Goal: Communication & Community: Answer question/provide support

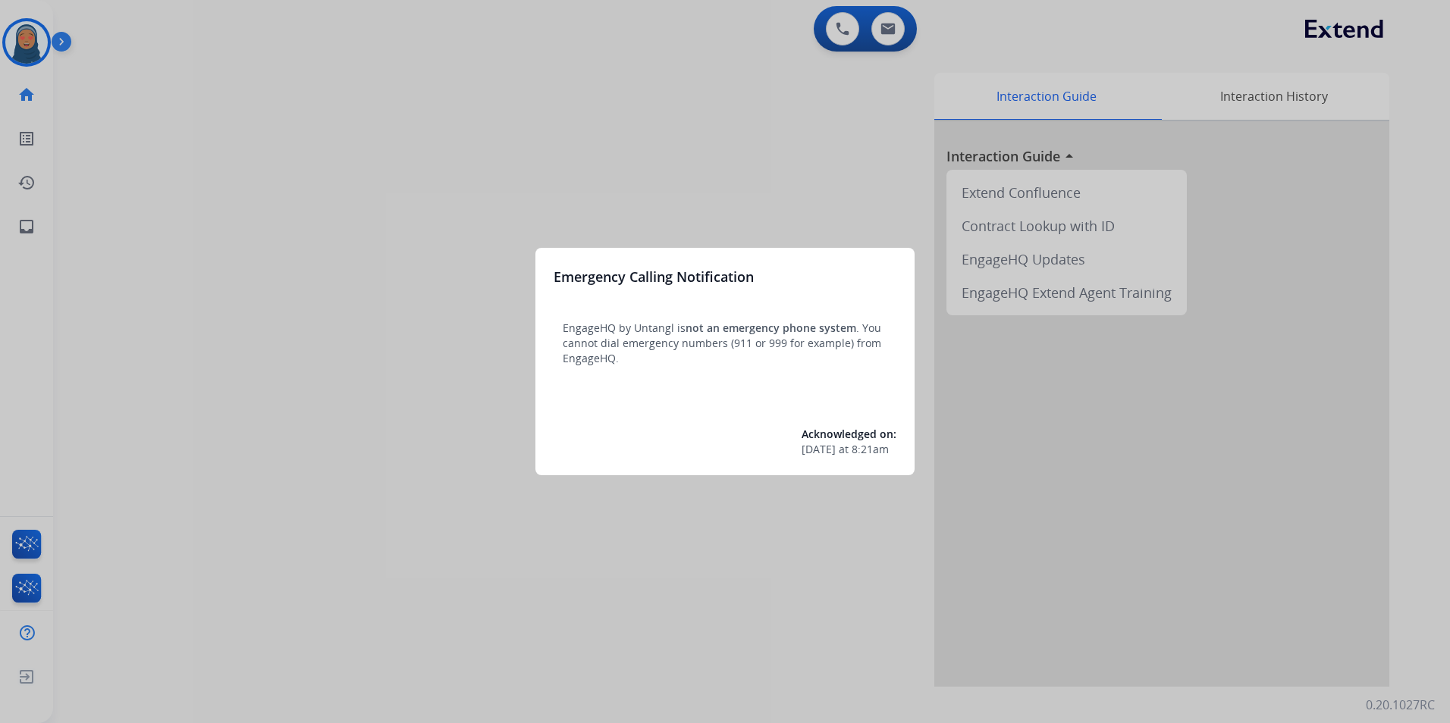
click at [367, 193] on div at bounding box center [725, 361] width 1450 height 723
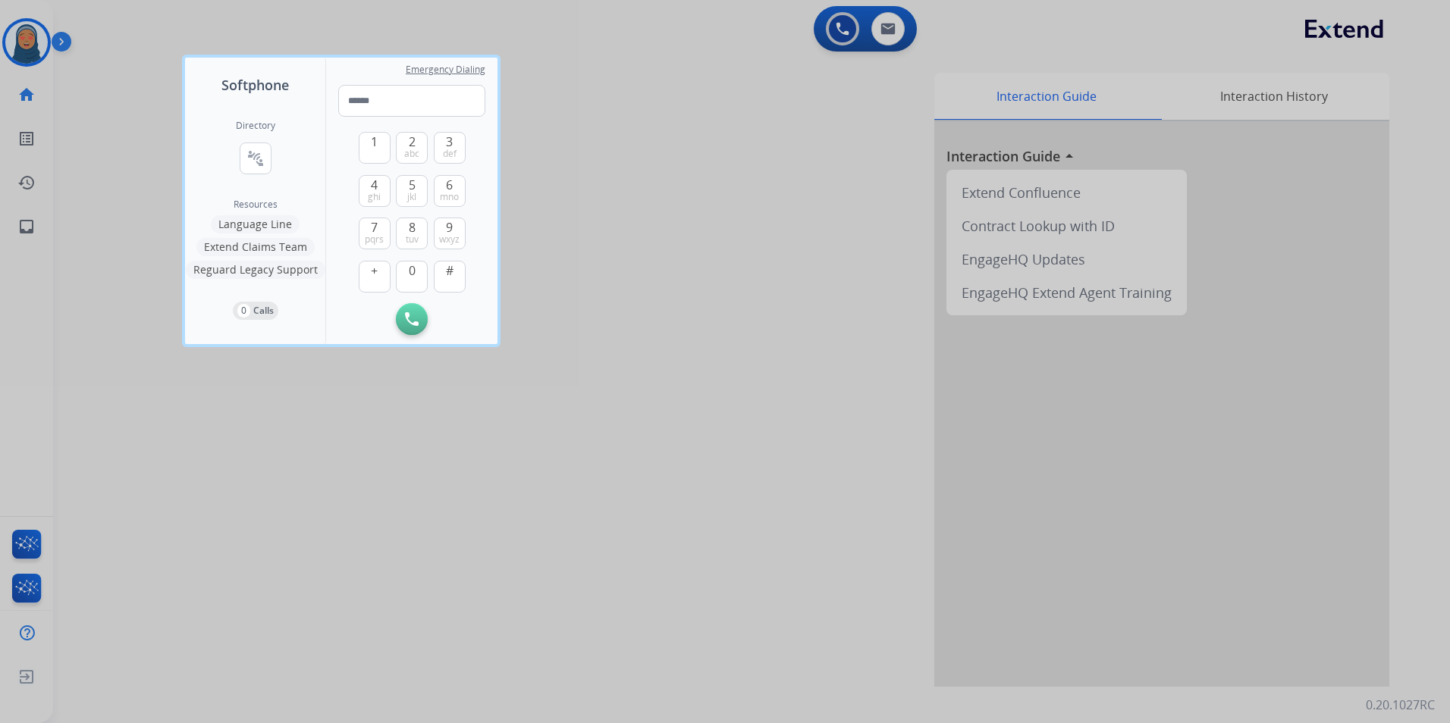
click at [102, 183] on div at bounding box center [725, 361] width 1450 height 723
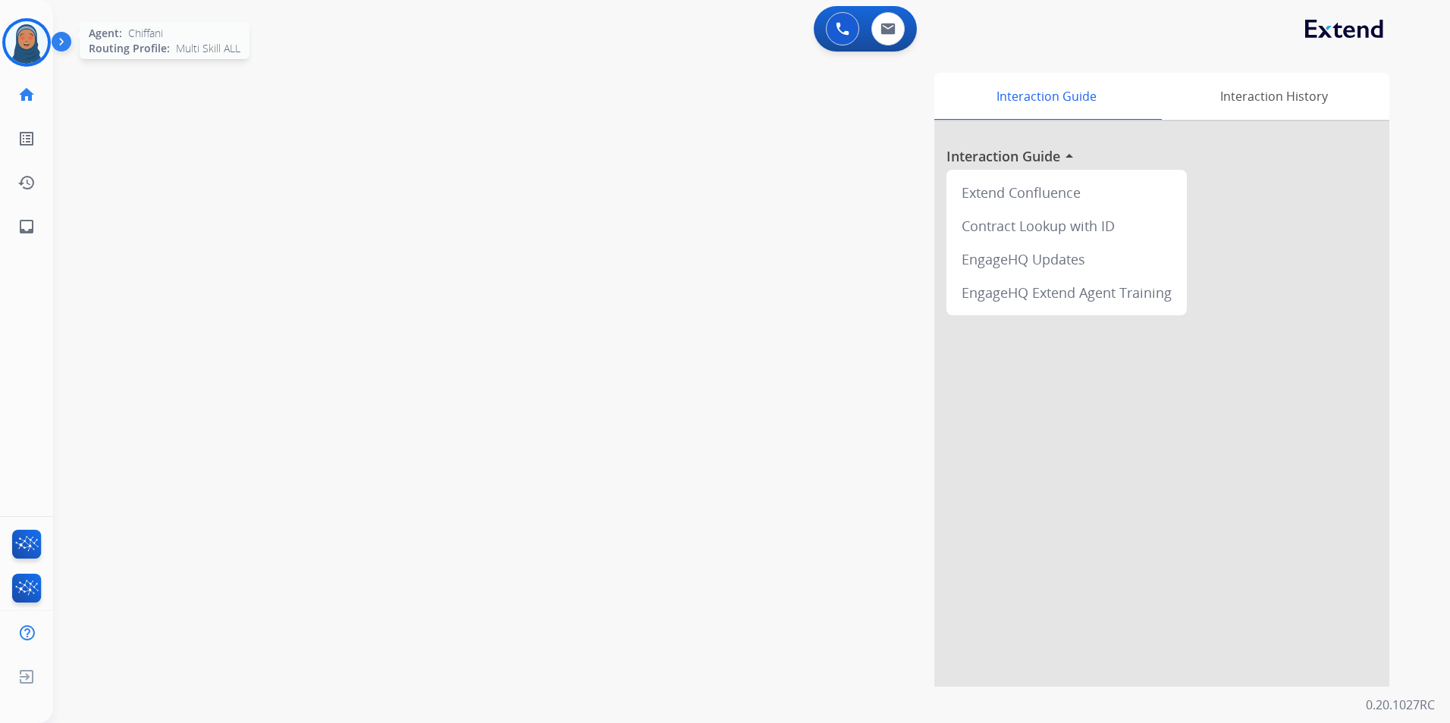
click at [36, 38] on img at bounding box center [26, 42] width 42 height 42
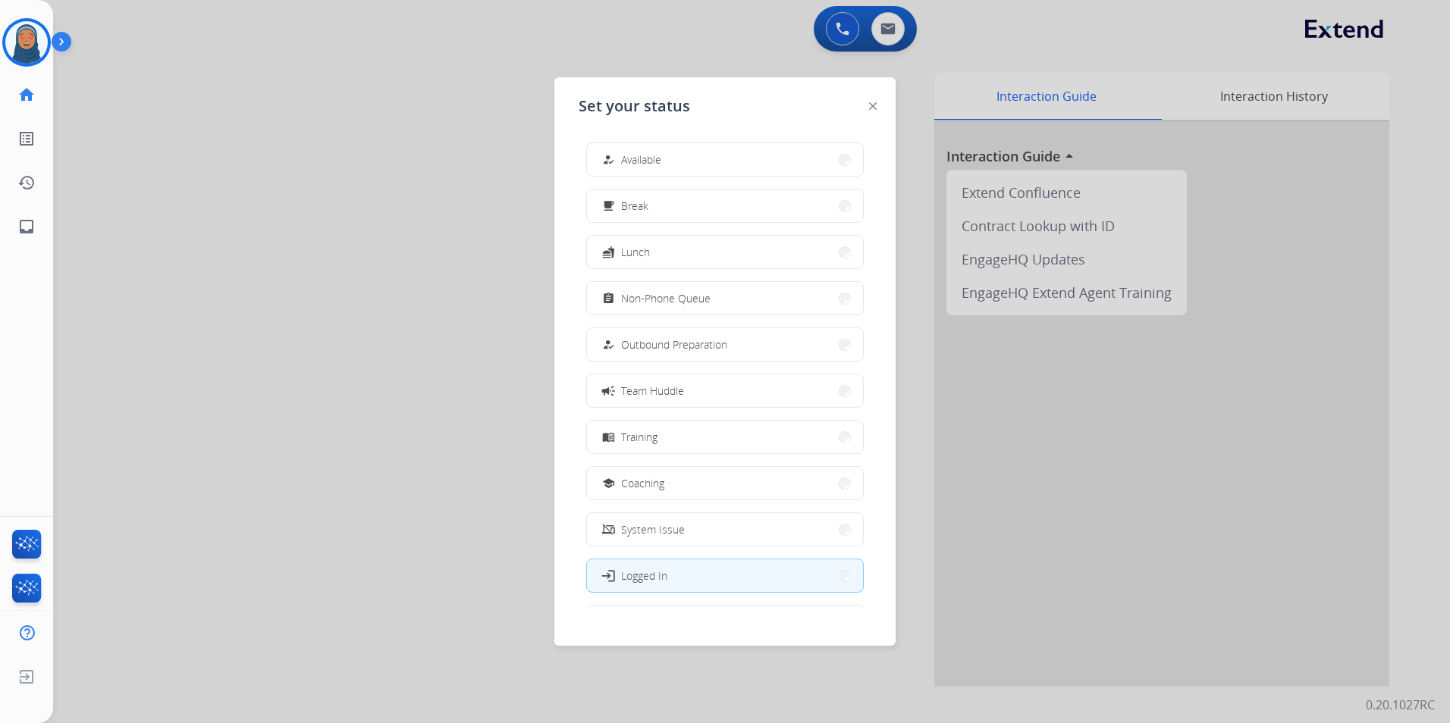
click at [688, 151] on button "how_to_reg Available" at bounding box center [725, 159] width 276 height 33
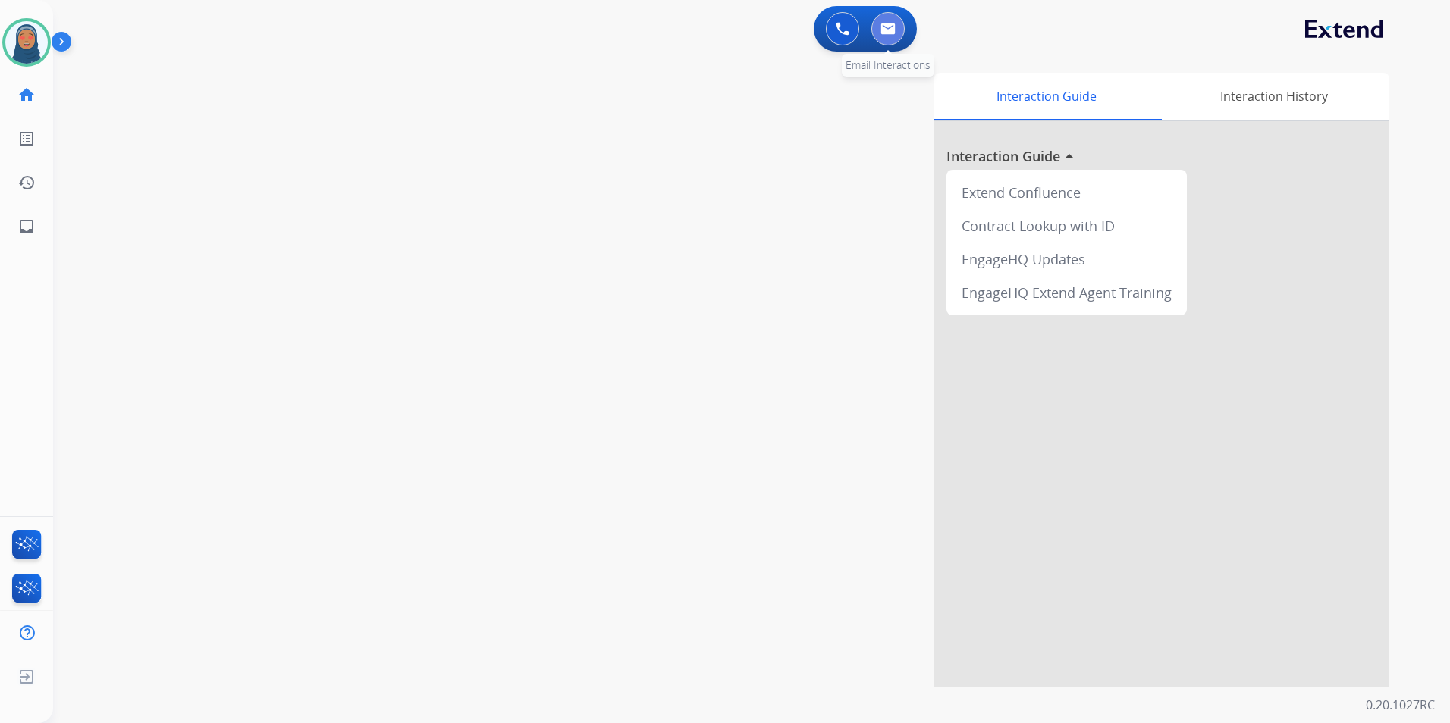
click at [890, 39] on button at bounding box center [887, 28] width 33 height 33
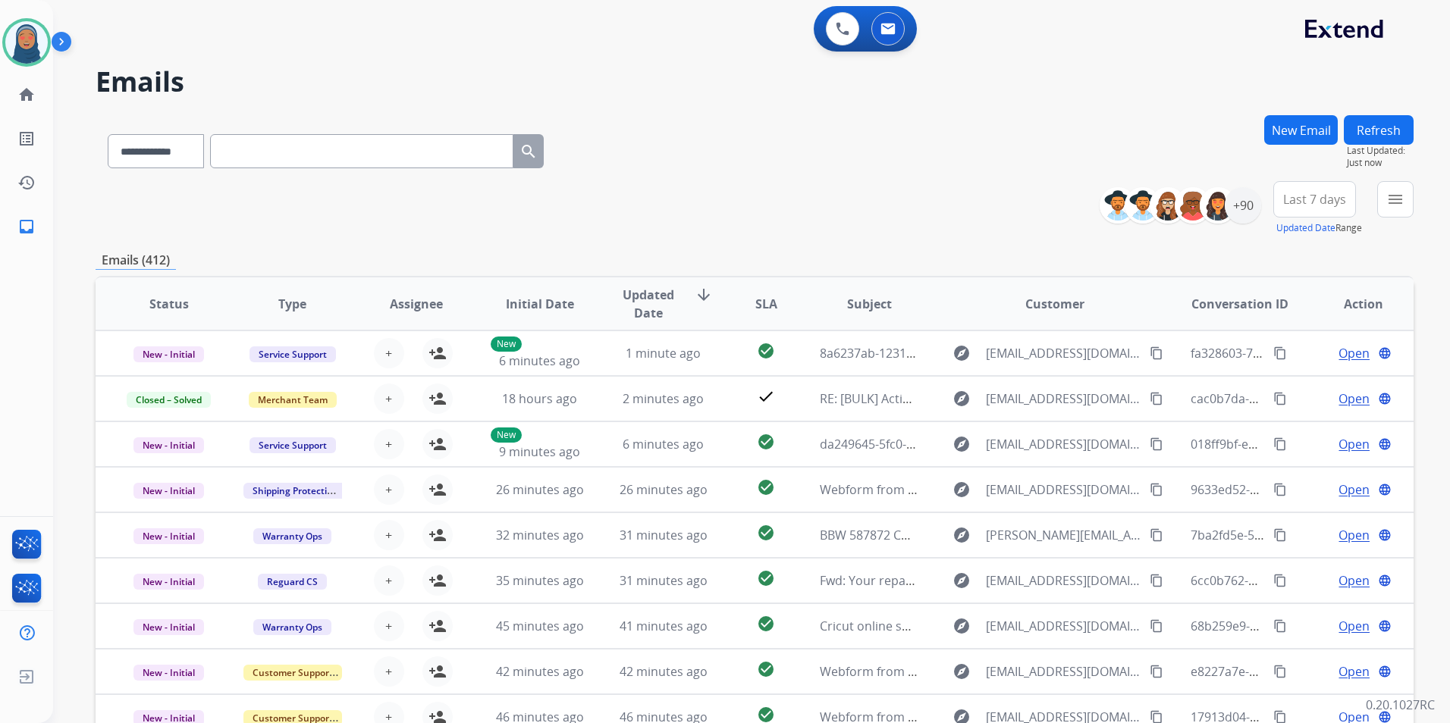
paste input "**********"
type input "**********"
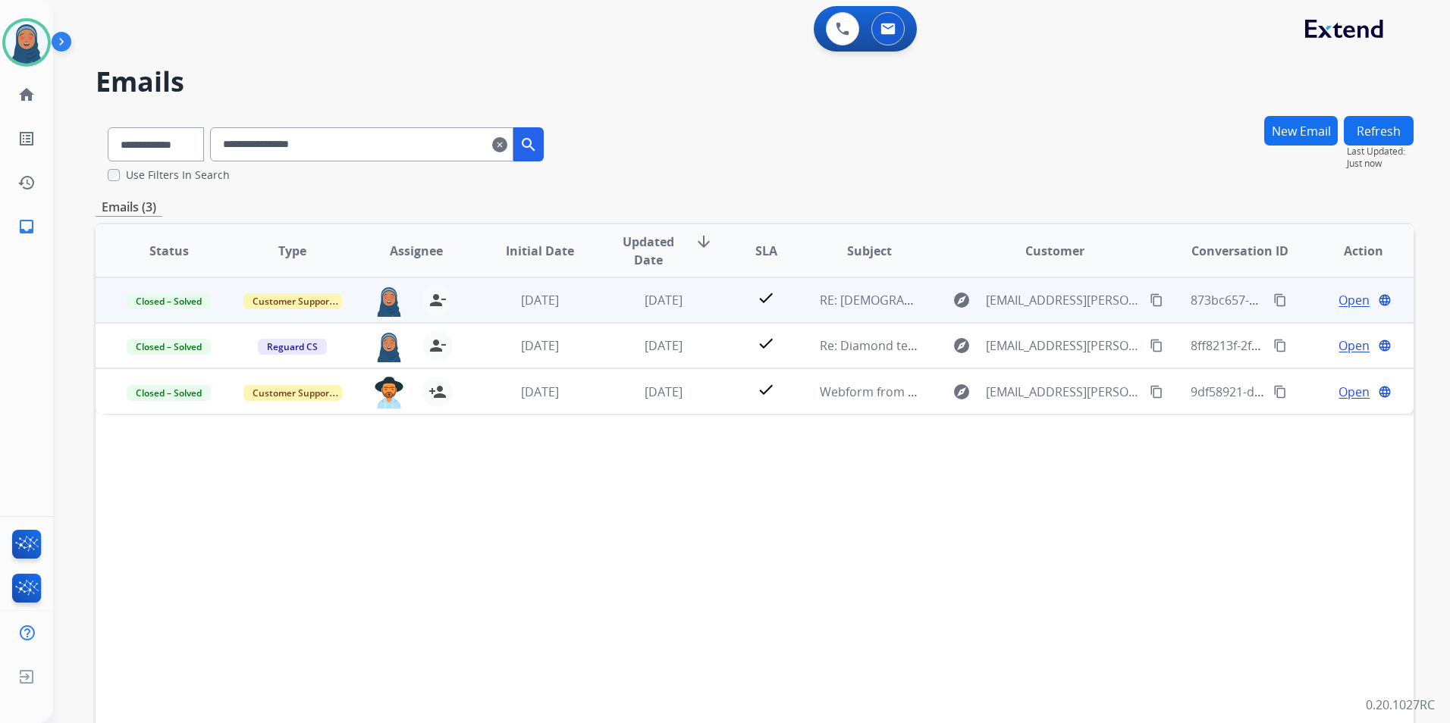
click at [1340, 307] on span "Open" at bounding box center [1353, 300] width 31 height 18
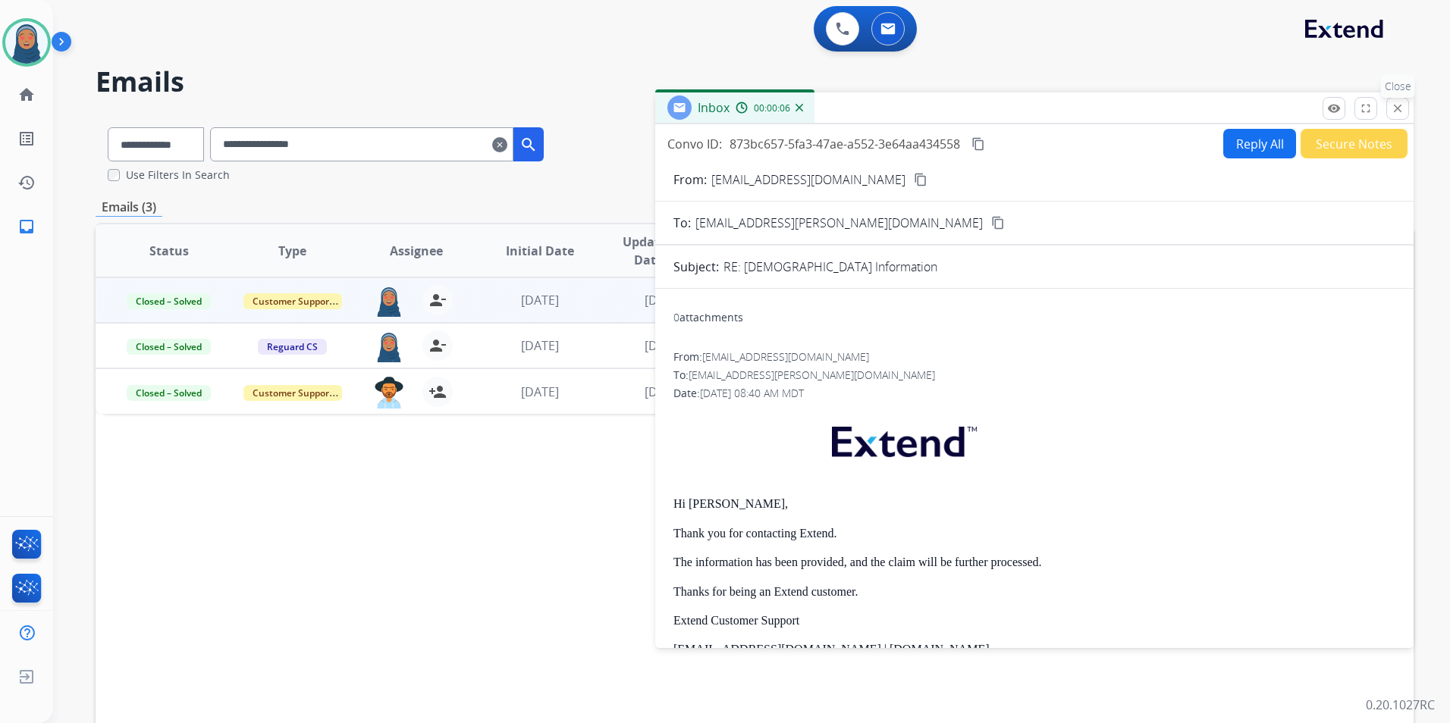
click at [1394, 111] on mat-icon "close" at bounding box center [1398, 109] width 14 height 14
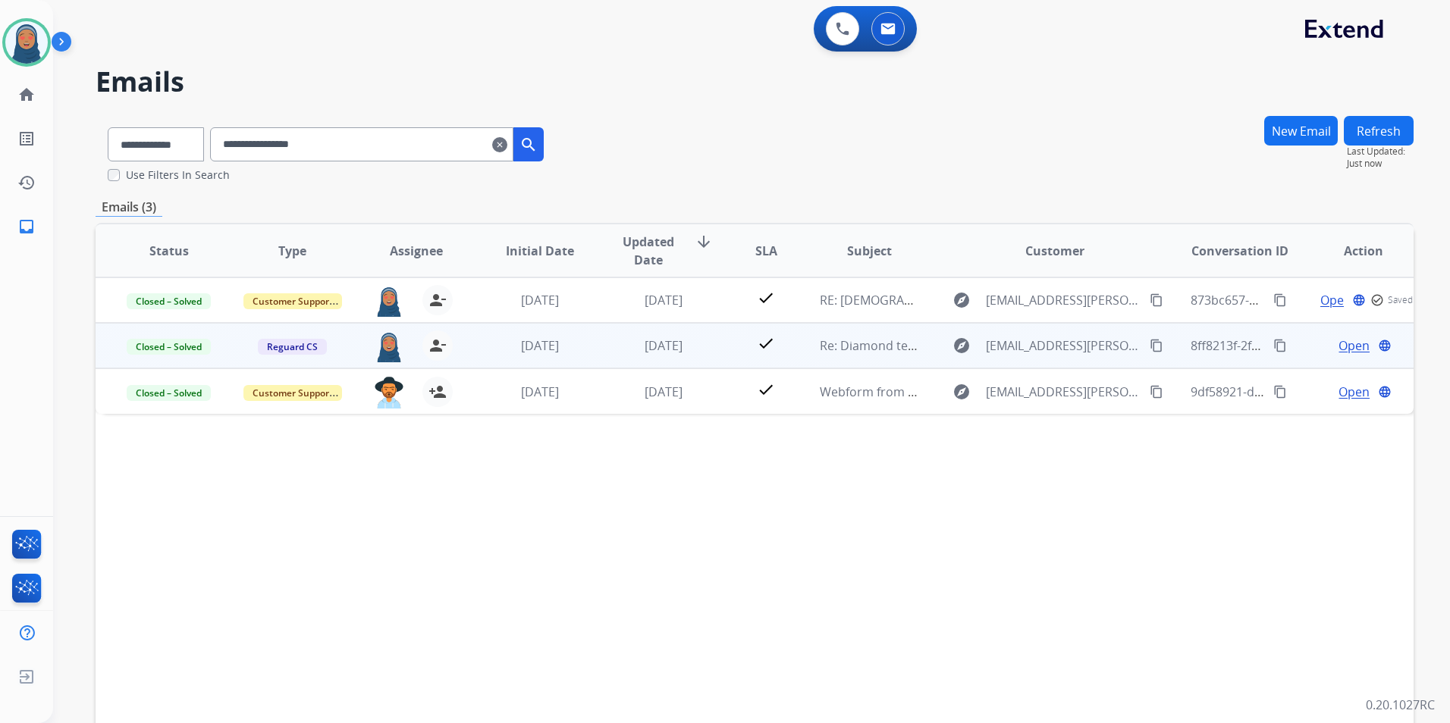
click at [1351, 342] on span "Open" at bounding box center [1353, 346] width 31 height 18
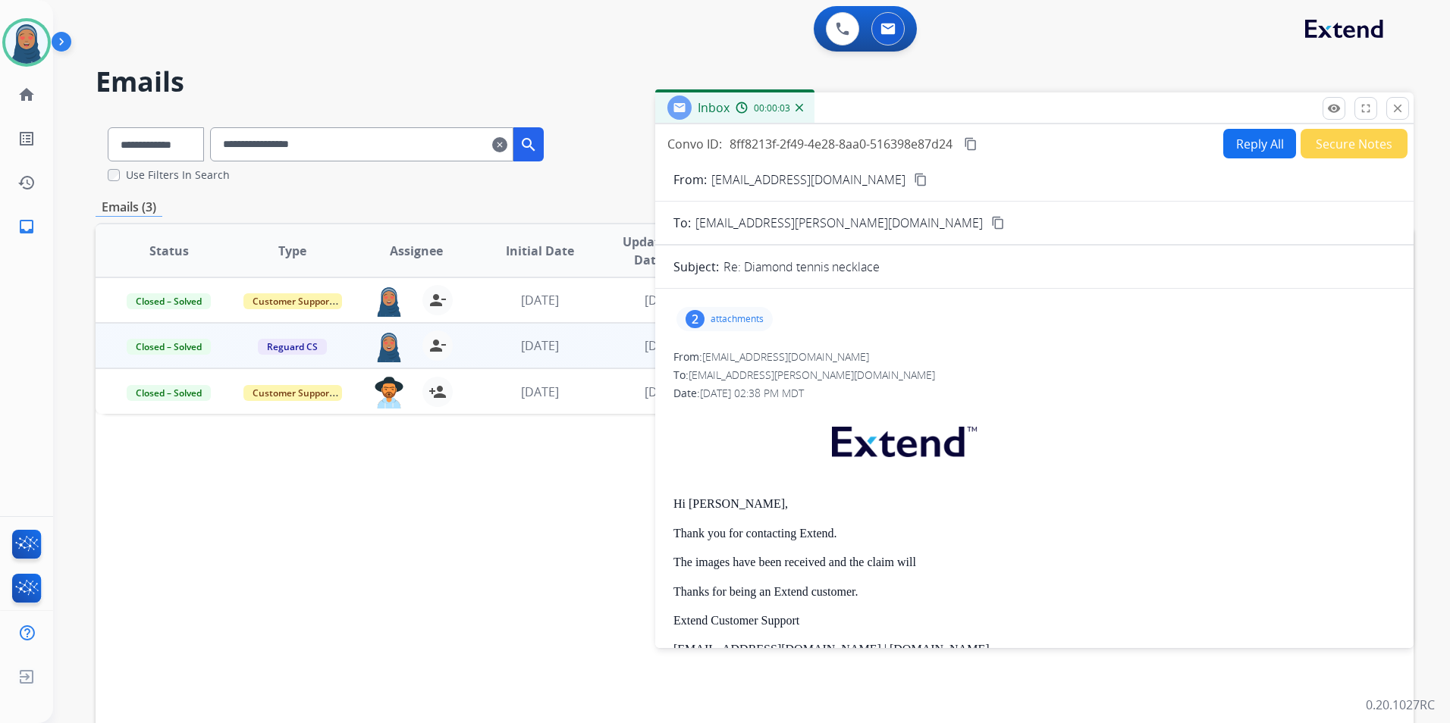
click at [701, 323] on div "2" at bounding box center [694, 319] width 19 height 18
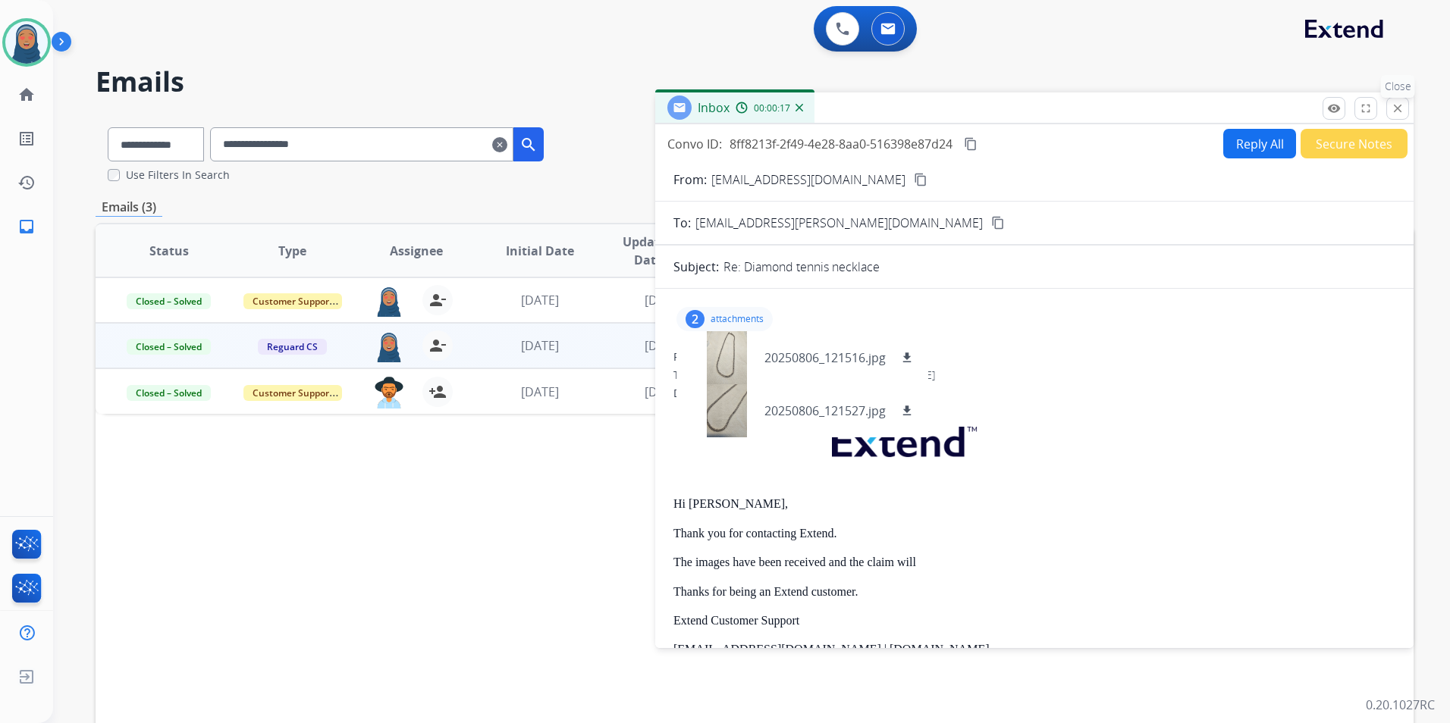
click at [1399, 107] on mat-icon "close" at bounding box center [1398, 109] width 14 height 14
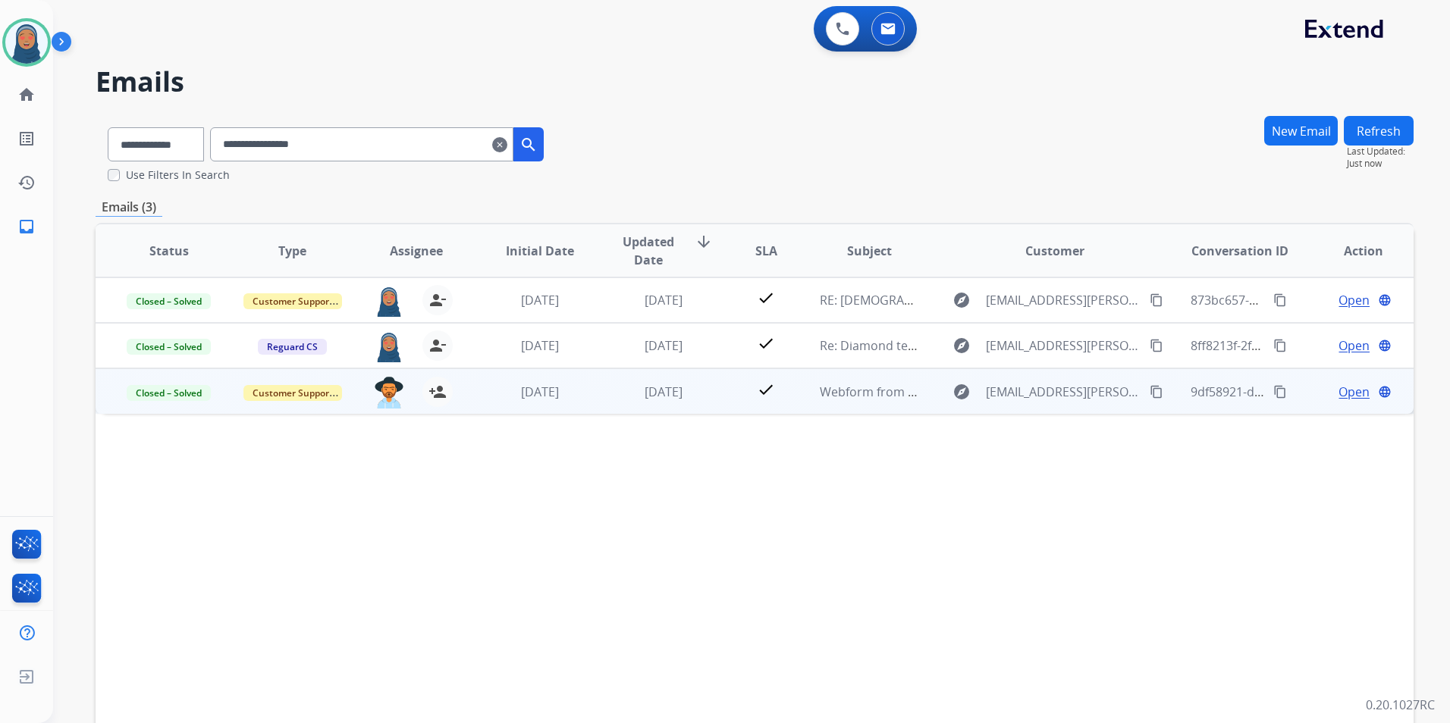
click at [1346, 390] on span "Open" at bounding box center [1353, 392] width 31 height 18
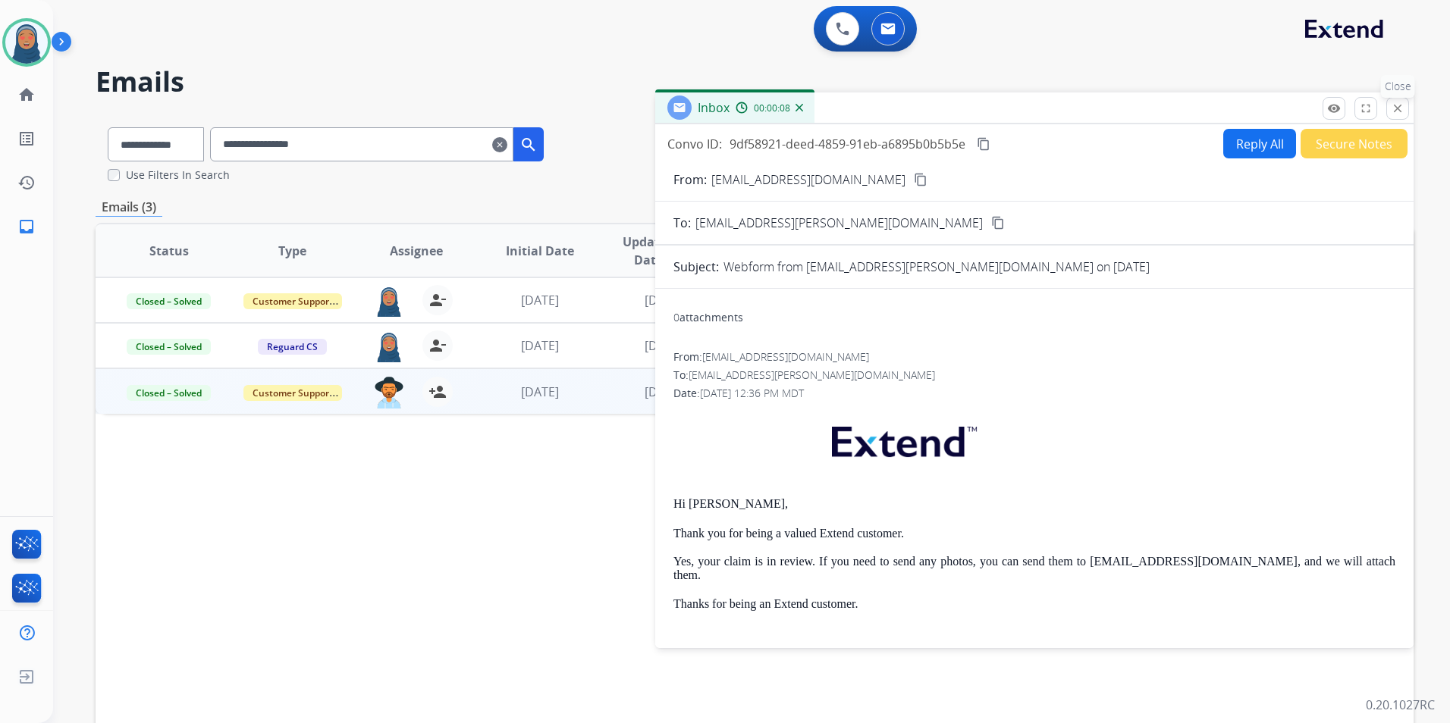
click at [1397, 114] on mat-icon "close" at bounding box center [1398, 109] width 14 height 14
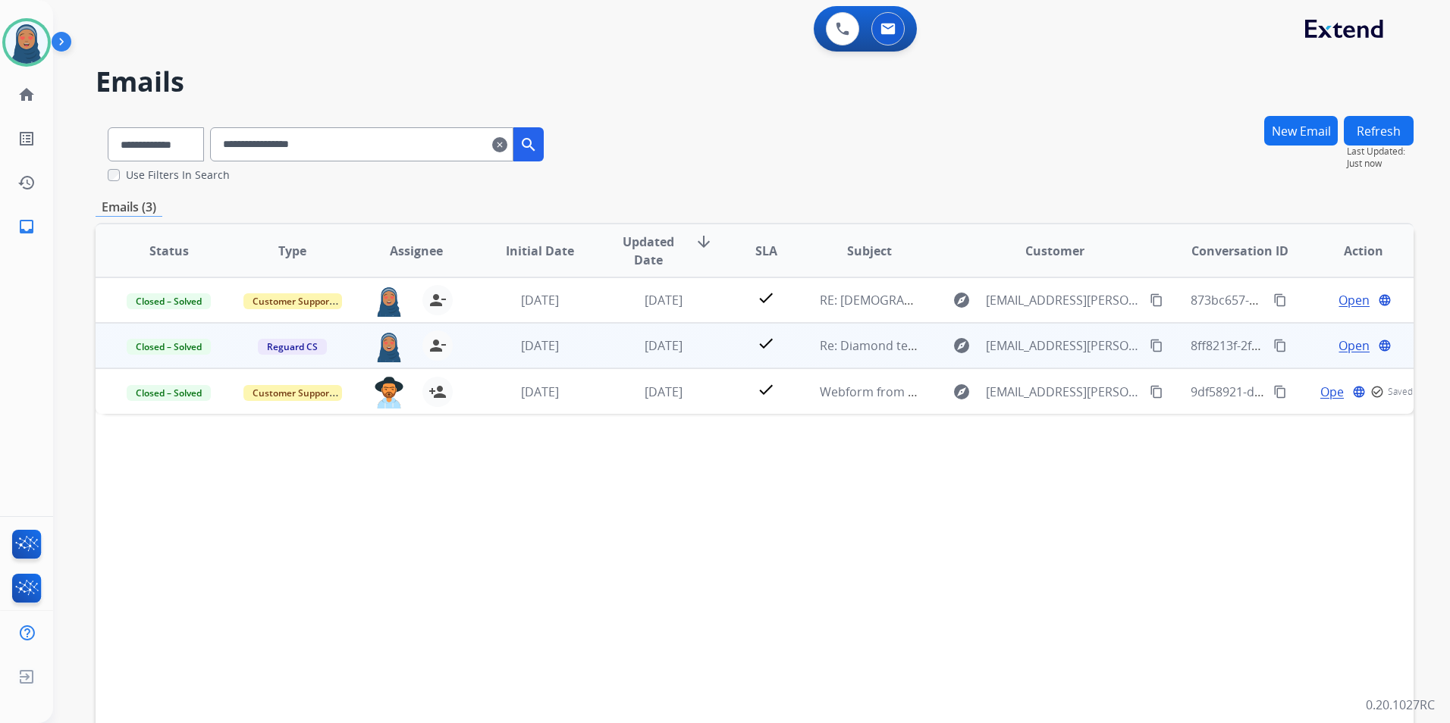
click at [1344, 348] on span "Open" at bounding box center [1353, 346] width 31 height 18
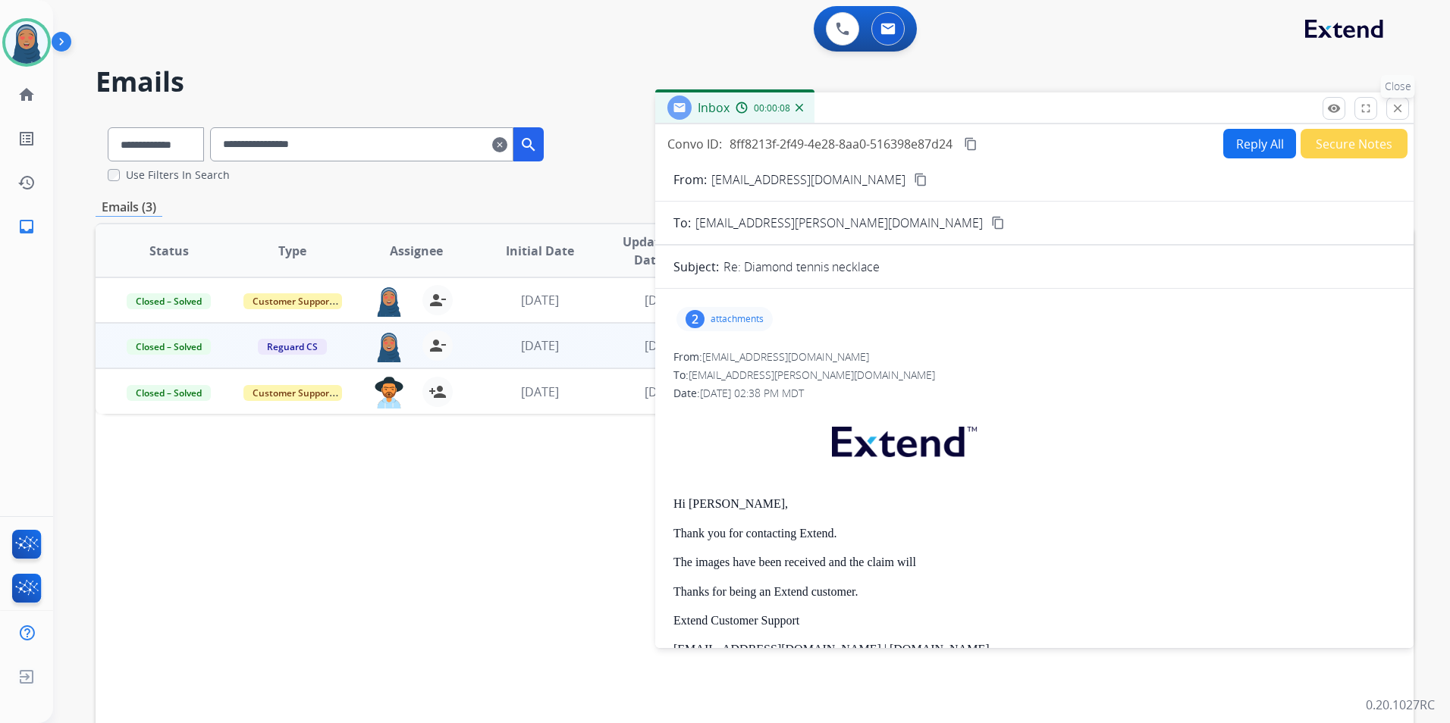
click at [1394, 109] on mat-icon "close" at bounding box center [1398, 109] width 14 height 14
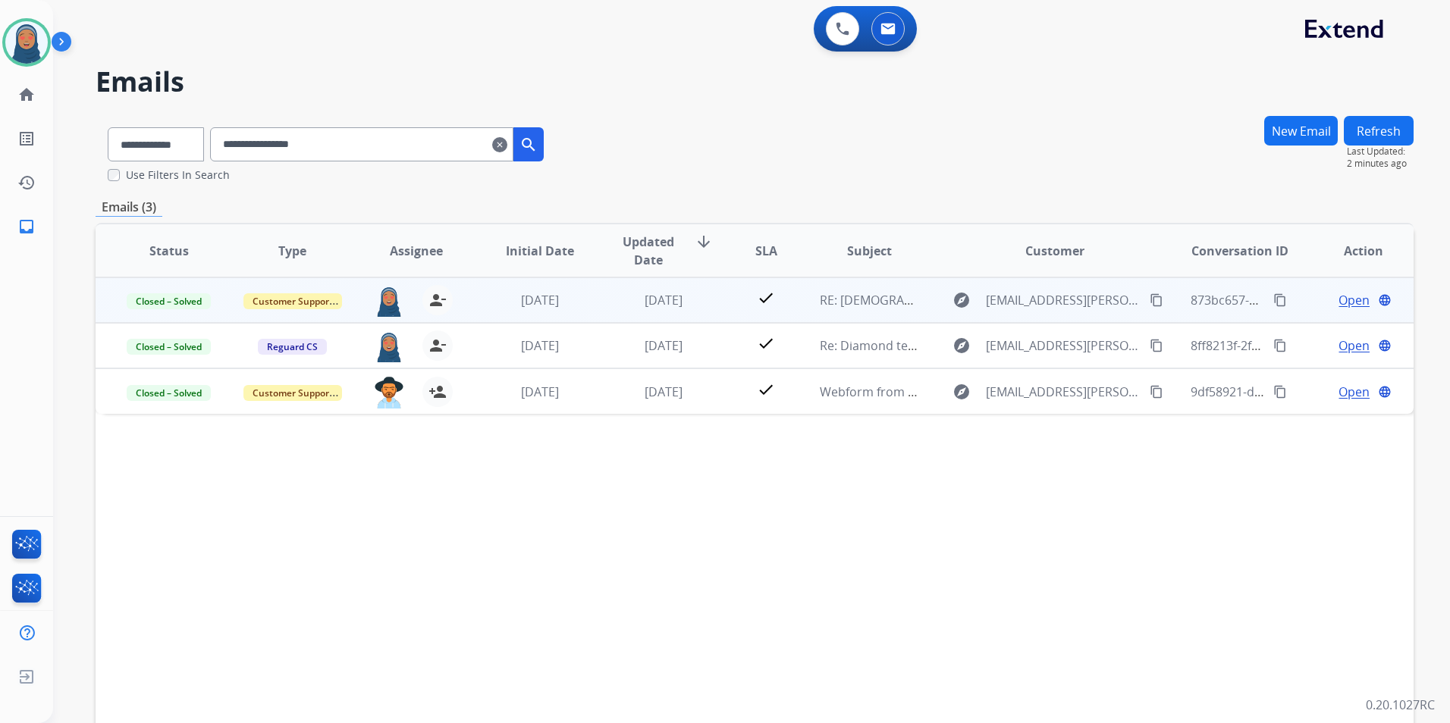
click at [1338, 303] on span "Open" at bounding box center [1353, 300] width 31 height 18
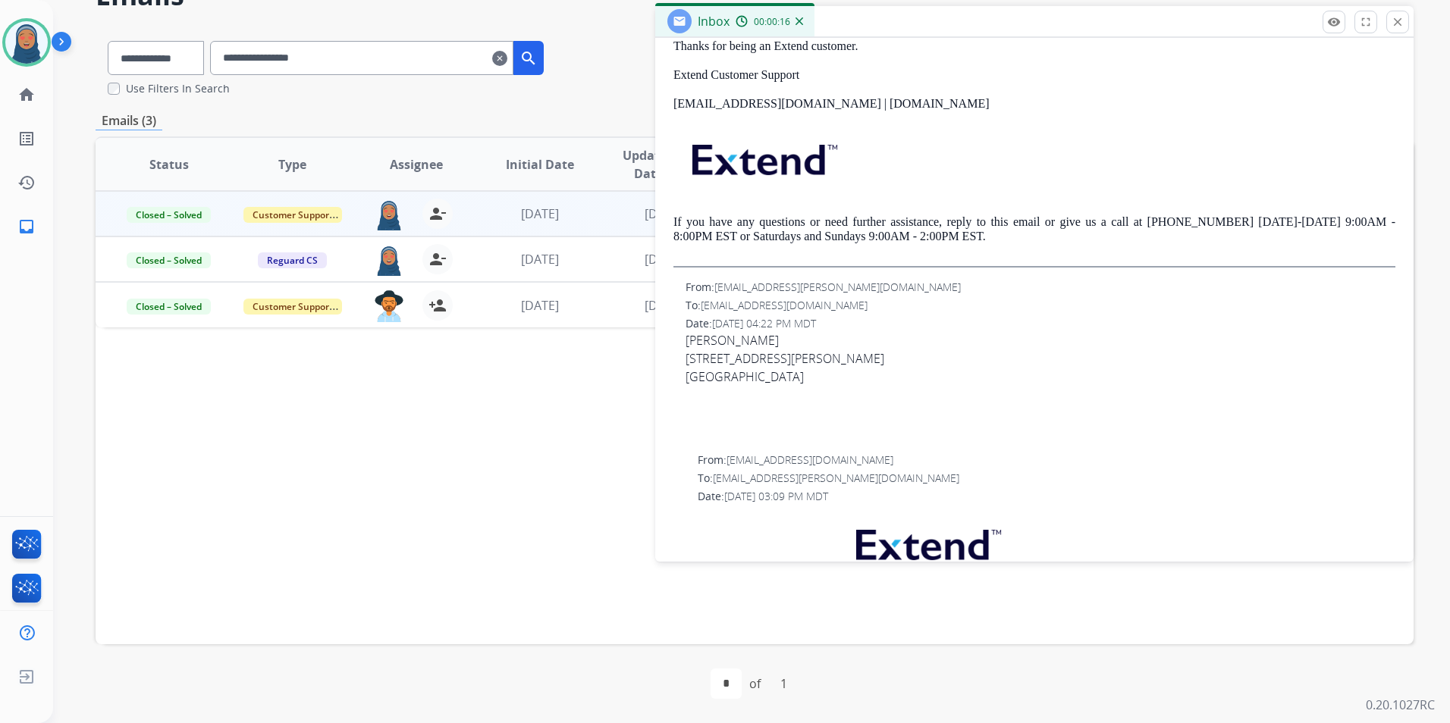
scroll to position [384, 0]
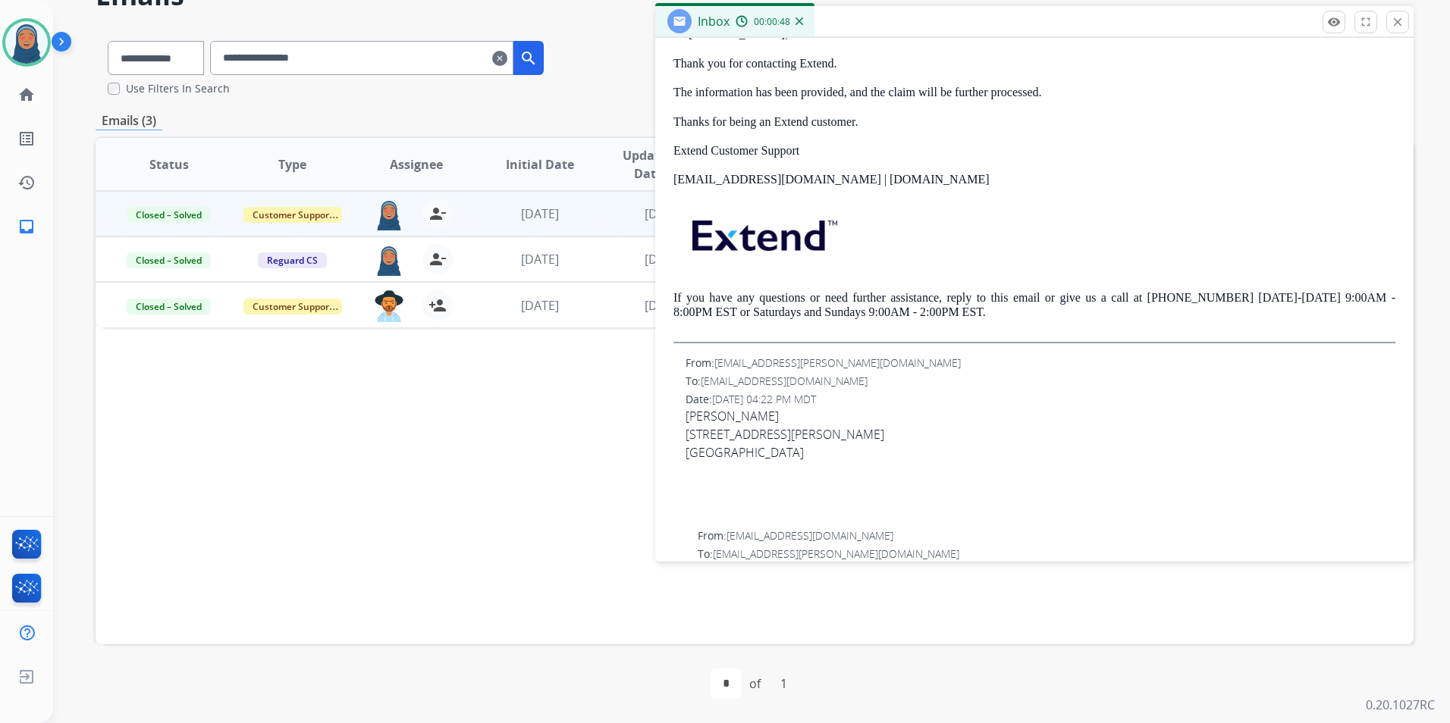
click at [1390, 20] on button "close Close" at bounding box center [1397, 22] width 23 height 23
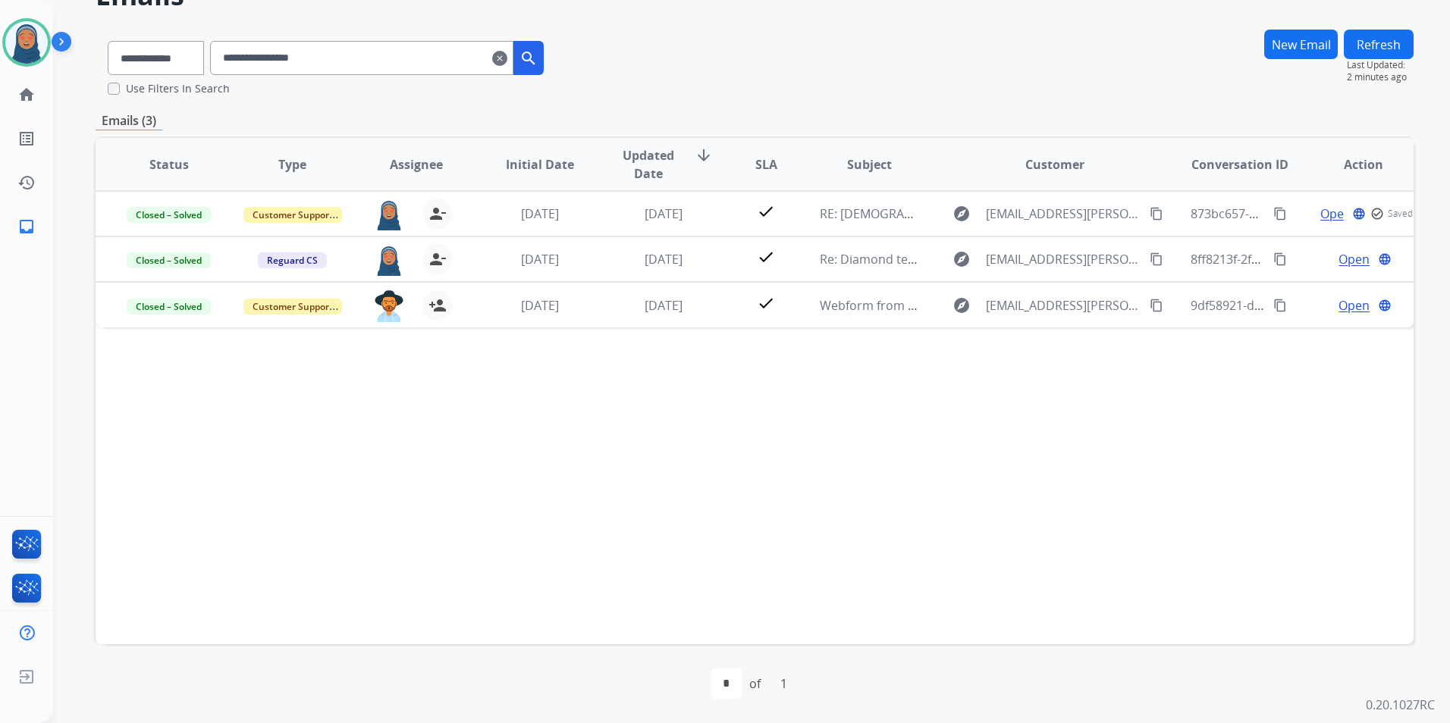
click at [507, 58] on mat-icon "clear" at bounding box center [499, 58] width 15 height 18
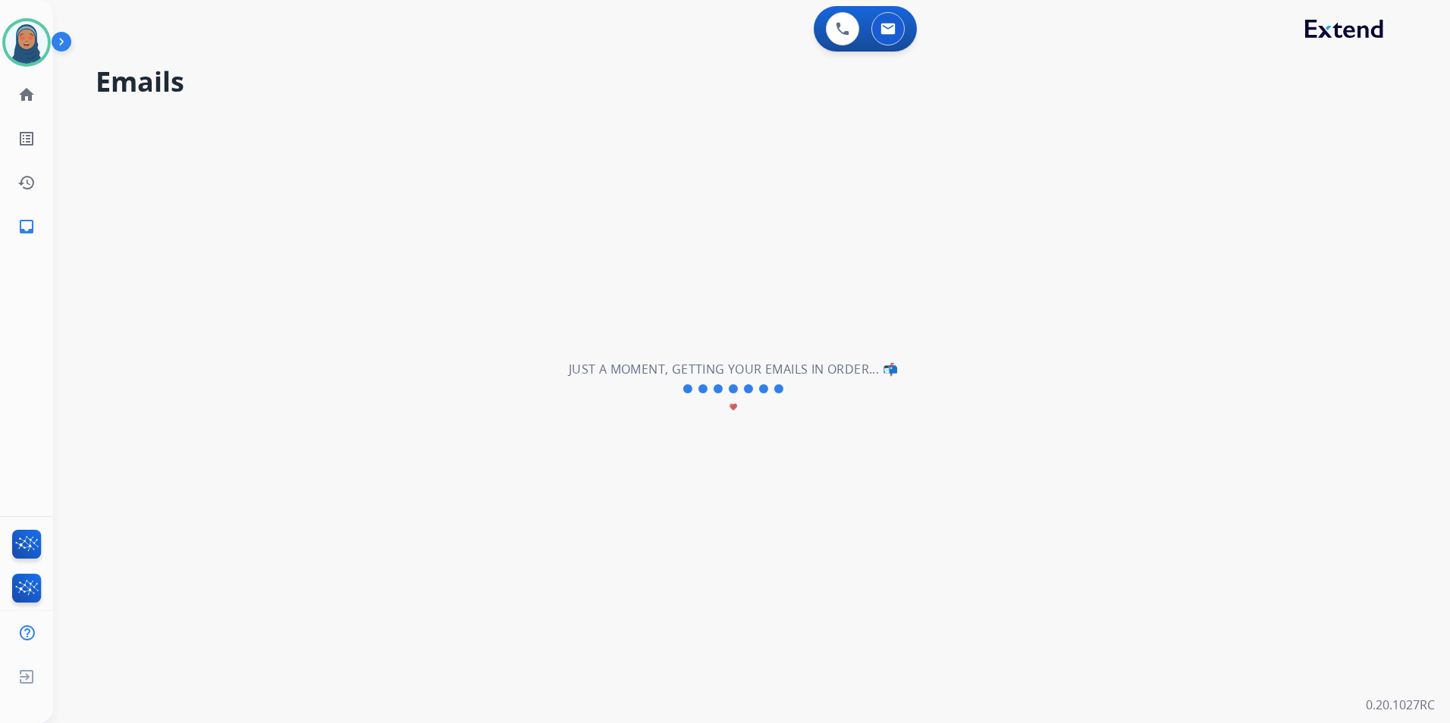
scroll to position [0, 0]
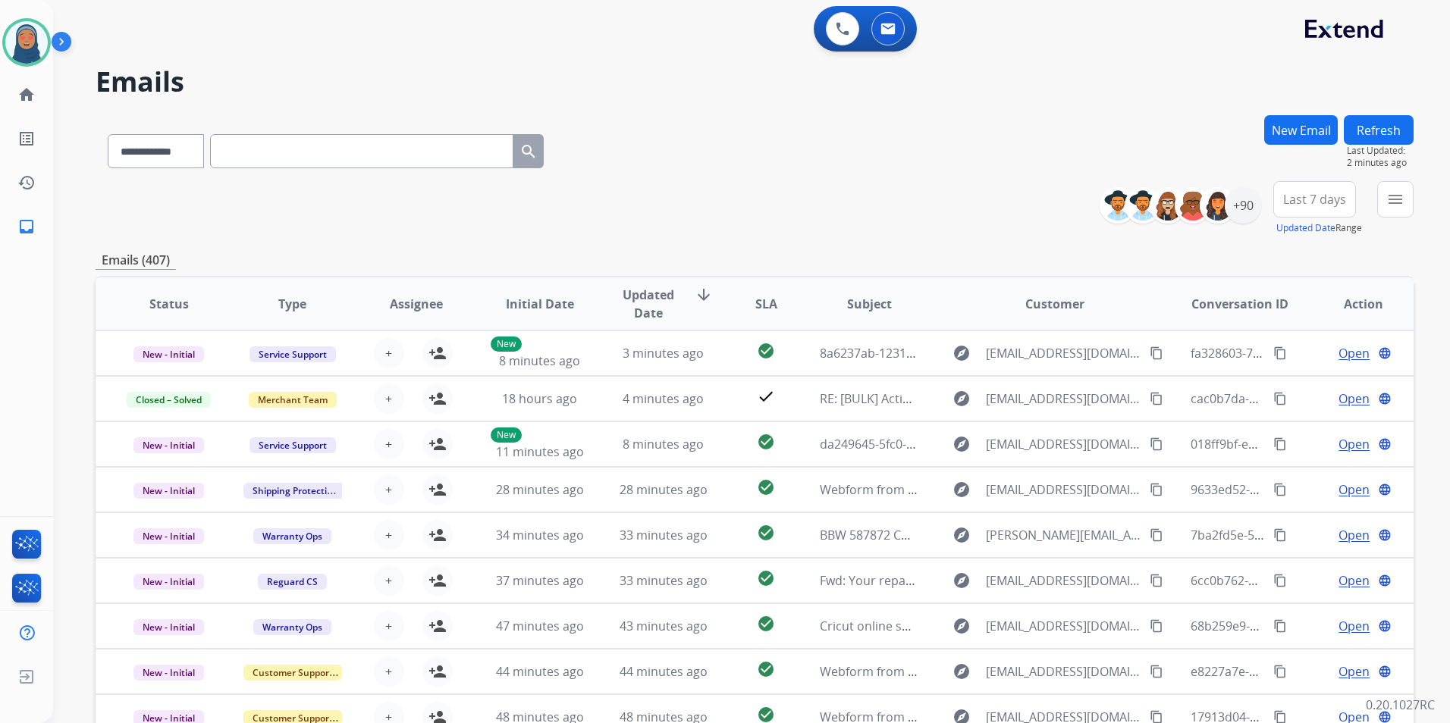
paste input "**********"
type input "**********"
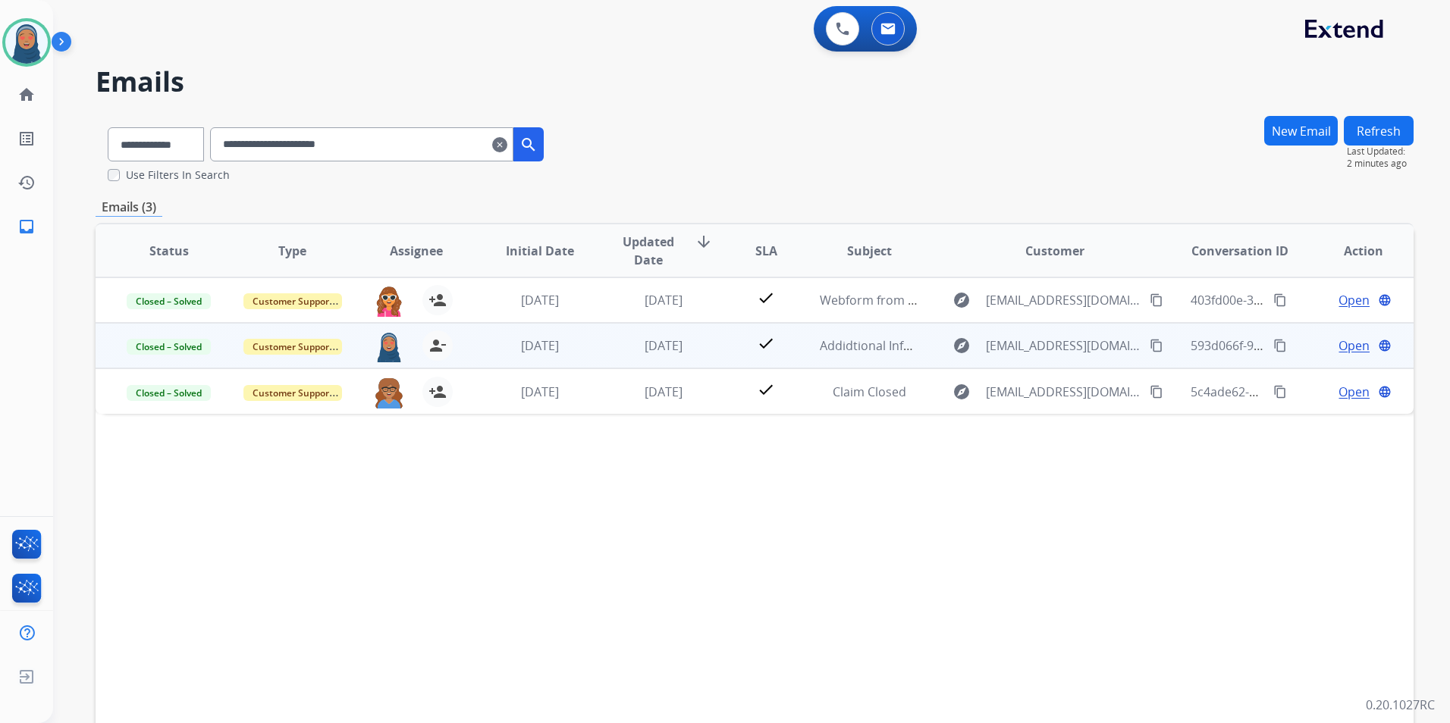
click at [1347, 350] on span "Open" at bounding box center [1353, 346] width 31 height 18
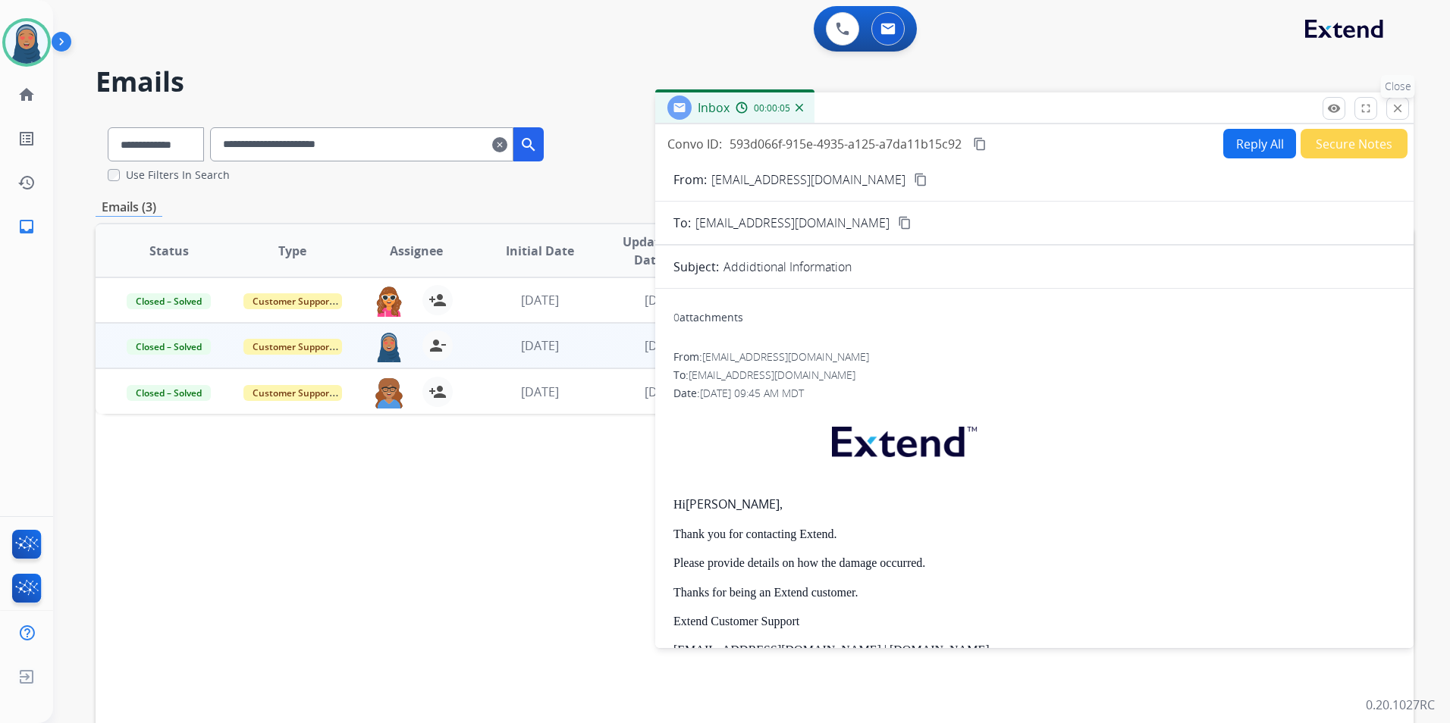
click at [1397, 103] on mat-icon "close" at bounding box center [1398, 109] width 14 height 14
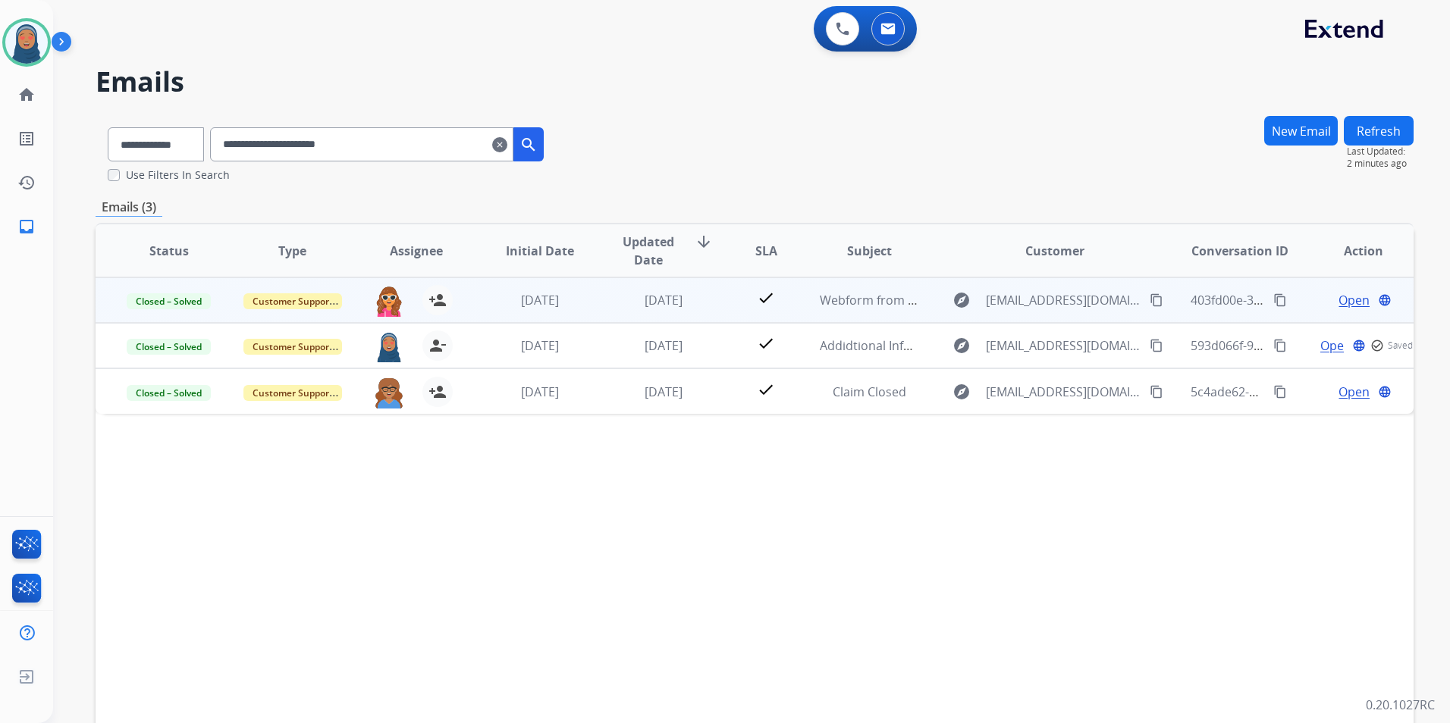
click at [1344, 303] on span "Open" at bounding box center [1353, 300] width 31 height 18
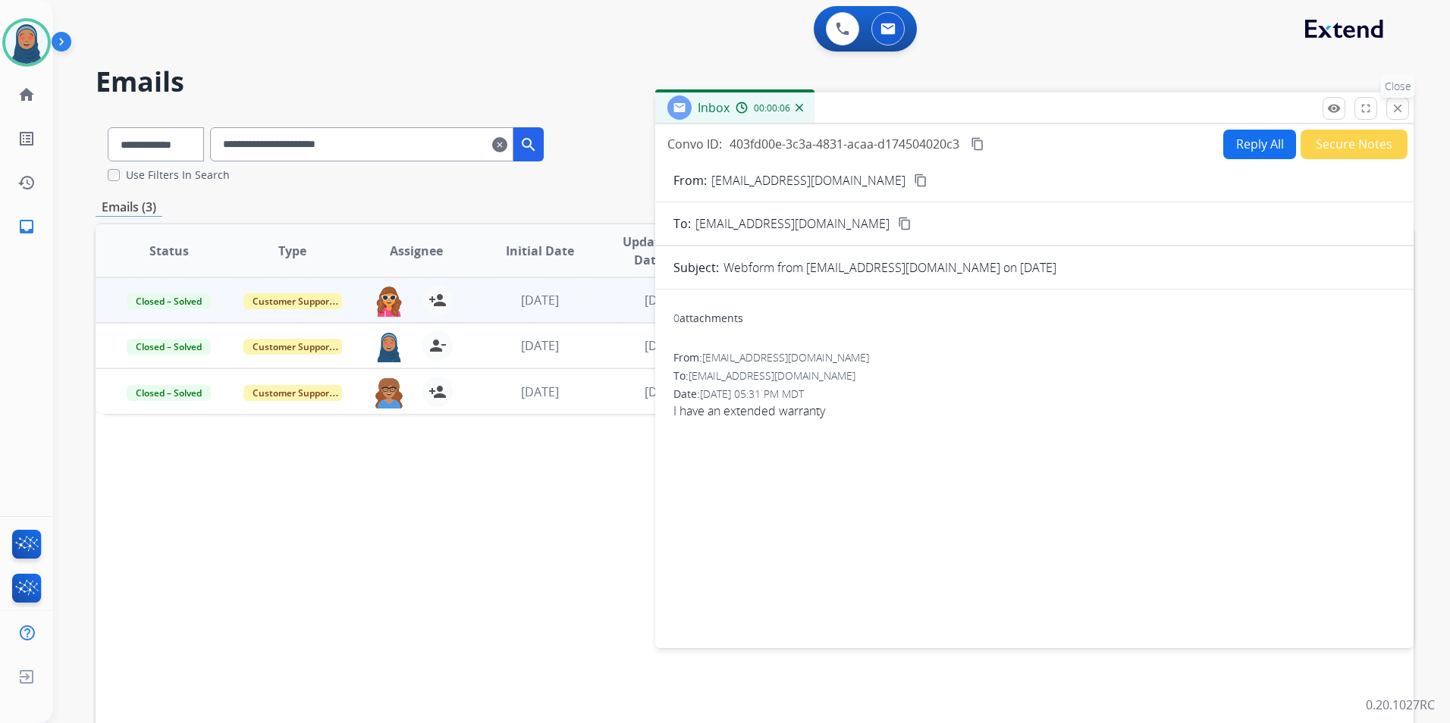
click at [1402, 105] on mat-icon "close" at bounding box center [1398, 109] width 14 height 14
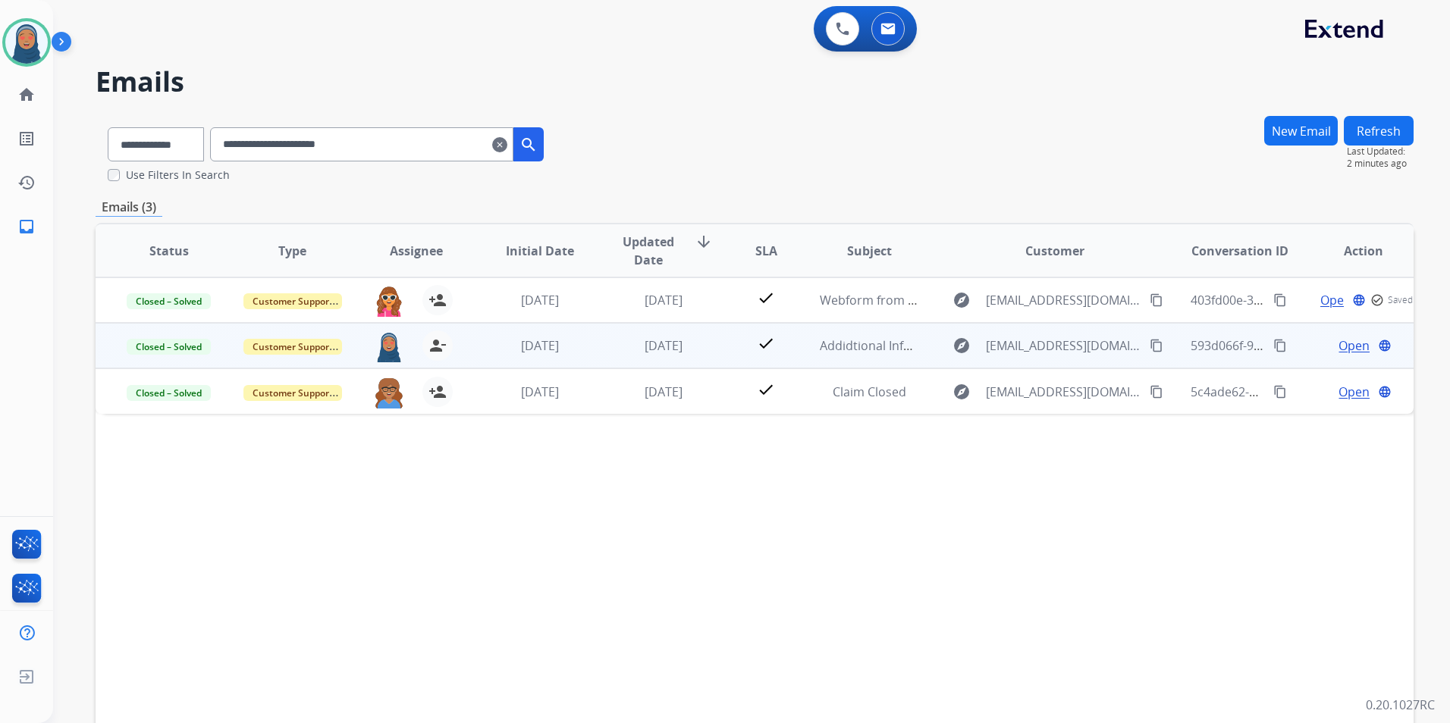
click at [1338, 343] on span "Open" at bounding box center [1353, 346] width 31 height 18
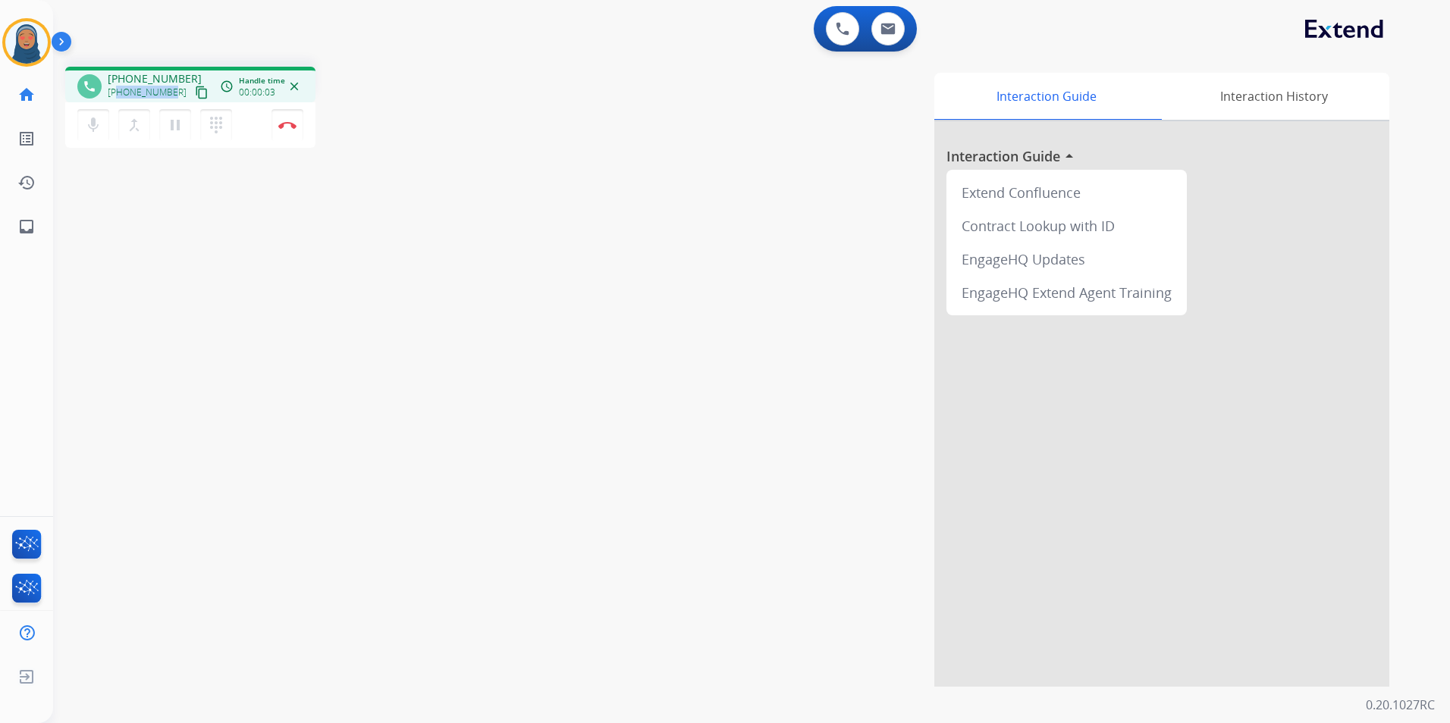
drag, startPoint x: 171, startPoint y: 92, endPoint x: 120, endPoint y: 96, distance: 50.9
click at [120, 96] on div "[PHONE_NUMBER] content_copy" at bounding box center [159, 92] width 103 height 18
click at [887, 31] on img at bounding box center [887, 29] width 15 height 12
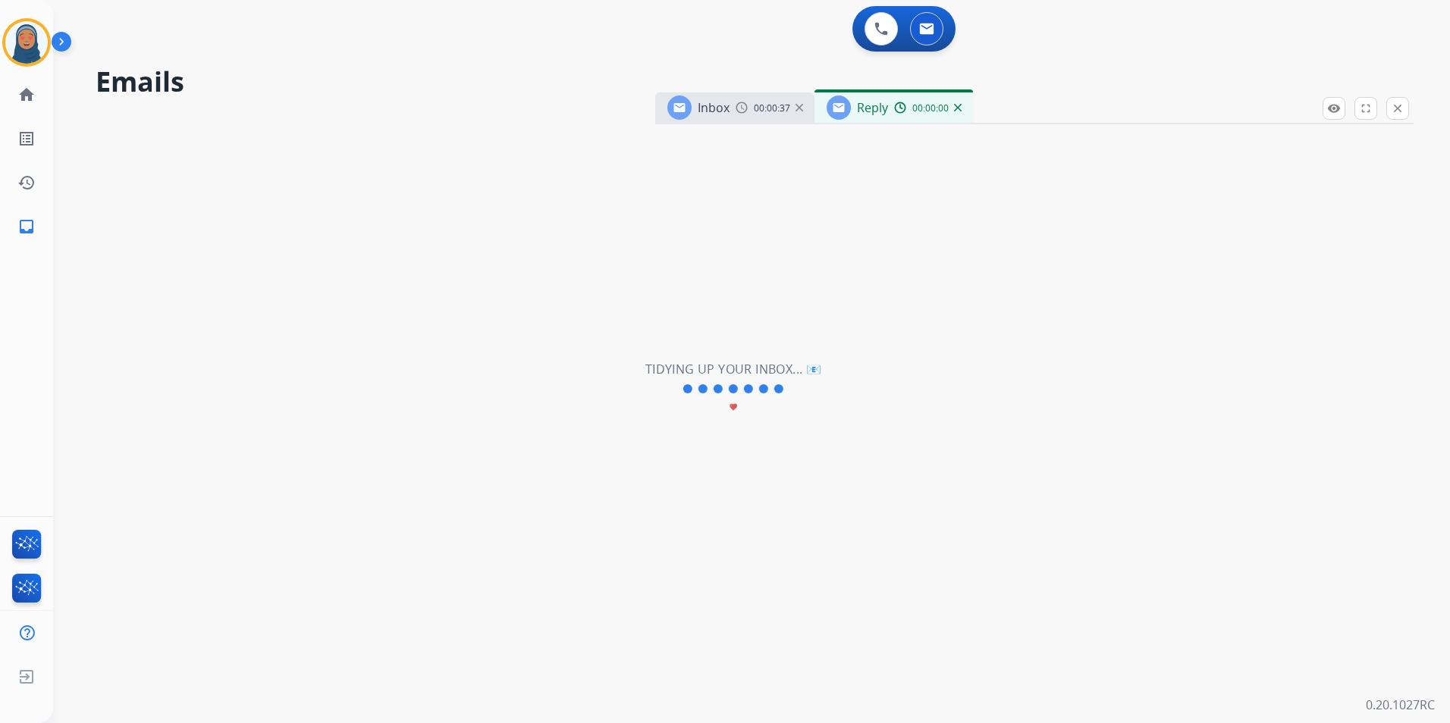
select select "**********"
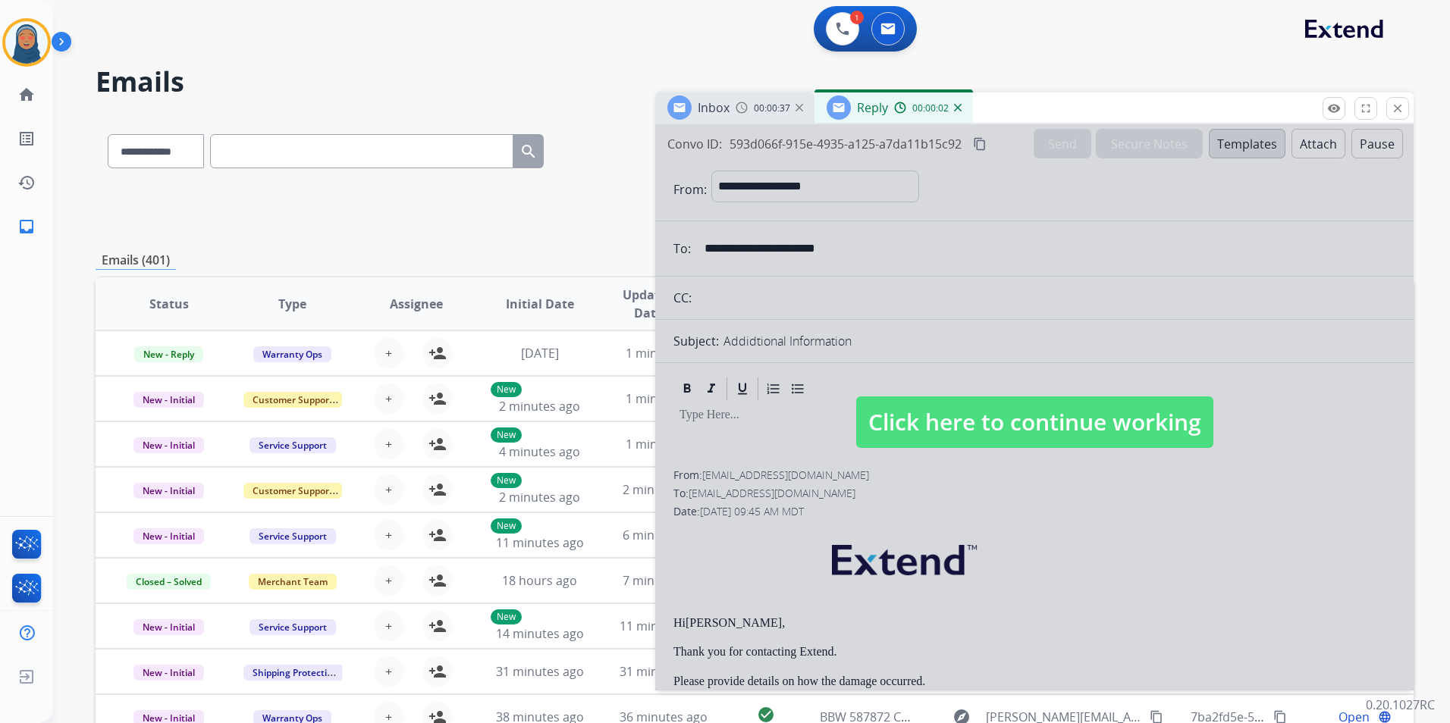
click at [1040, 418] on span "Click here to continue working" at bounding box center [1034, 423] width 357 height 52
select select
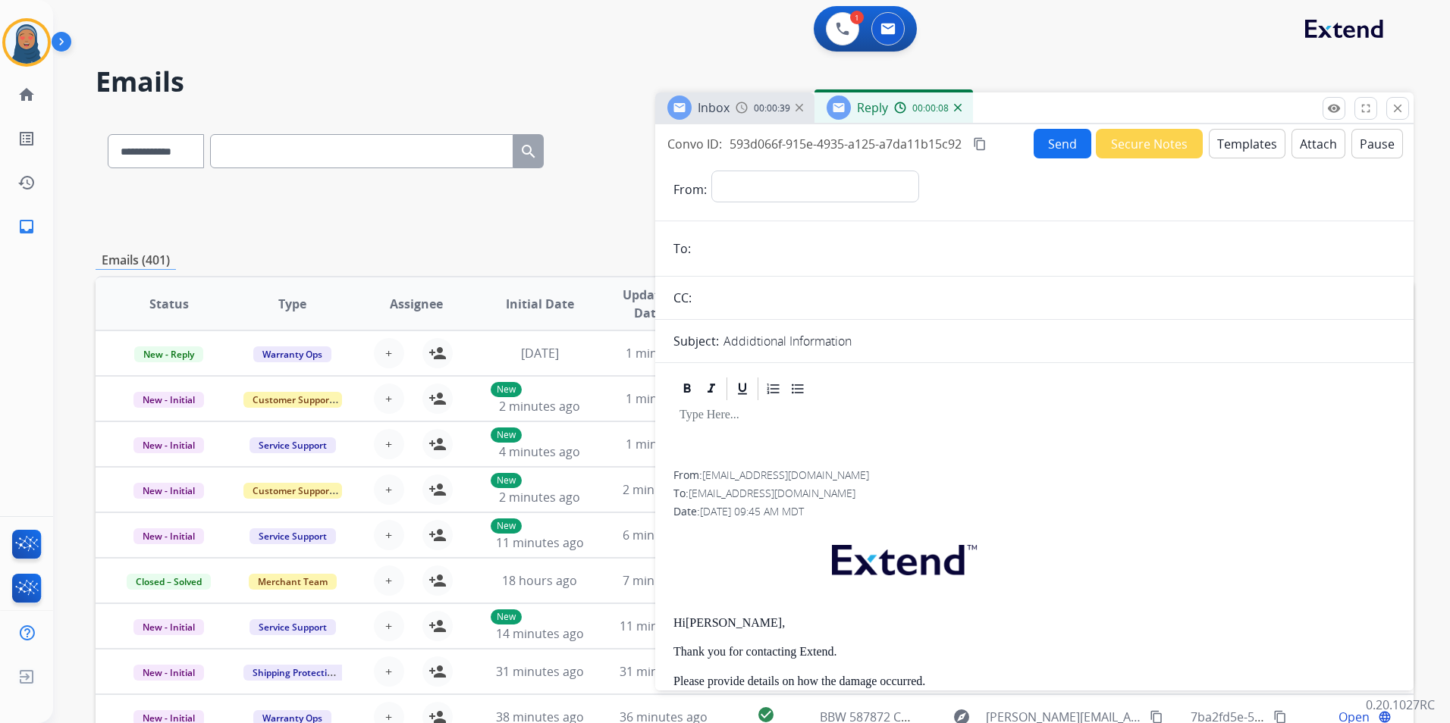
click at [980, 144] on mat-icon "content_copy" at bounding box center [980, 144] width 14 height 14
click at [841, 36] on button at bounding box center [842, 28] width 33 height 33
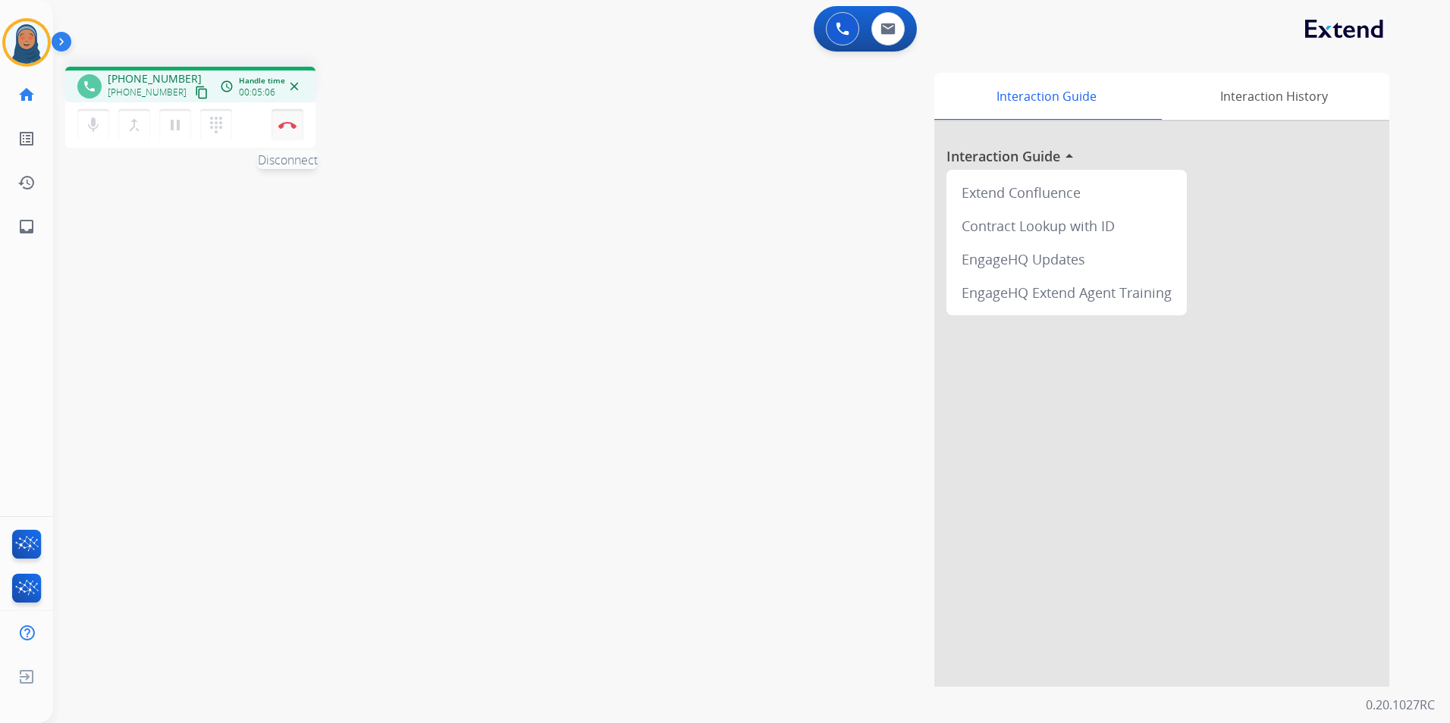
click at [290, 133] on button "Disconnect" at bounding box center [287, 125] width 32 height 32
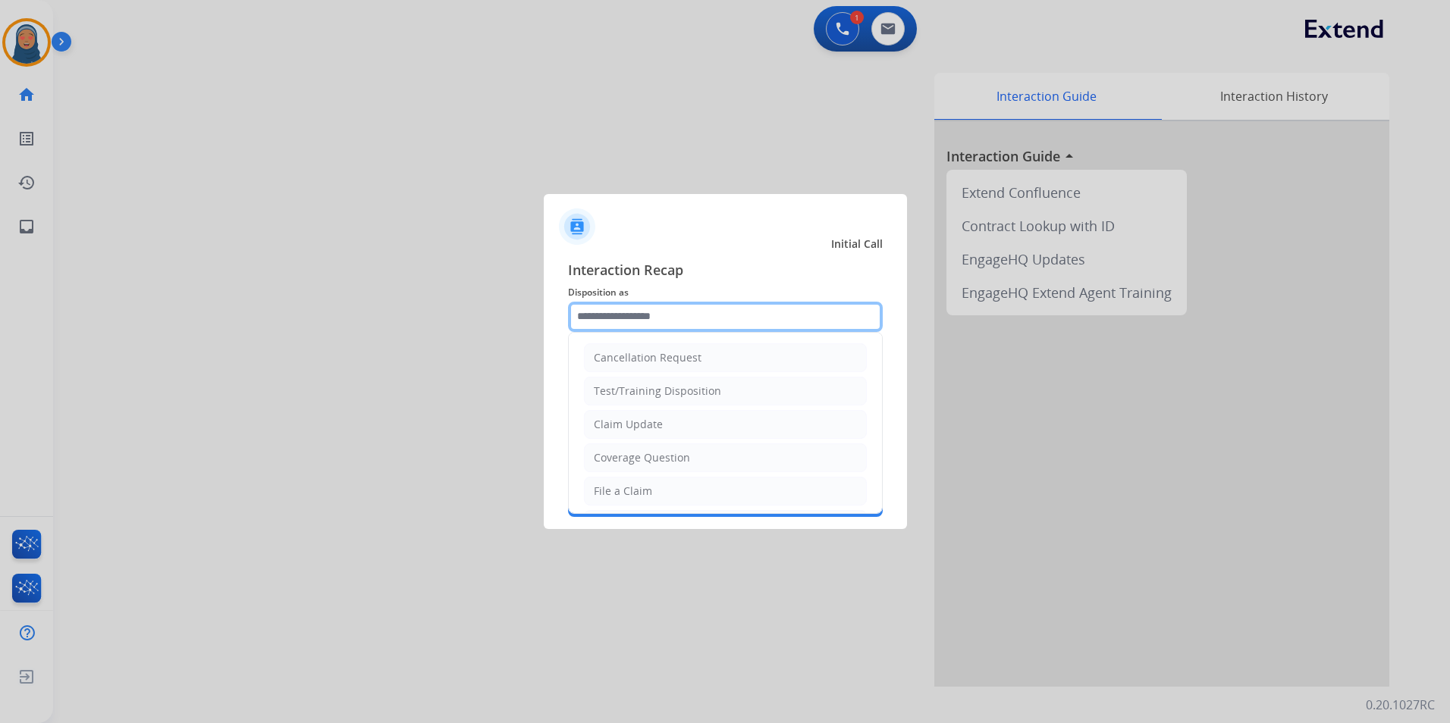
click at [759, 322] on input "text" at bounding box center [725, 317] width 315 height 30
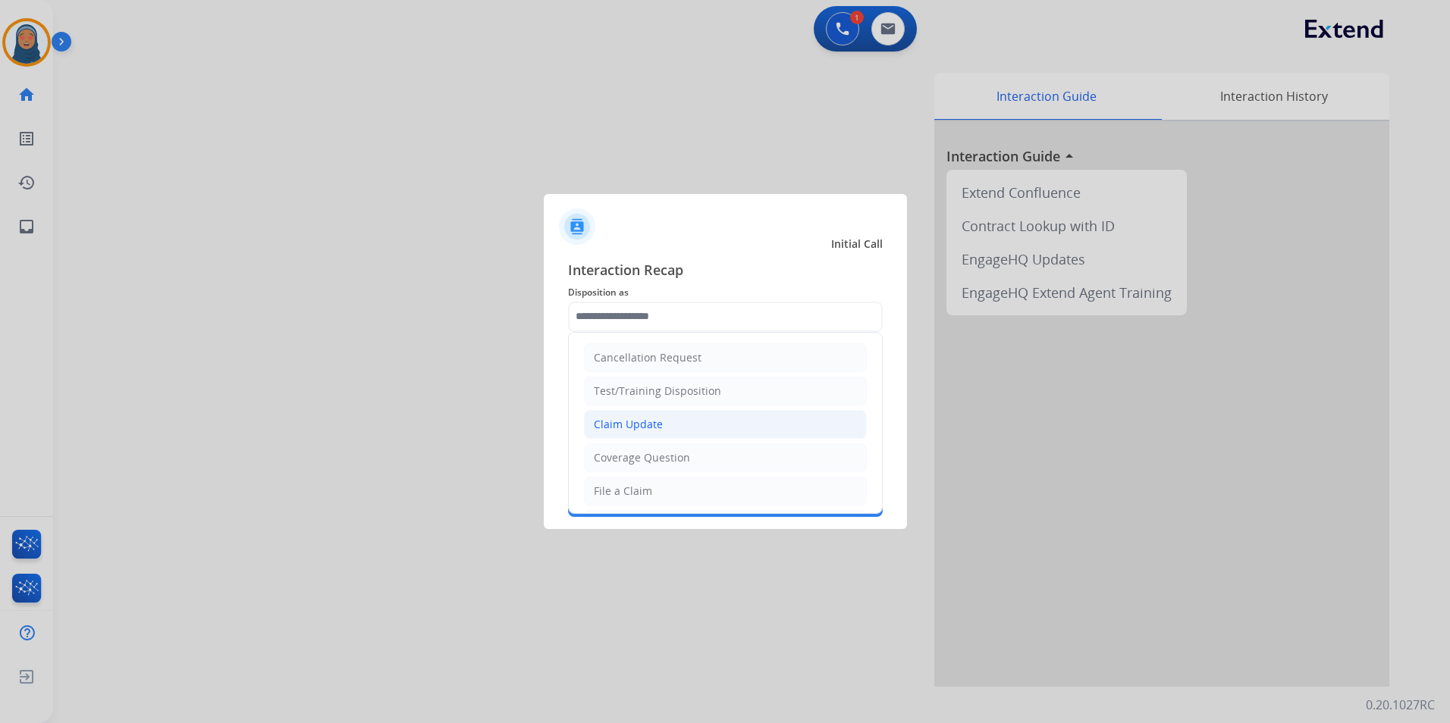
click at [651, 432] on li "Claim Update" at bounding box center [725, 424] width 283 height 29
type input "**********"
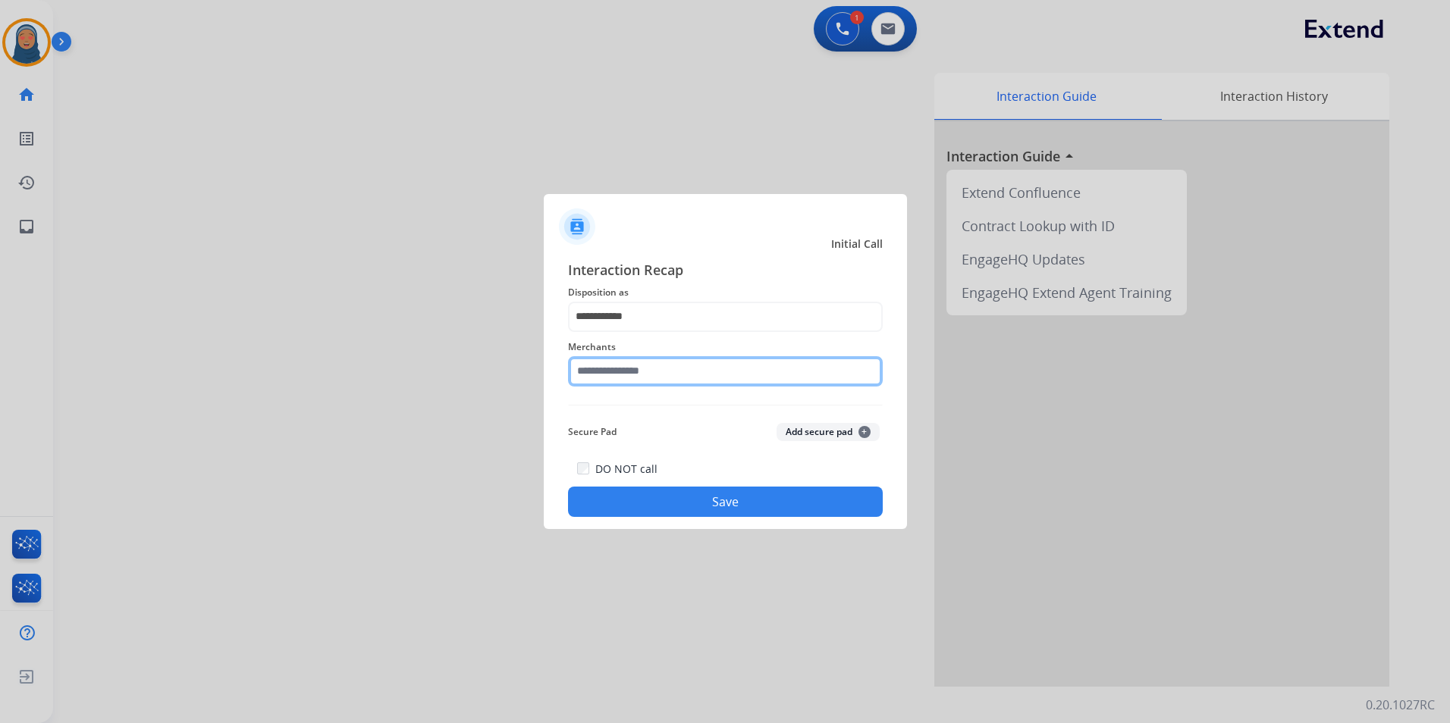
click at [645, 369] on input "text" at bounding box center [725, 371] width 315 height 30
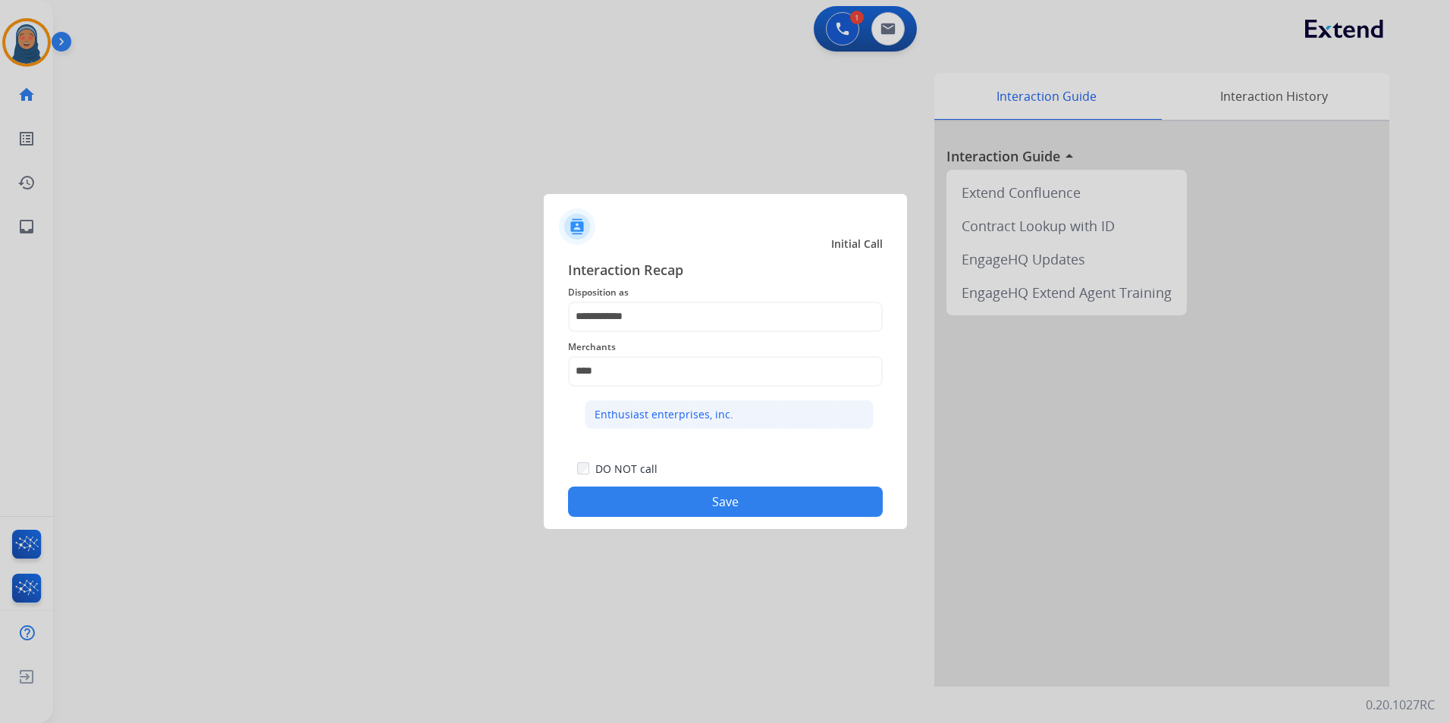
click at [669, 422] on li "Enthusiast enterprises, inc." at bounding box center [729, 414] width 289 height 29
type input "**********"
click at [720, 500] on button "Save" at bounding box center [725, 502] width 315 height 30
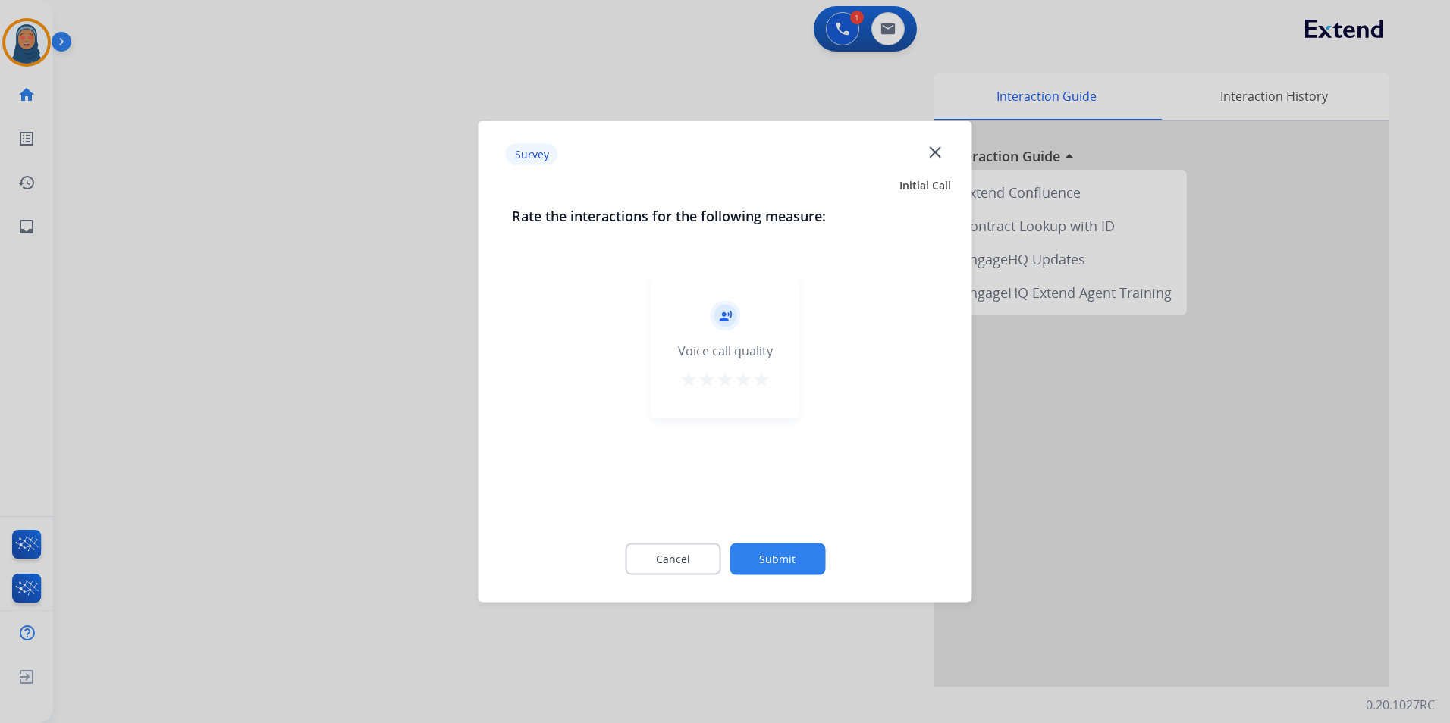
click at [798, 551] on button "Submit" at bounding box center [777, 560] width 96 height 32
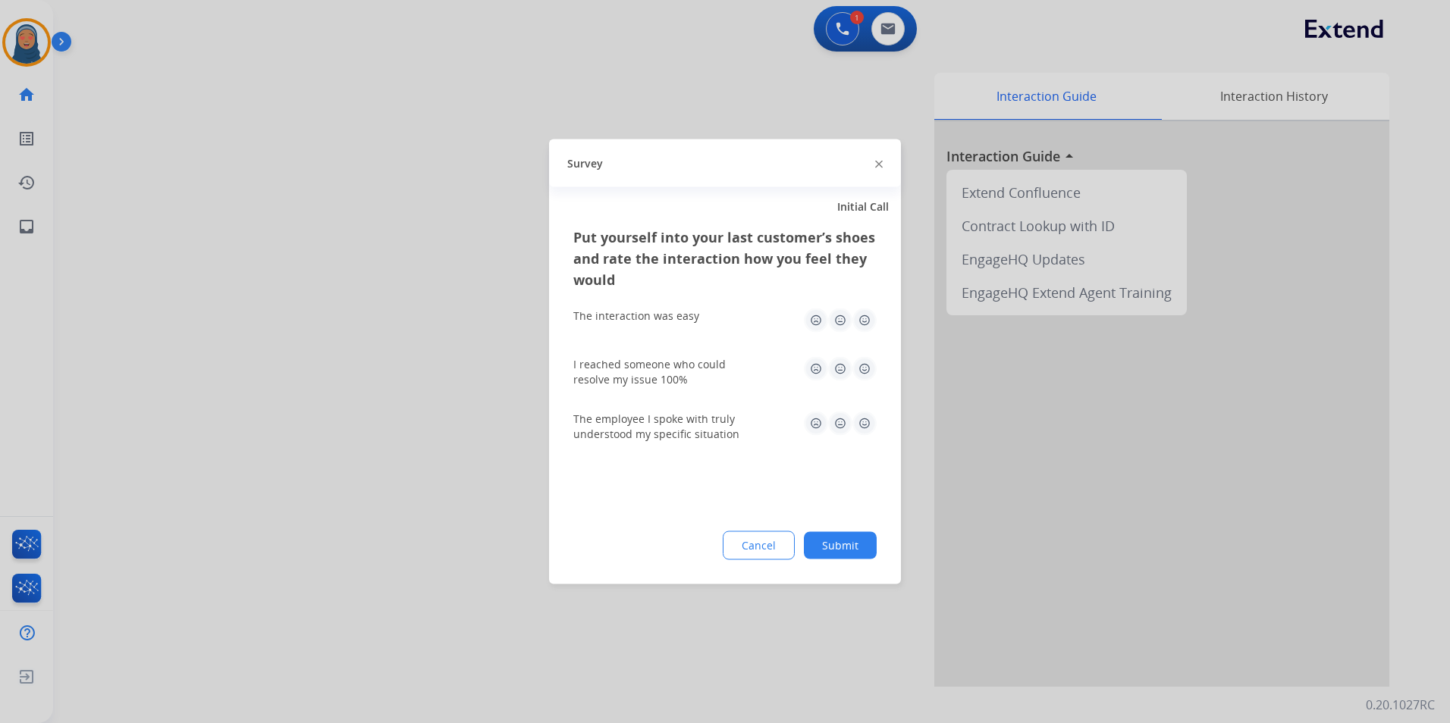
click at [862, 544] on button "Submit" at bounding box center [840, 545] width 73 height 27
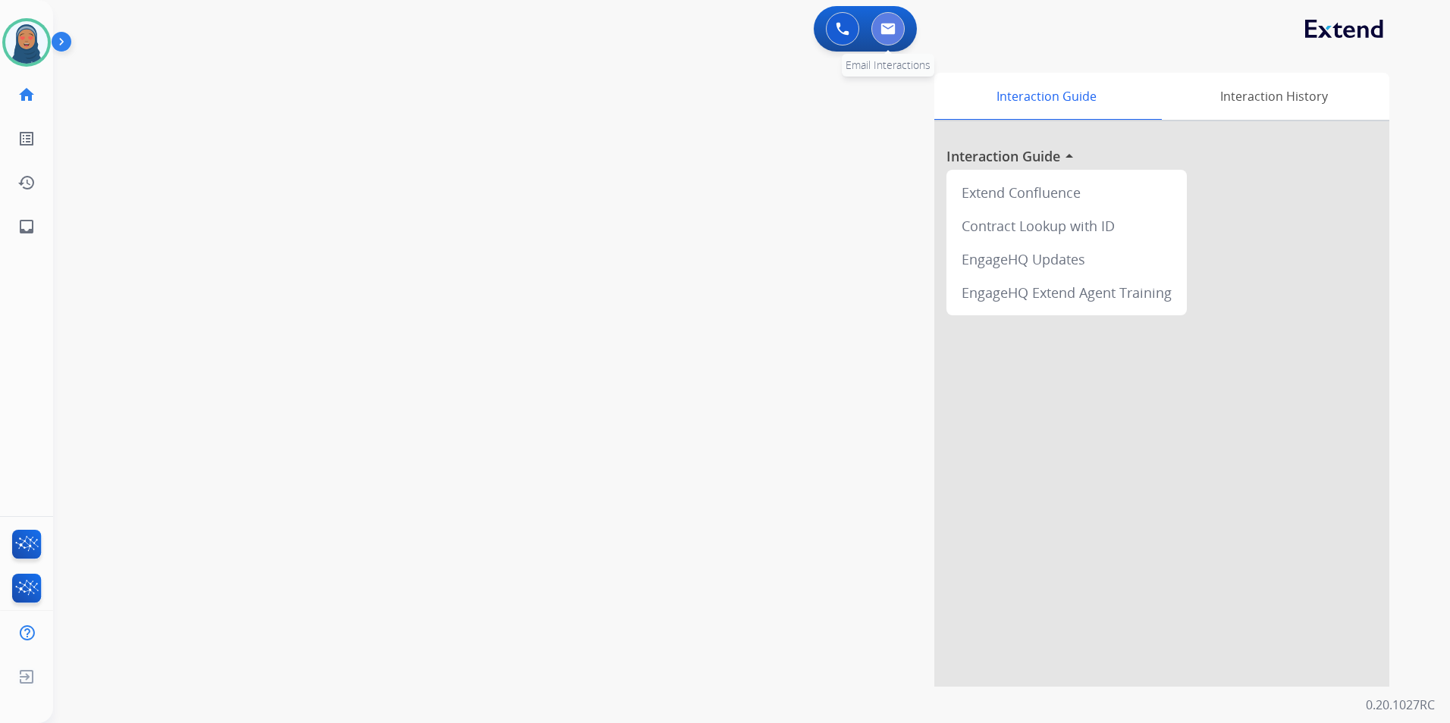
click at [883, 27] on img at bounding box center [887, 29] width 15 height 12
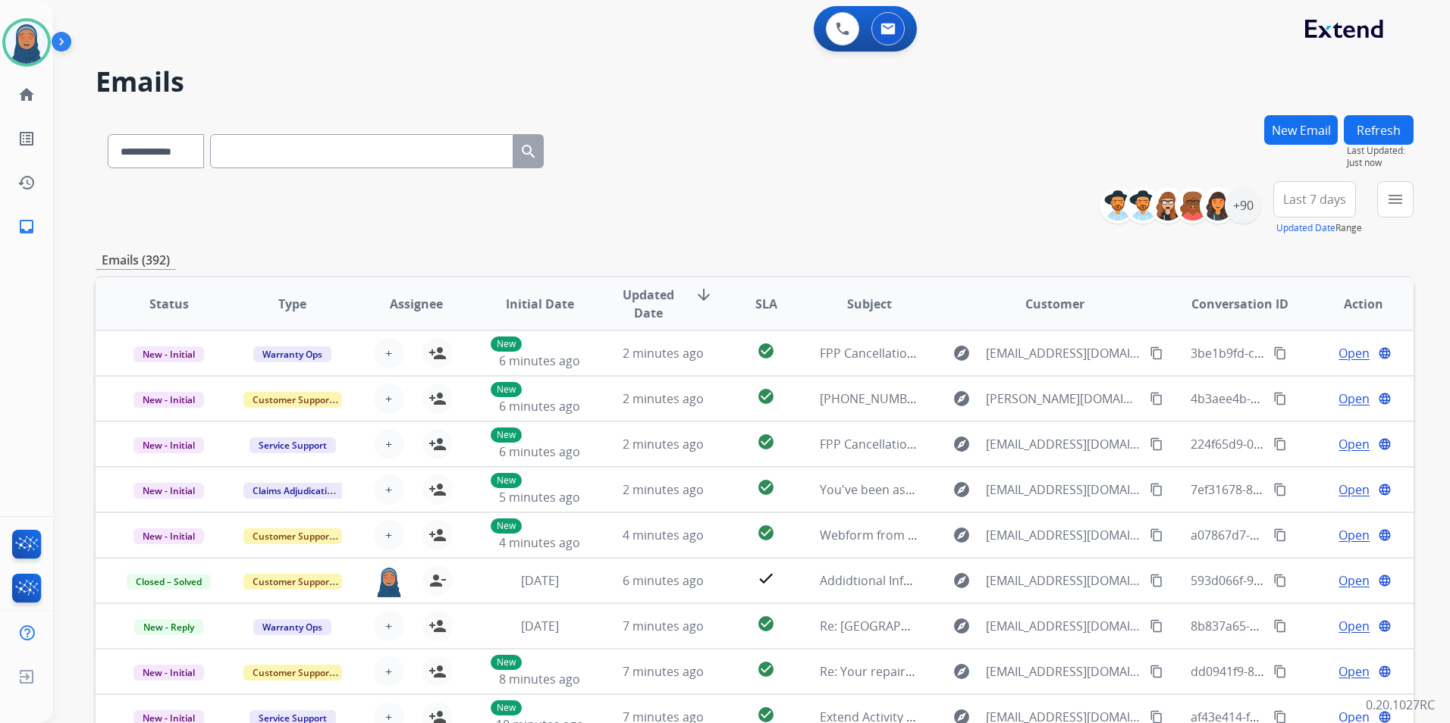
paste input "**********"
type input "**********"
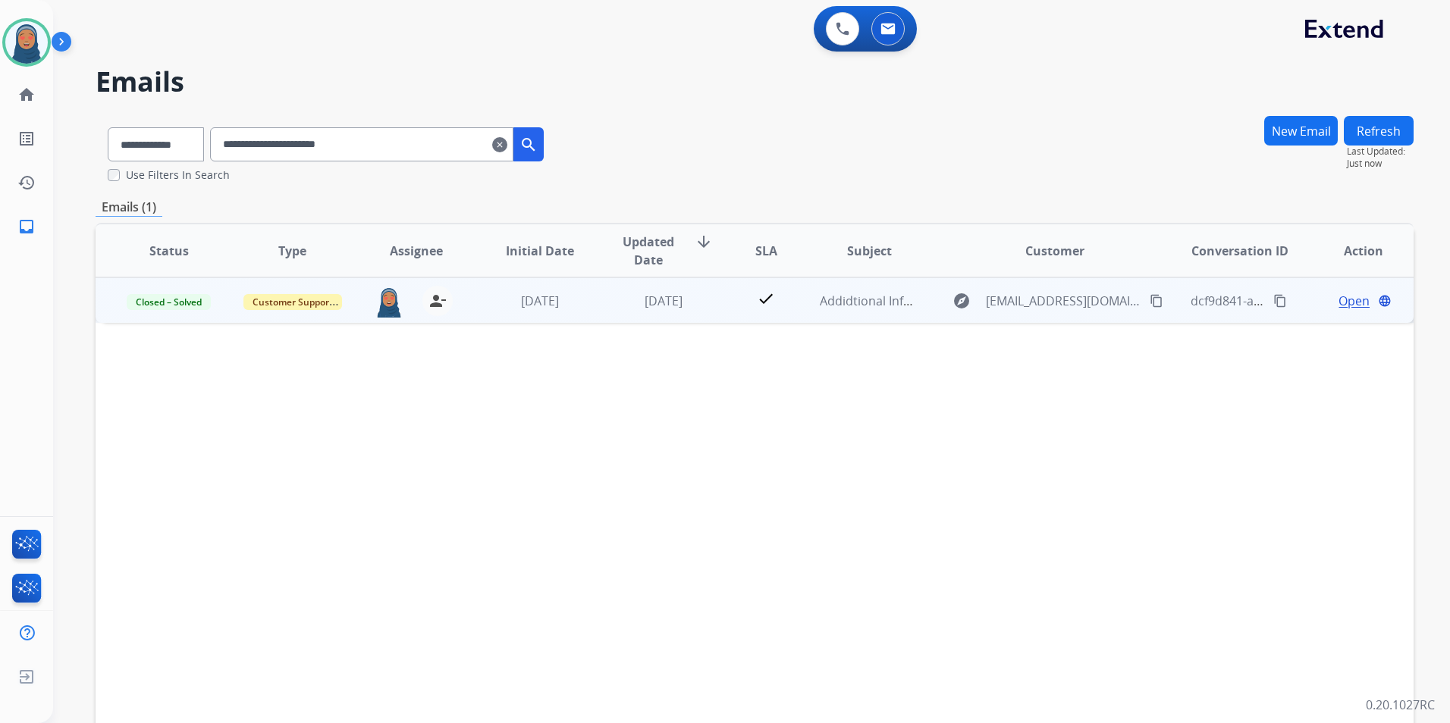
click at [1338, 300] on span "Open" at bounding box center [1353, 301] width 31 height 18
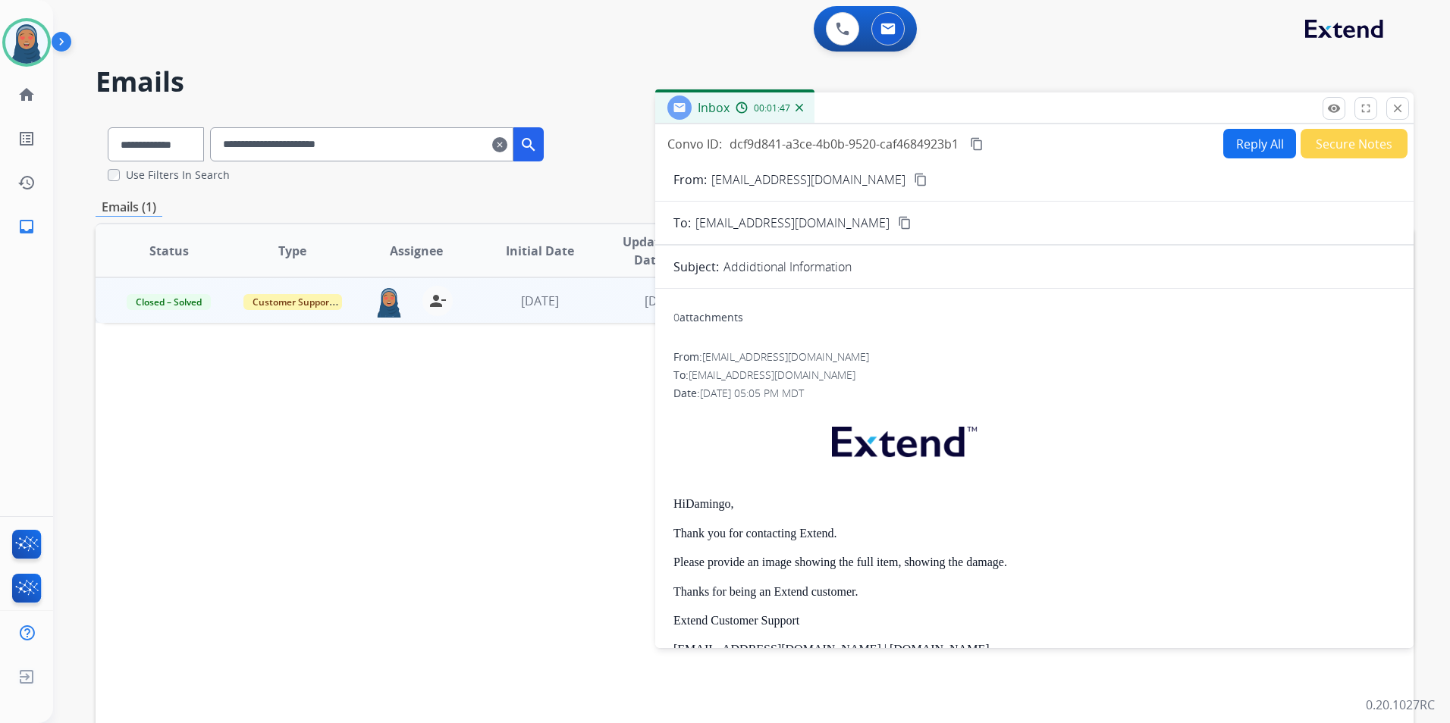
click at [1398, 109] on mat-icon "close" at bounding box center [1398, 109] width 14 height 14
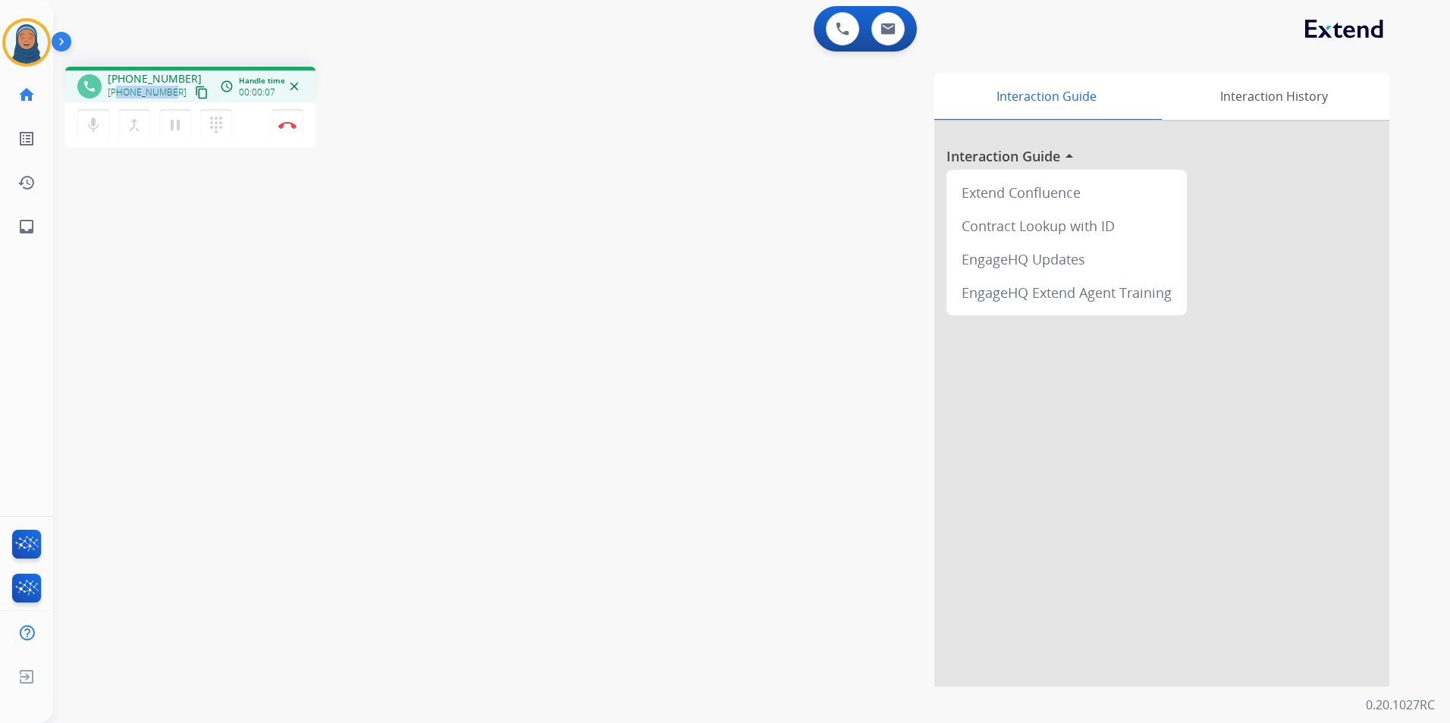
drag, startPoint x: 172, startPoint y: 93, endPoint x: 119, endPoint y: 96, distance: 53.2
click at [119, 96] on div "[PHONE_NUMBER] content_copy" at bounding box center [159, 92] width 103 height 18
copy span "2679281588"
click at [293, 132] on button "Disconnect" at bounding box center [287, 125] width 32 height 32
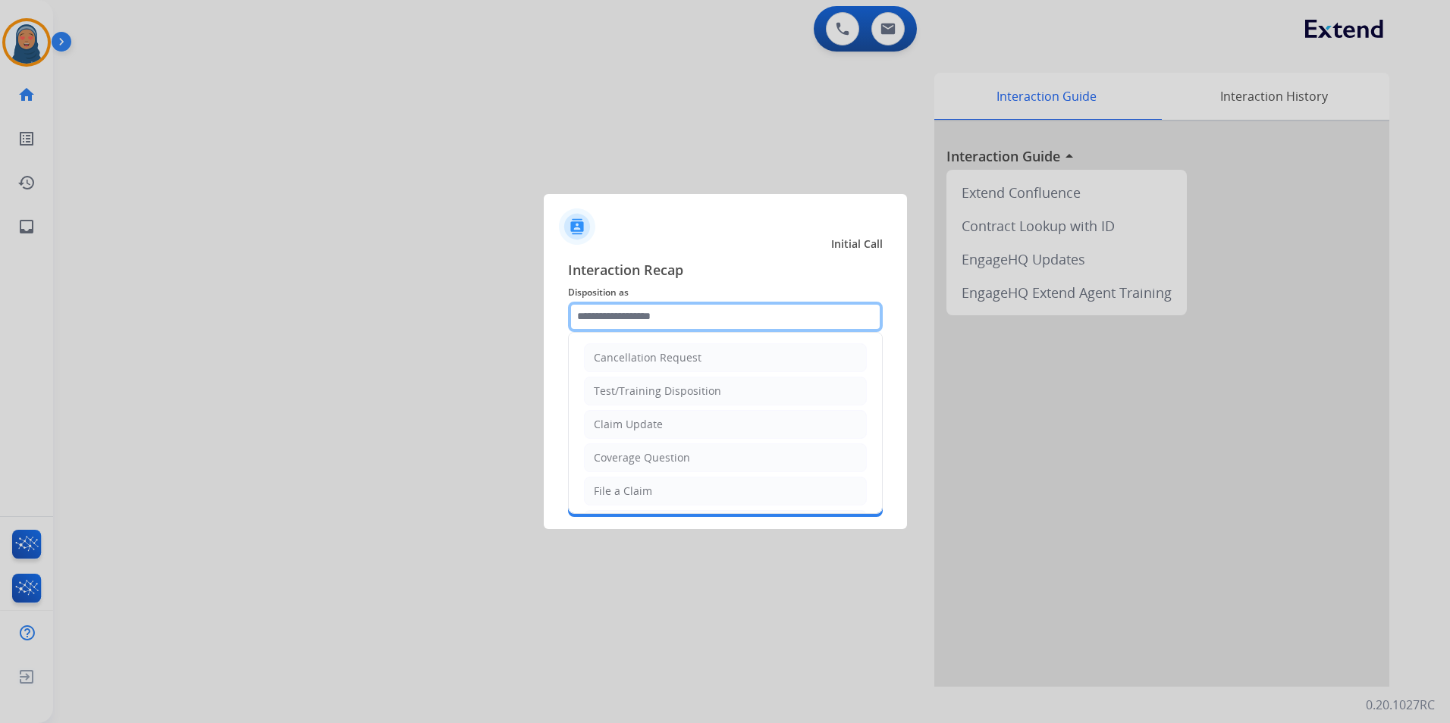
click at [684, 316] on input "text" at bounding box center [725, 317] width 315 height 30
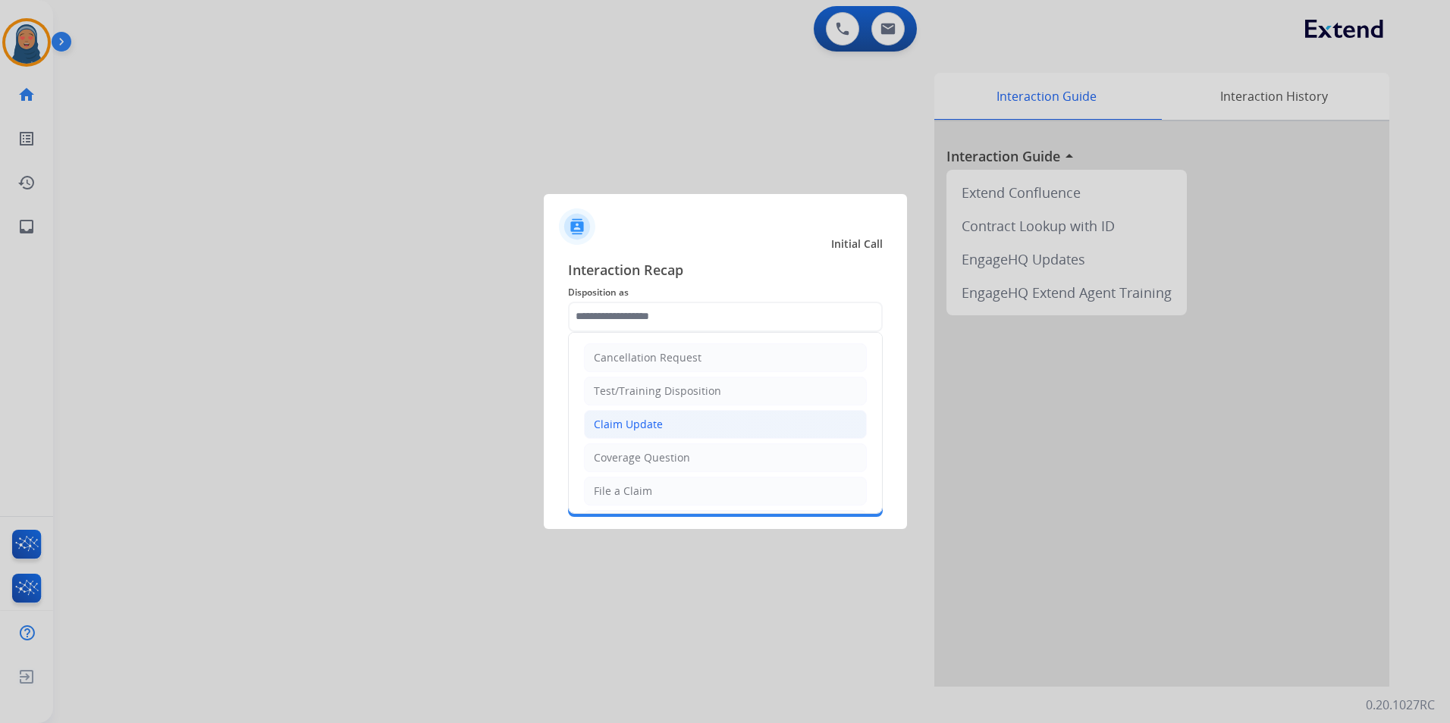
click at [645, 425] on div "Claim Update" at bounding box center [628, 424] width 69 height 15
type input "**********"
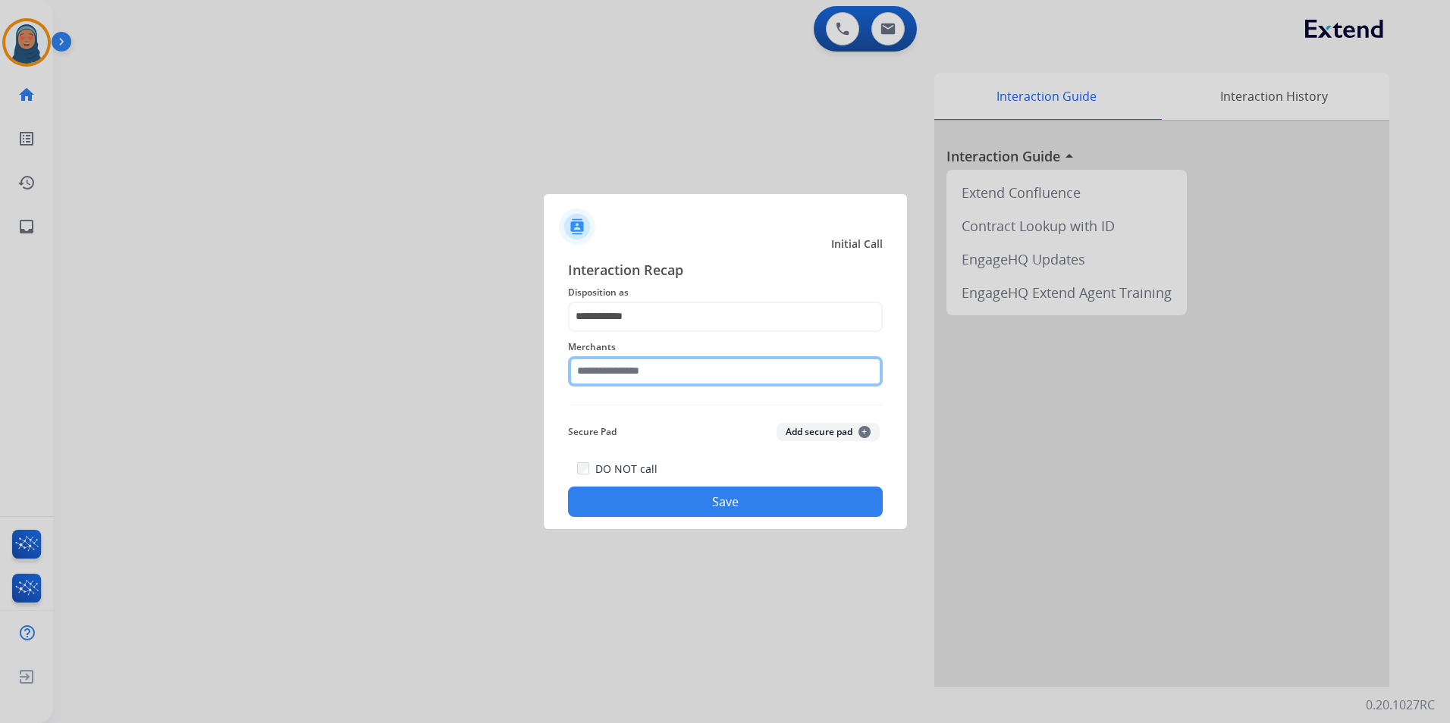
click at [649, 374] on input "text" at bounding box center [725, 371] width 315 height 30
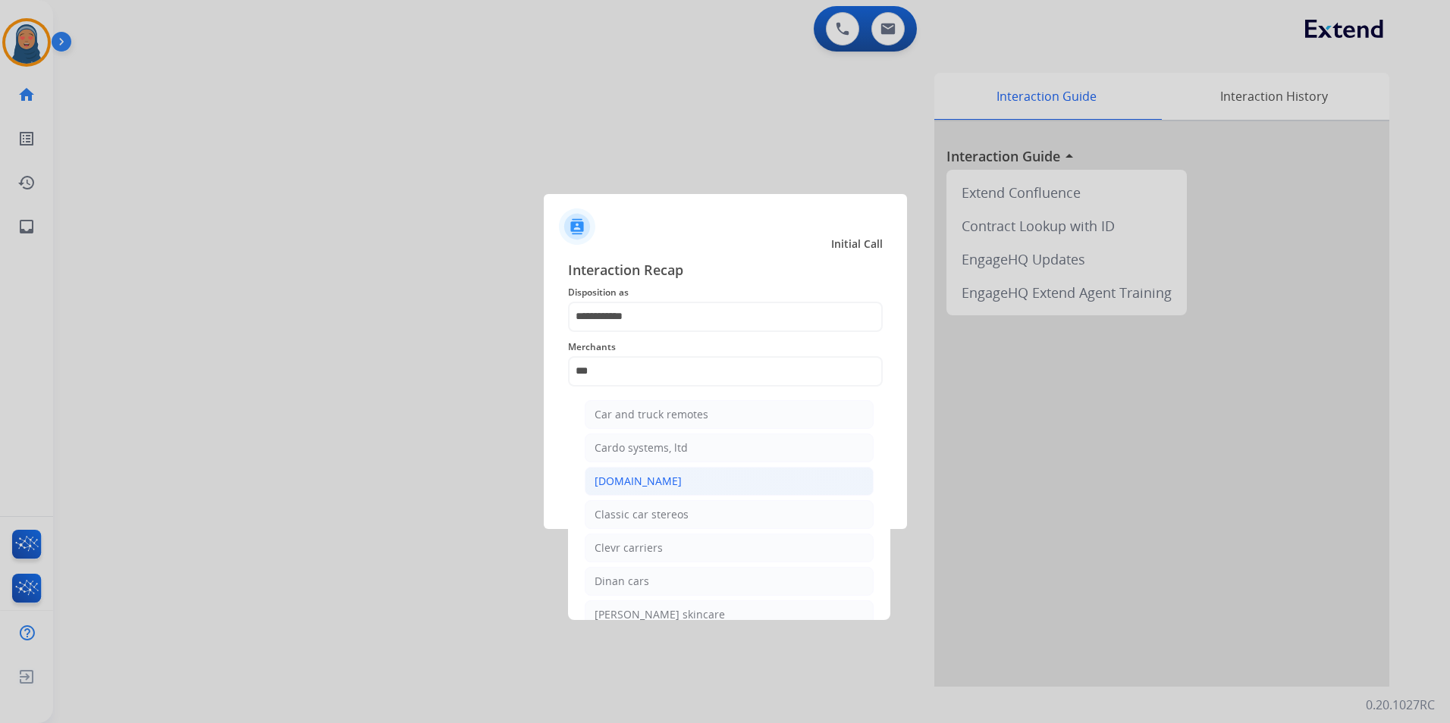
click at [651, 485] on div "[DOMAIN_NAME]" at bounding box center [637, 481] width 87 height 15
type input "**********"
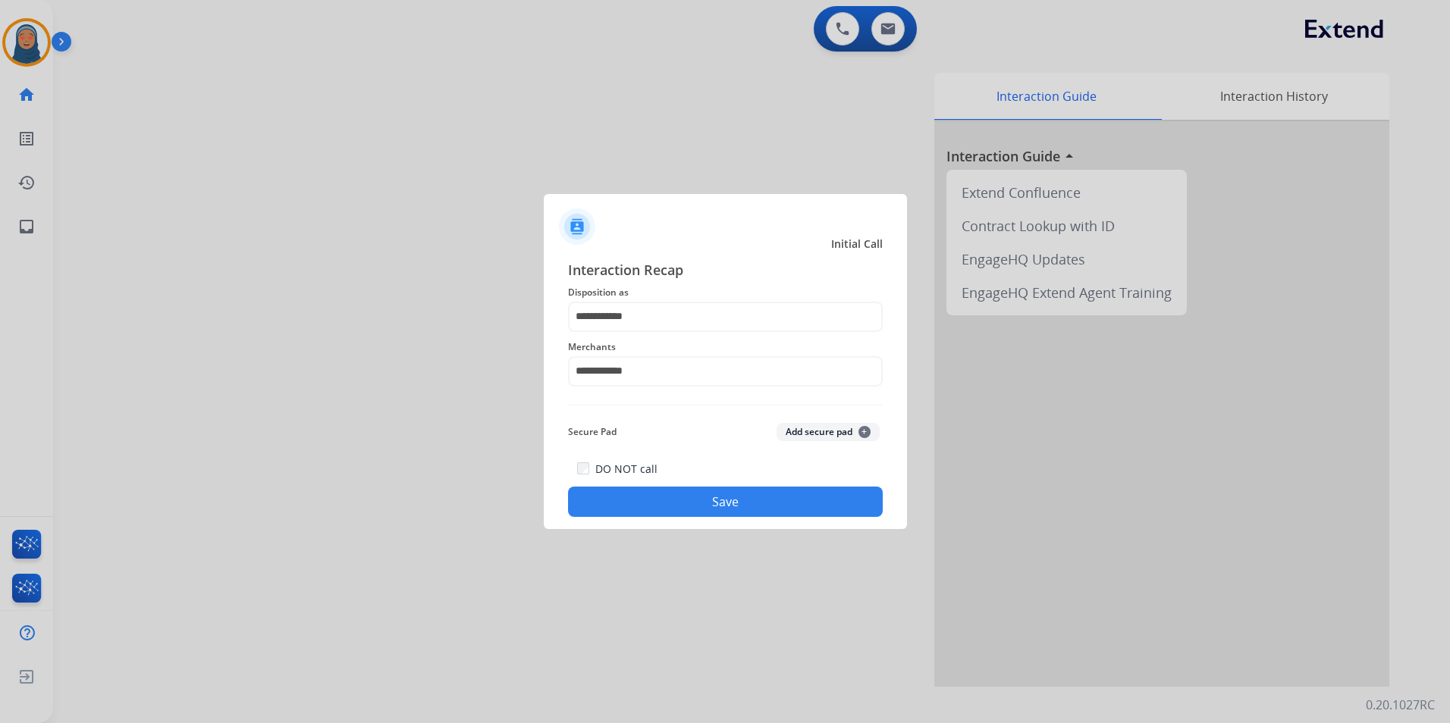
click at [713, 499] on button "Save" at bounding box center [725, 502] width 315 height 30
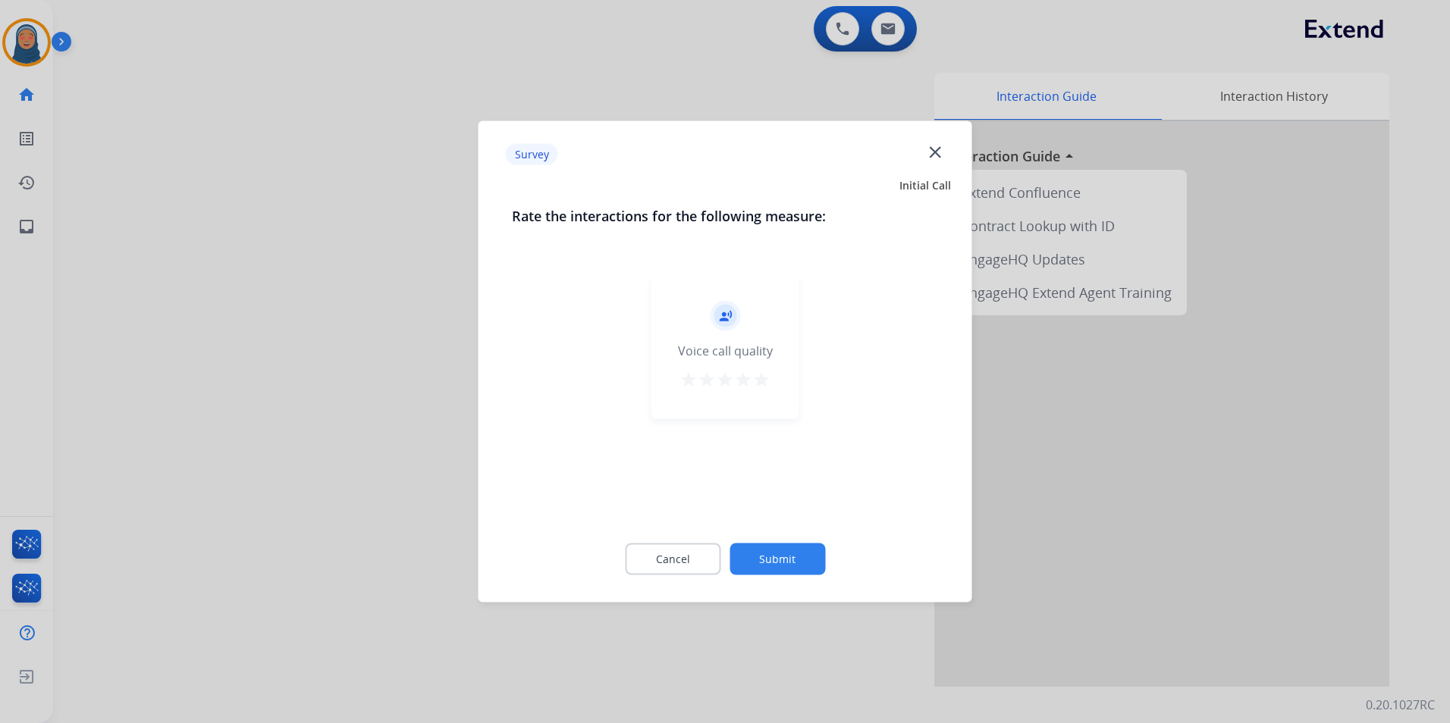
click at [781, 556] on button "Submit" at bounding box center [777, 560] width 96 height 32
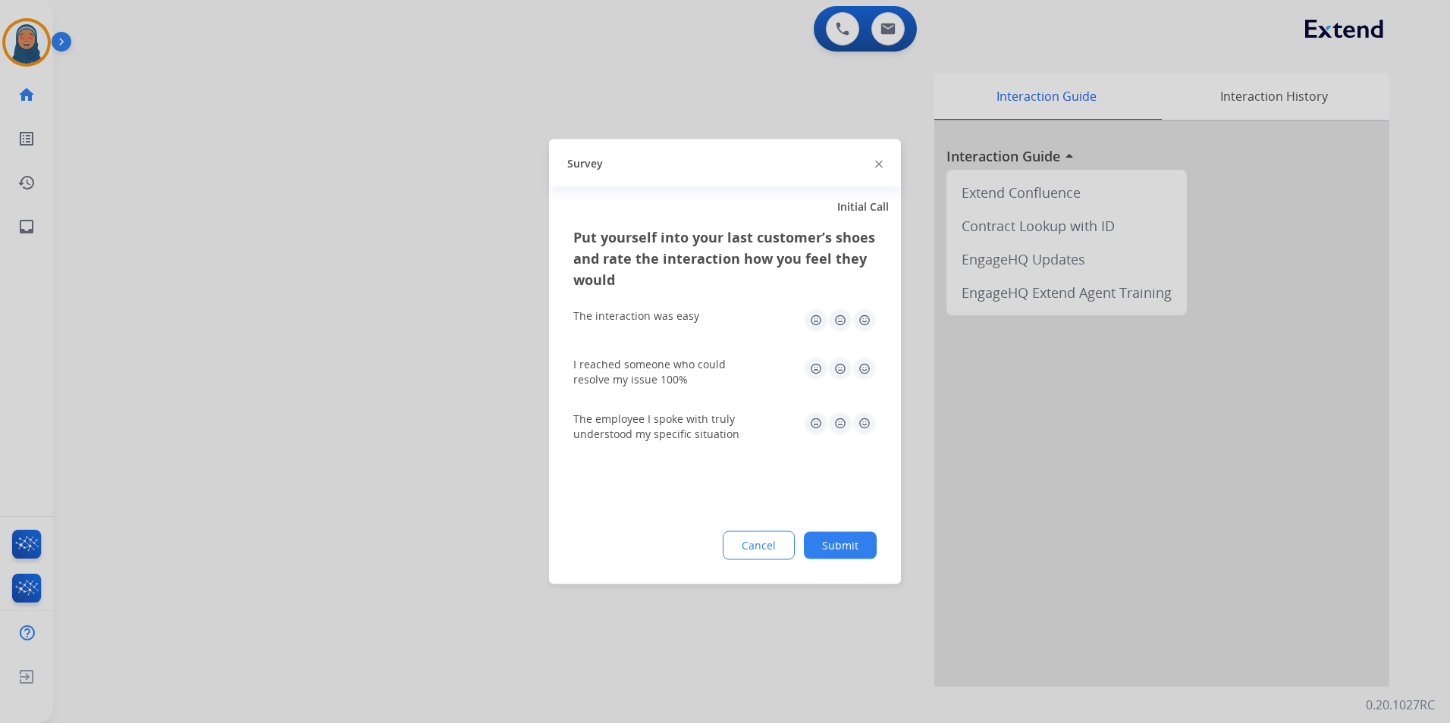
click at [841, 545] on button "Submit" at bounding box center [840, 545] width 73 height 27
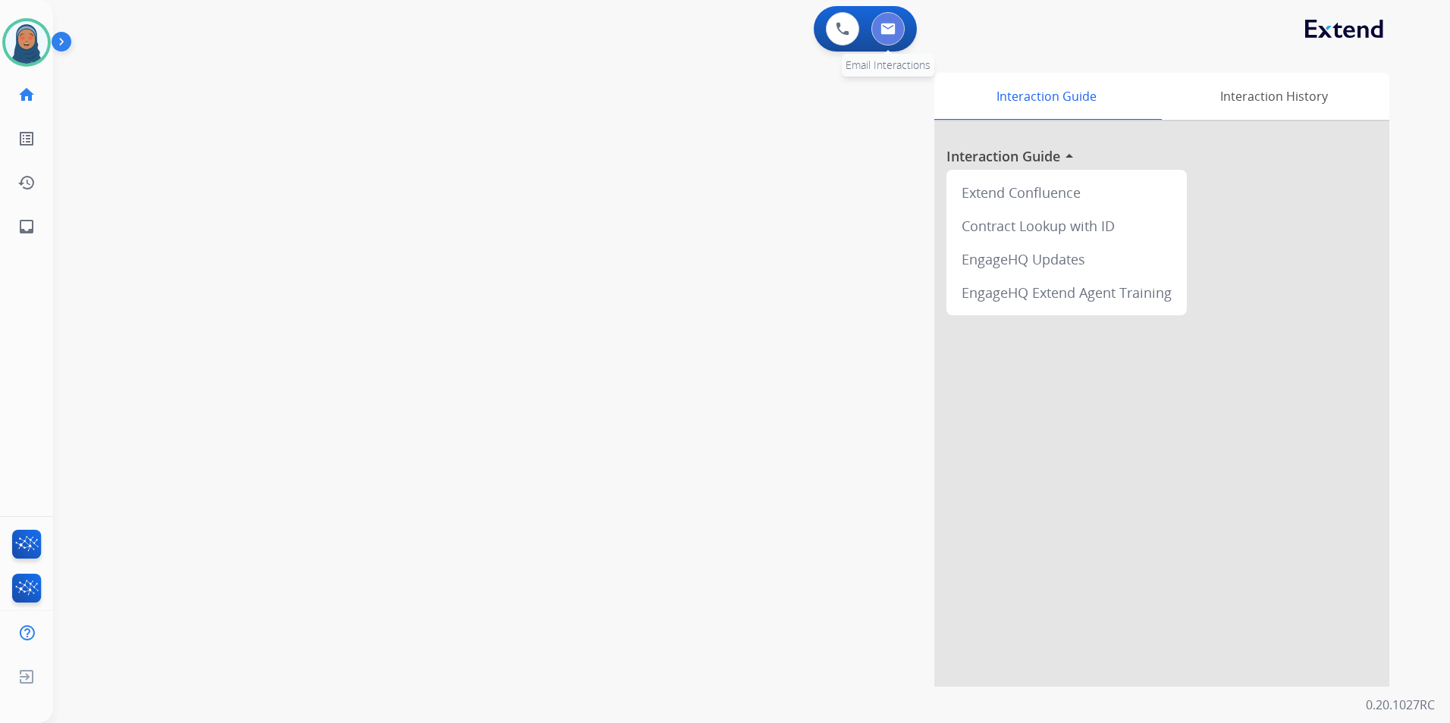
click at [892, 26] on img at bounding box center [887, 29] width 15 height 12
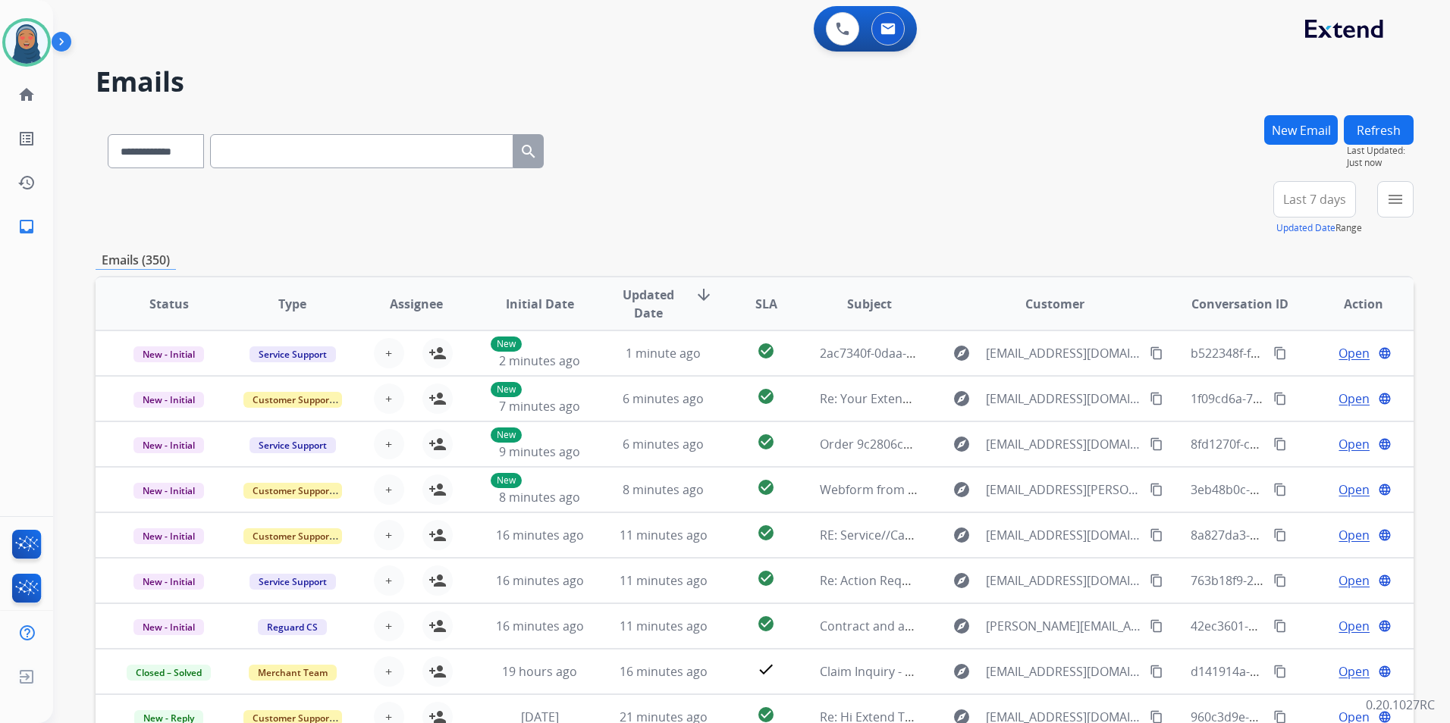
paste input "**********"
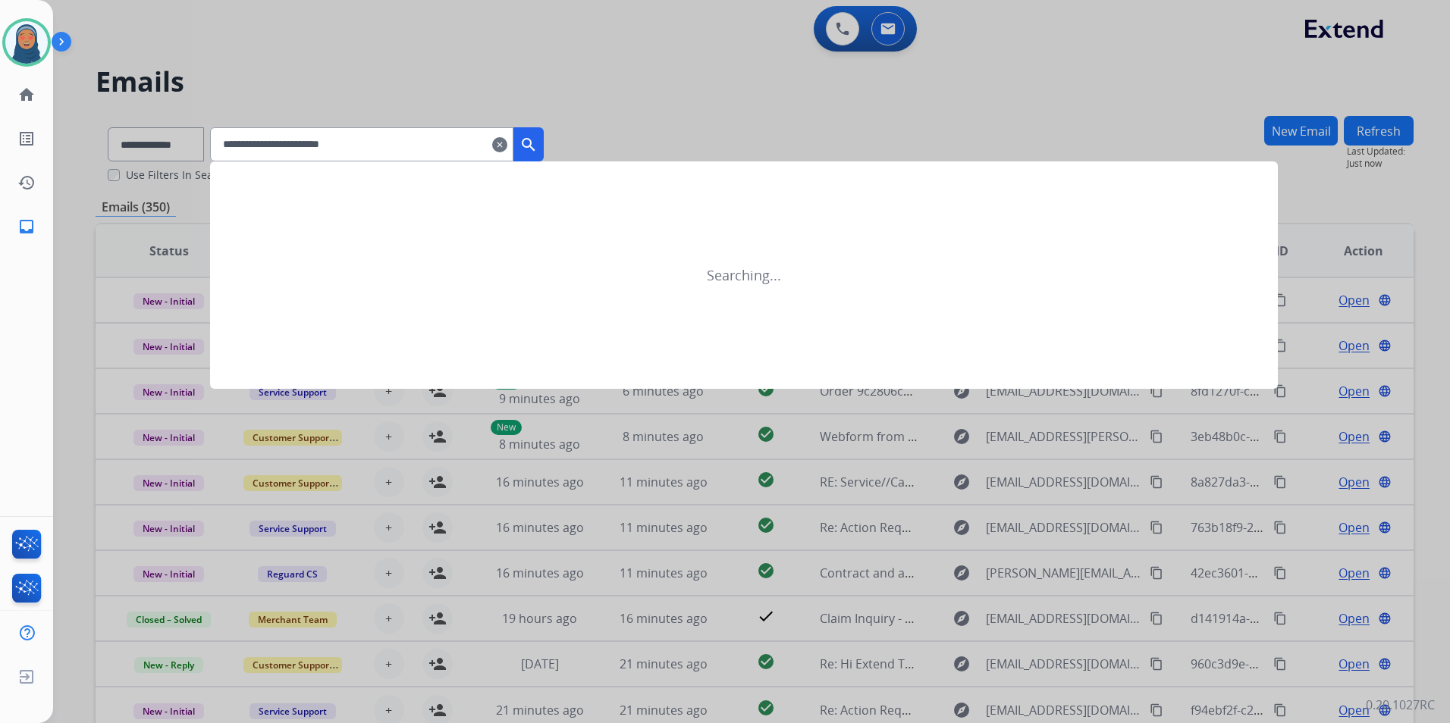
type input "**********"
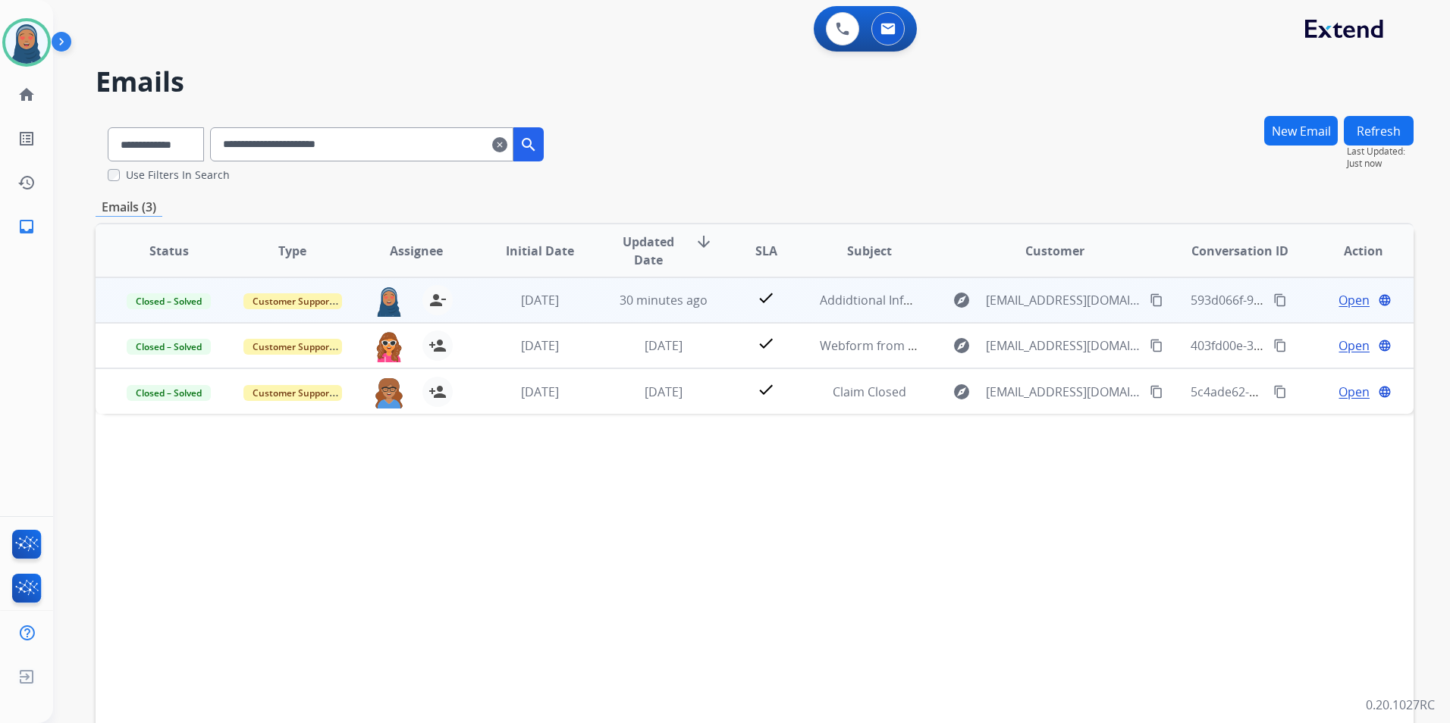
click at [1344, 300] on span "Open" at bounding box center [1353, 300] width 31 height 18
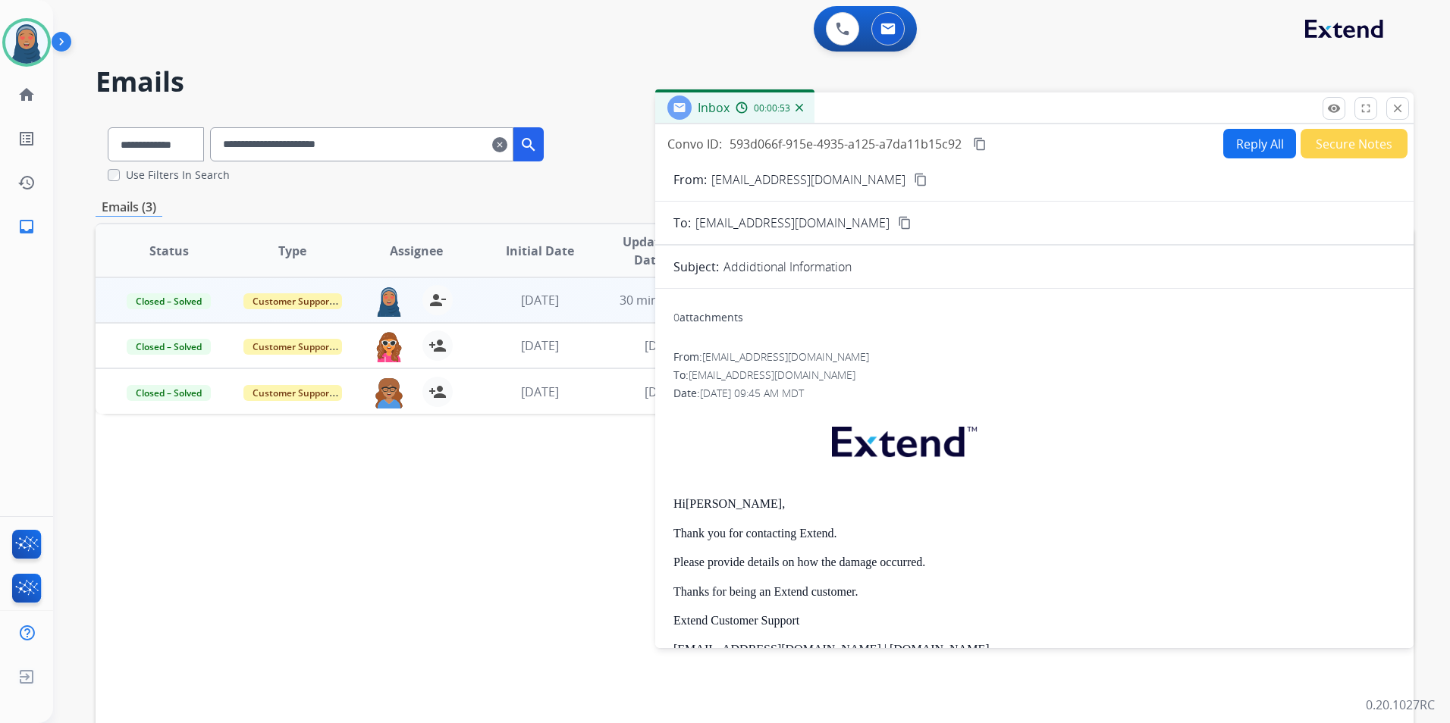
click at [985, 146] on mat-icon "content_copy" at bounding box center [980, 144] width 14 height 14
click at [1389, 108] on button "close Close" at bounding box center [1397, 108] width 23 height 23
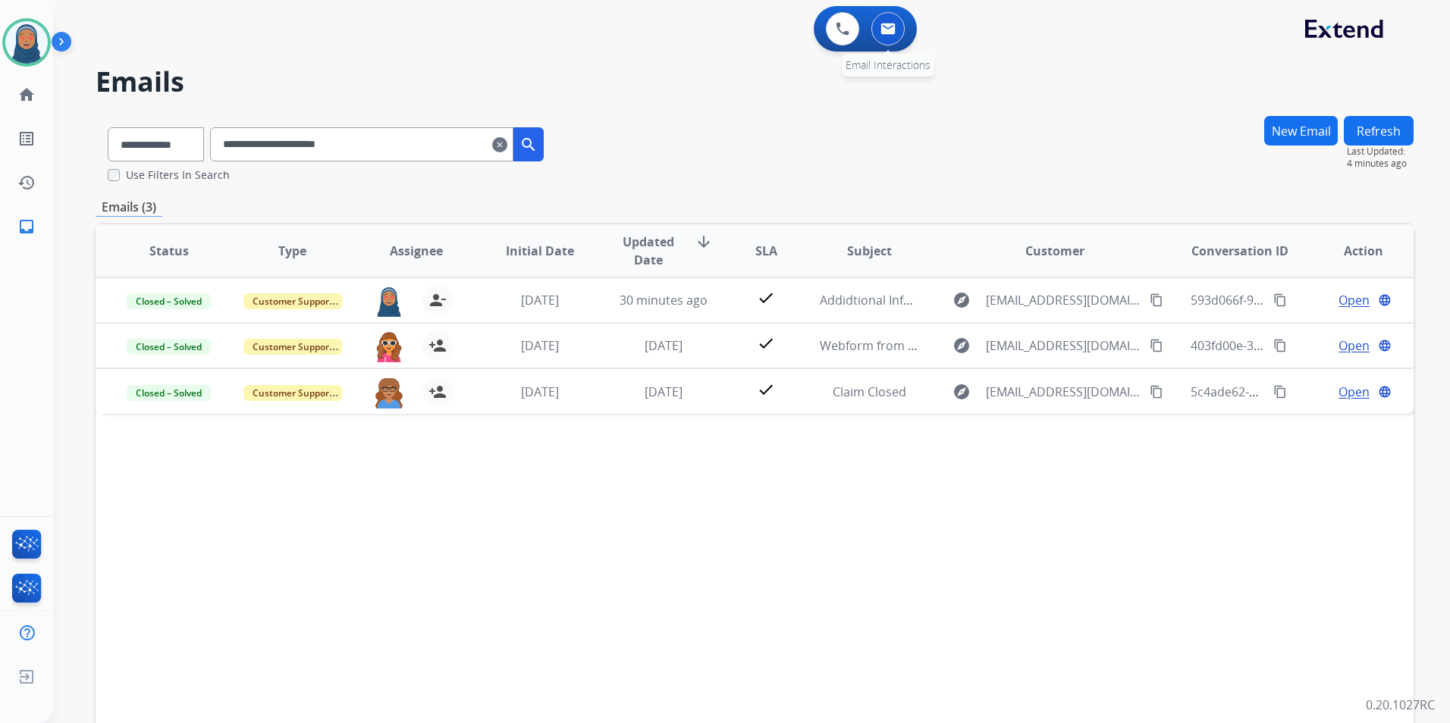
click at [899, 30] on button at bounding box center [887, 28] width 33 height 33
click at [891, 36] on button at bounding box center [887, 28] width 33 height 33
click at [507, 143] on mat-icon "clear" at bounding box center [499, 145] width 15 height 18
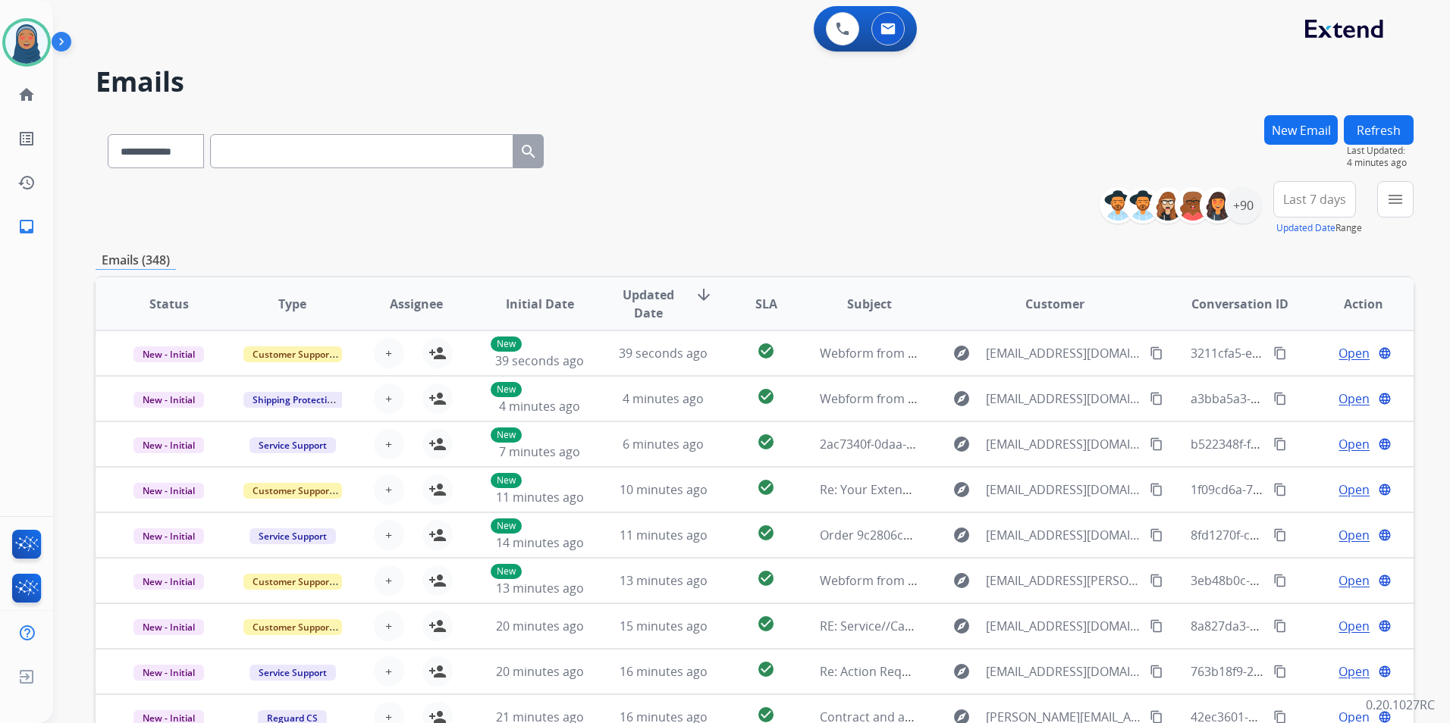
paste input "**********"
type input "**********"
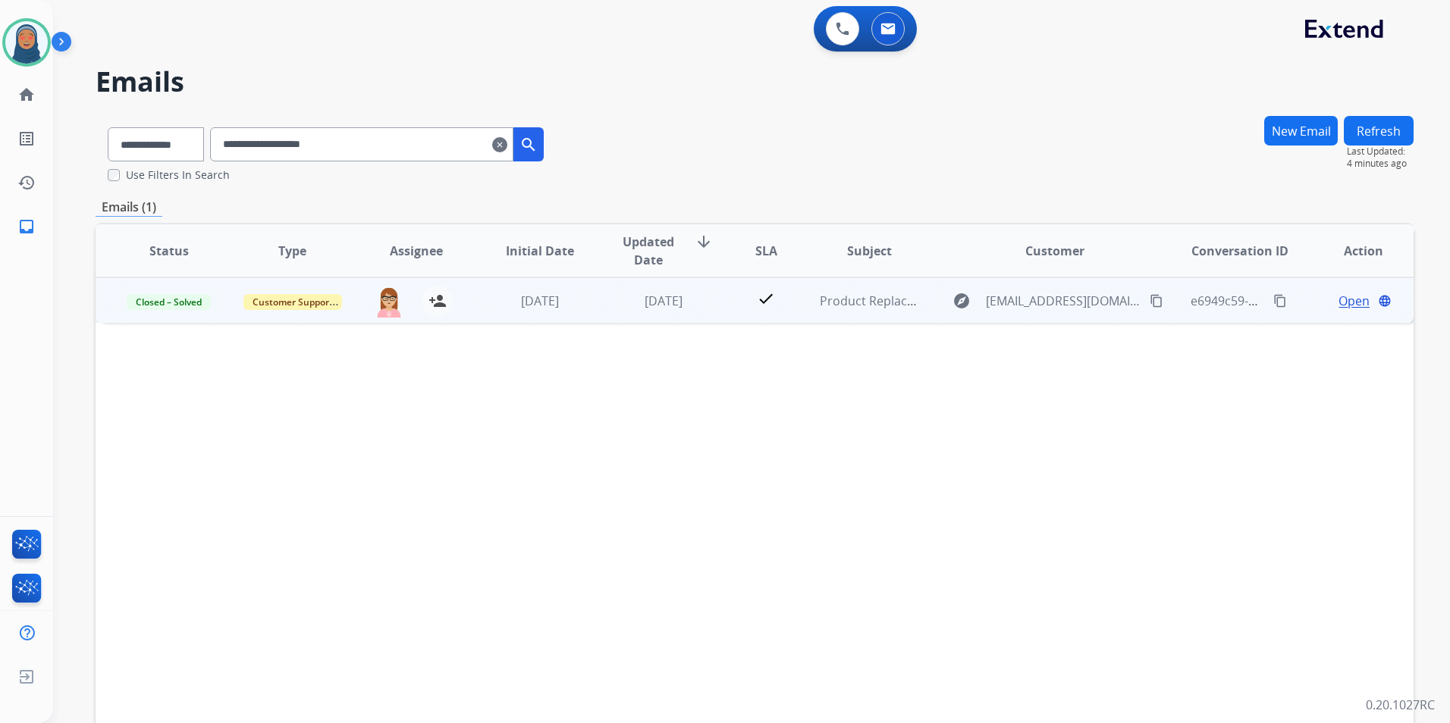
click at [1338, 306] on span "Open" at bounding box center [1353, 301] width 31 height 18
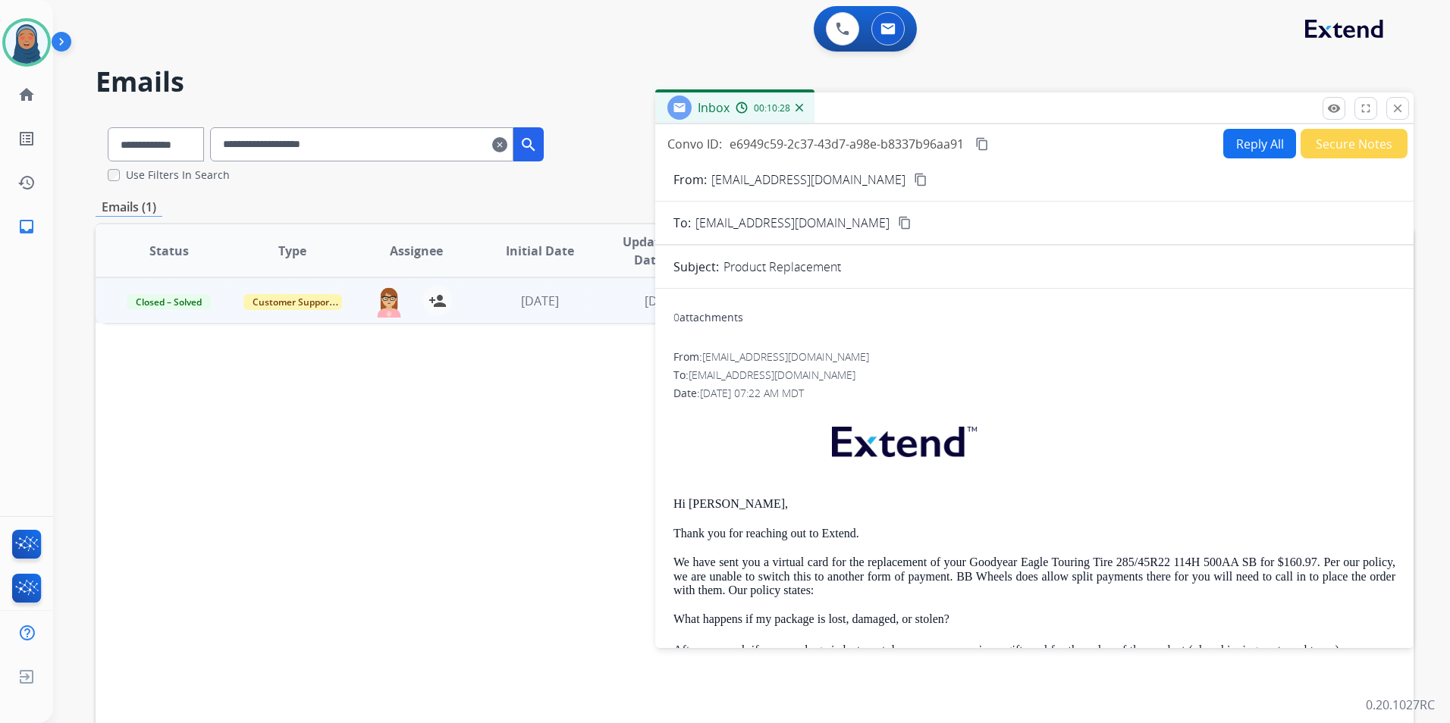
click at [1397, 105] on mat-icon "close" at bounding box center [1398, 109] width 14 height 14
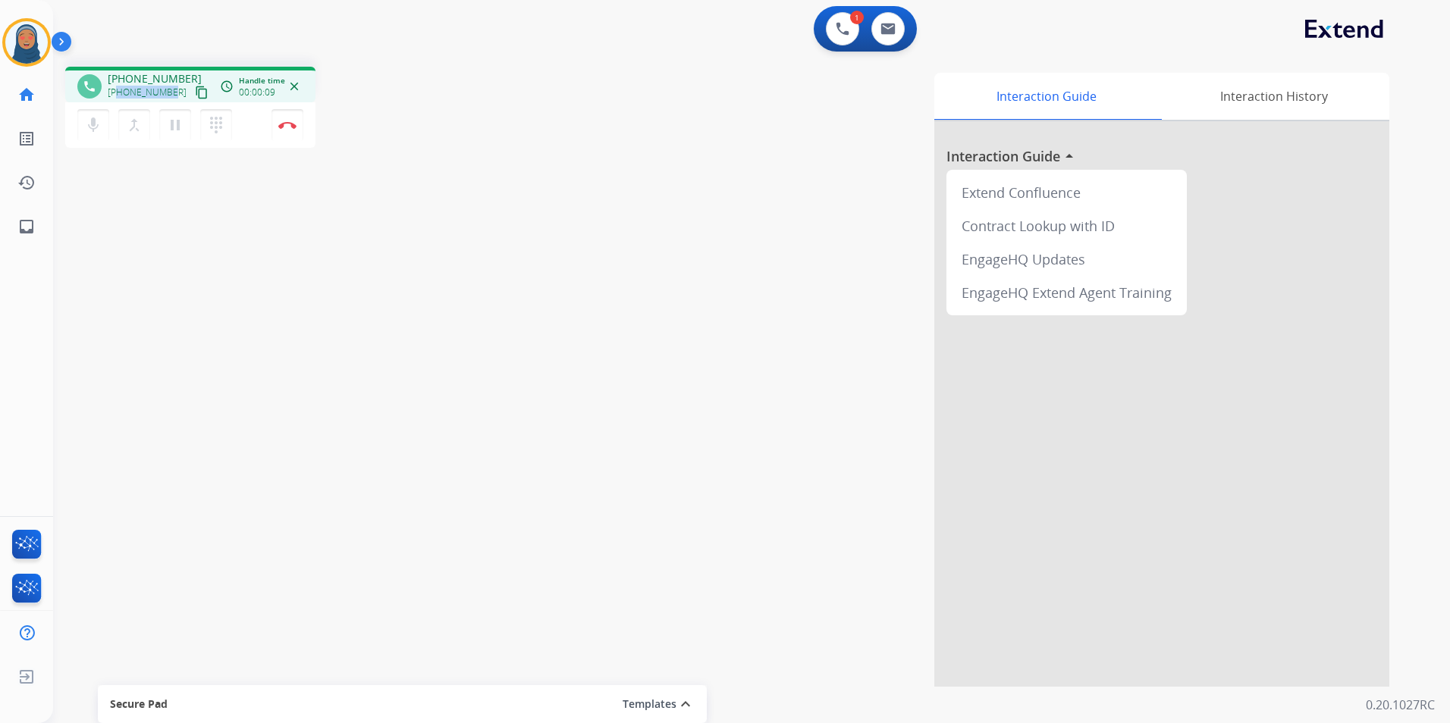
drag, startPoint x: 168, startPoint y: 92, endPoint x: 116, endPoint y: 94, distance: 52.4
click at [116, 94] on div "[PHONE_NUMBER] content_copy" at bounding box center [159, 92] width 103 height 18
copy span "8622165463"
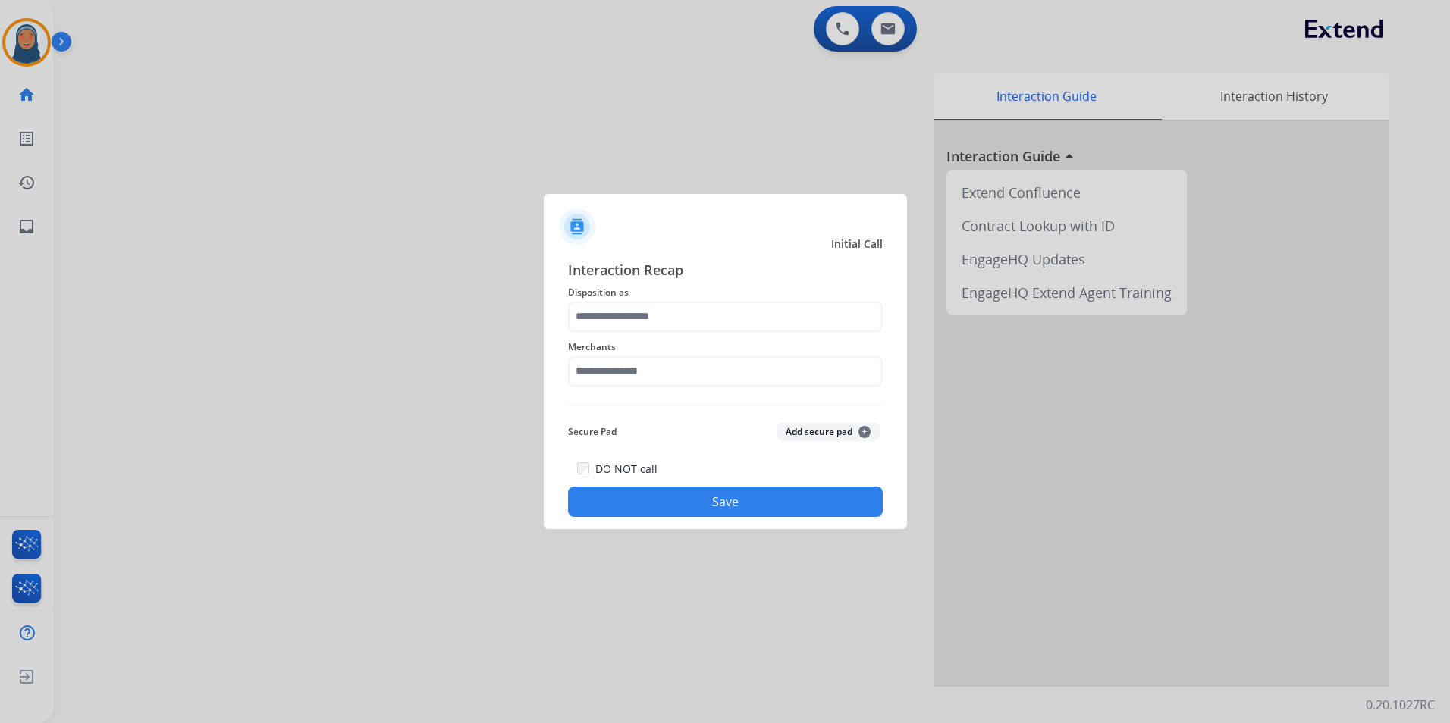
drag, startPoint x: 640, startPoint y: 341, endPoint x: 640, endPoint y: 331, distance: 10.6
click at [640, 340] on span "Merchants" at bounding box center [725, 347] width 315 height 18
click at [640, 320] on input "text" at bounding box center [725, 317] width 315 height 30
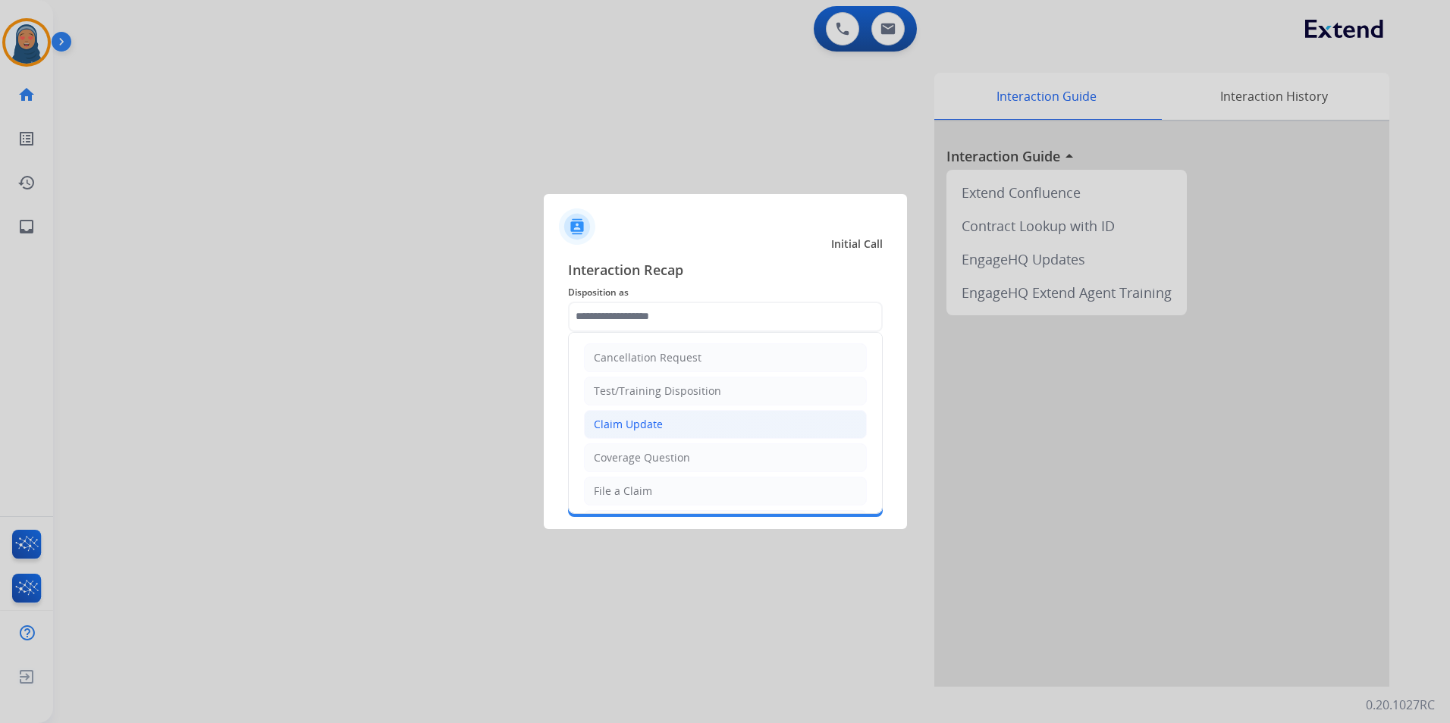
click at [659, 427] on div "Claim Update" at bounding box center [628, 424] width 69 height 15
type input "**********"
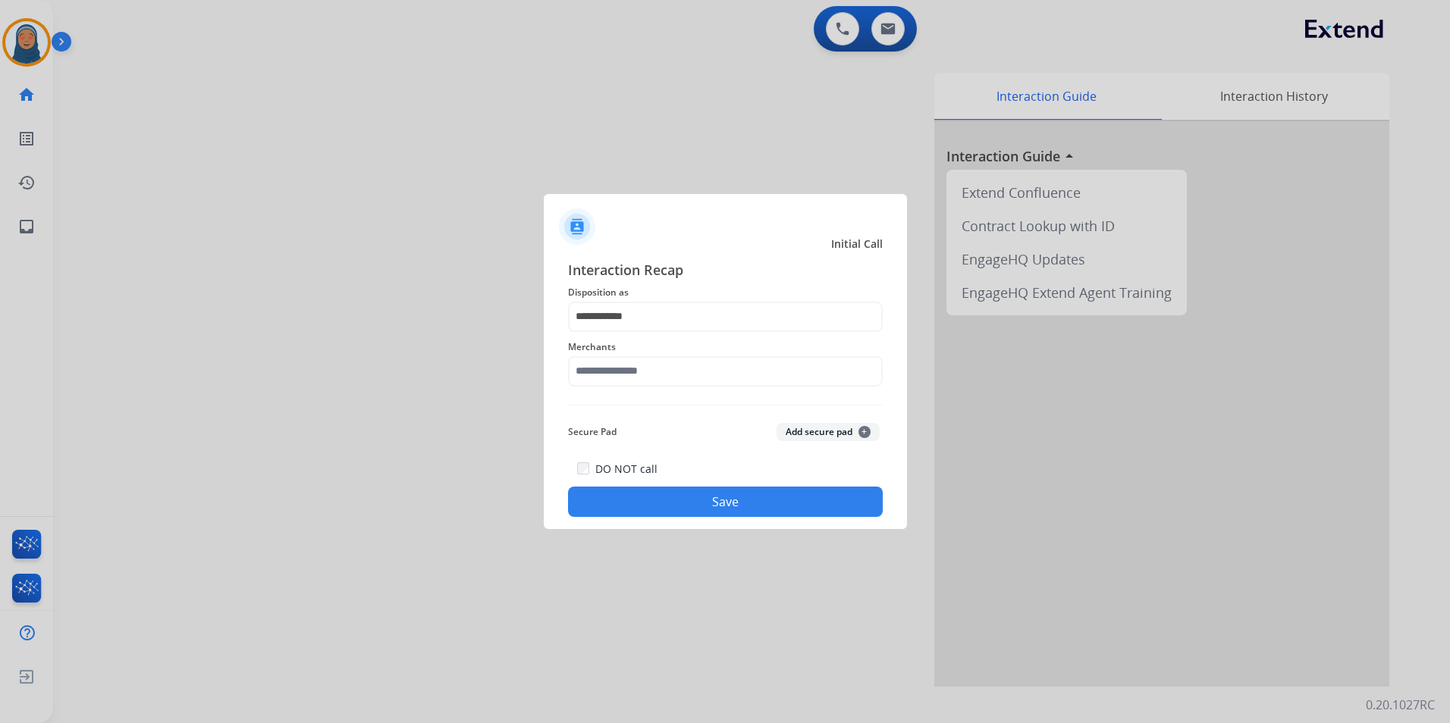
click at [643, 389] on div "Merchants" at bounding box center [725, 362] width 315 height 61
click at [651, 378] on input "text" at bounding box center [725, 371] width 315 height 30
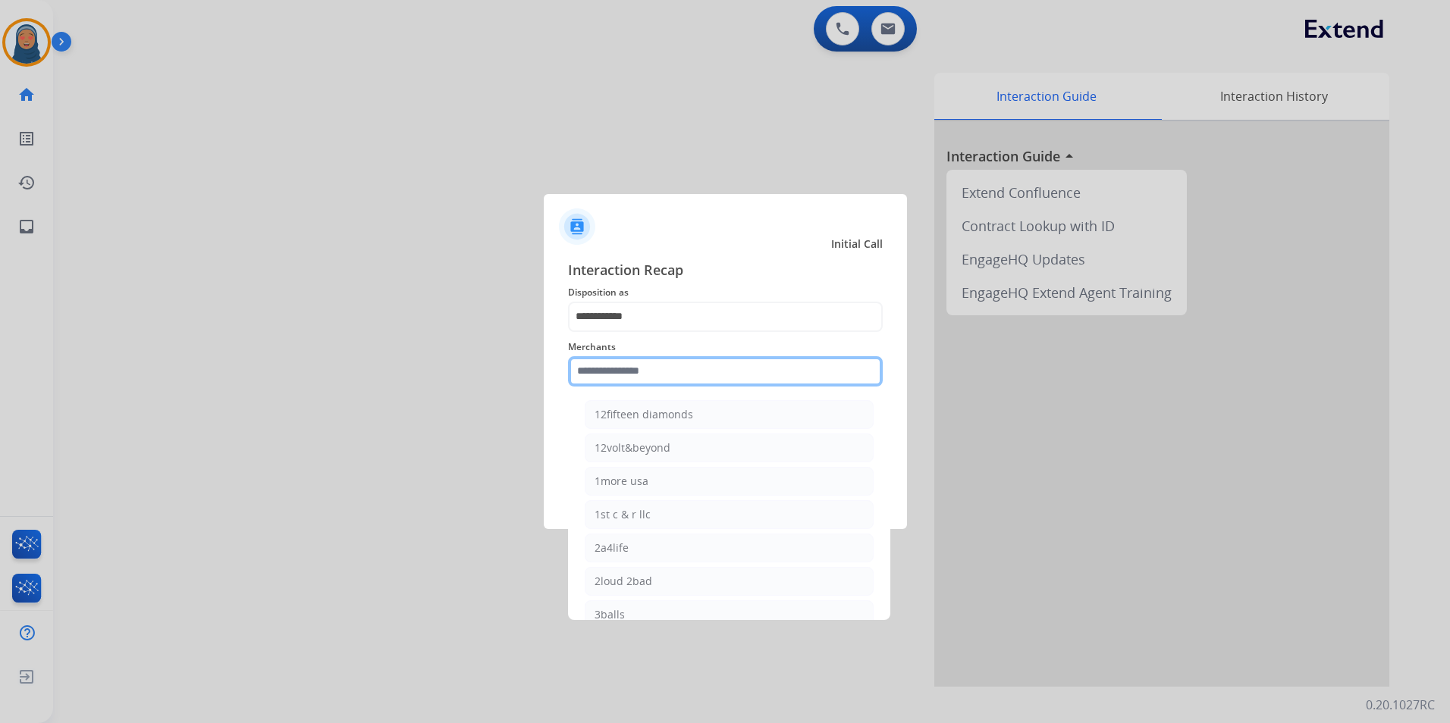
click at [689, 376] on input "text" at bounding box center [725, 371] width 315 height 30
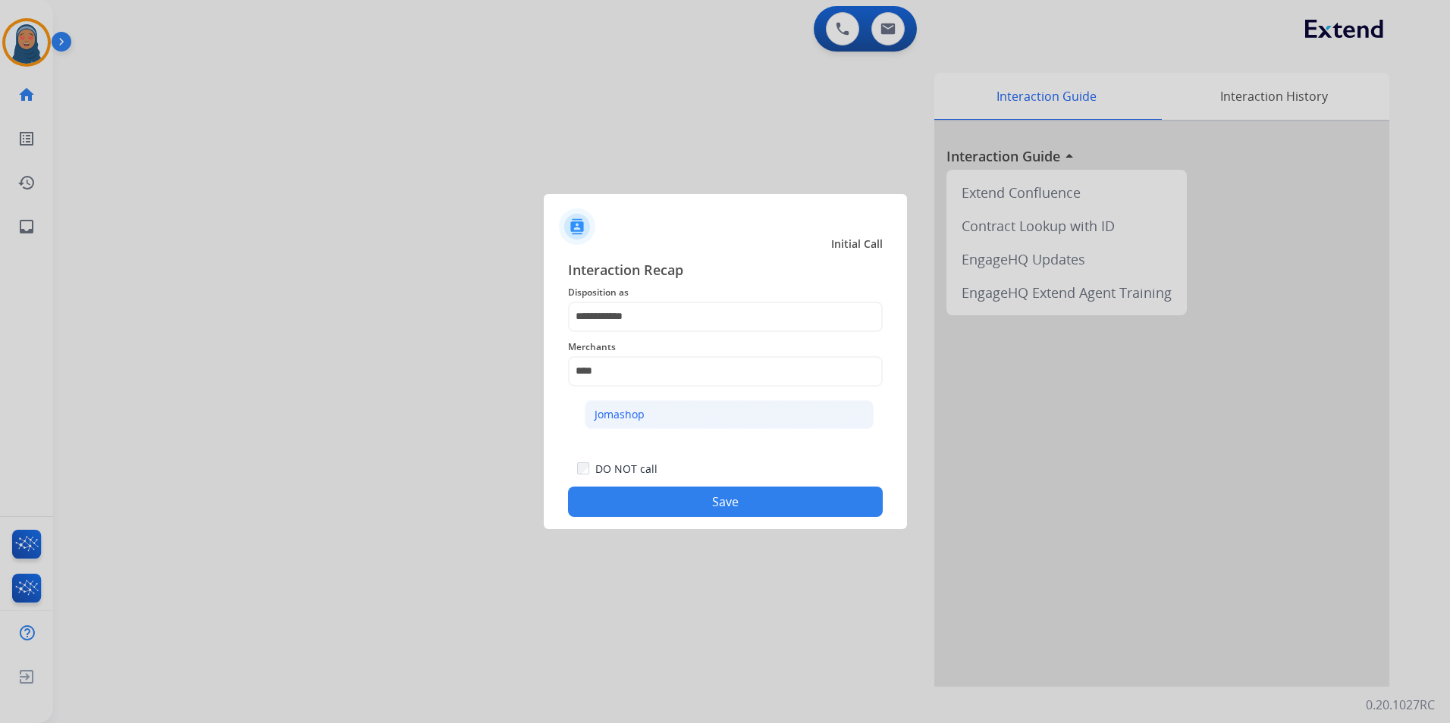
click at [620, 409] on div "Jomashop" at bounding box center [619, 414] width 50 height 15
type input "********"
click at [738, 507] on button "Save" at bounding box center [725, 502] width 315 height 30
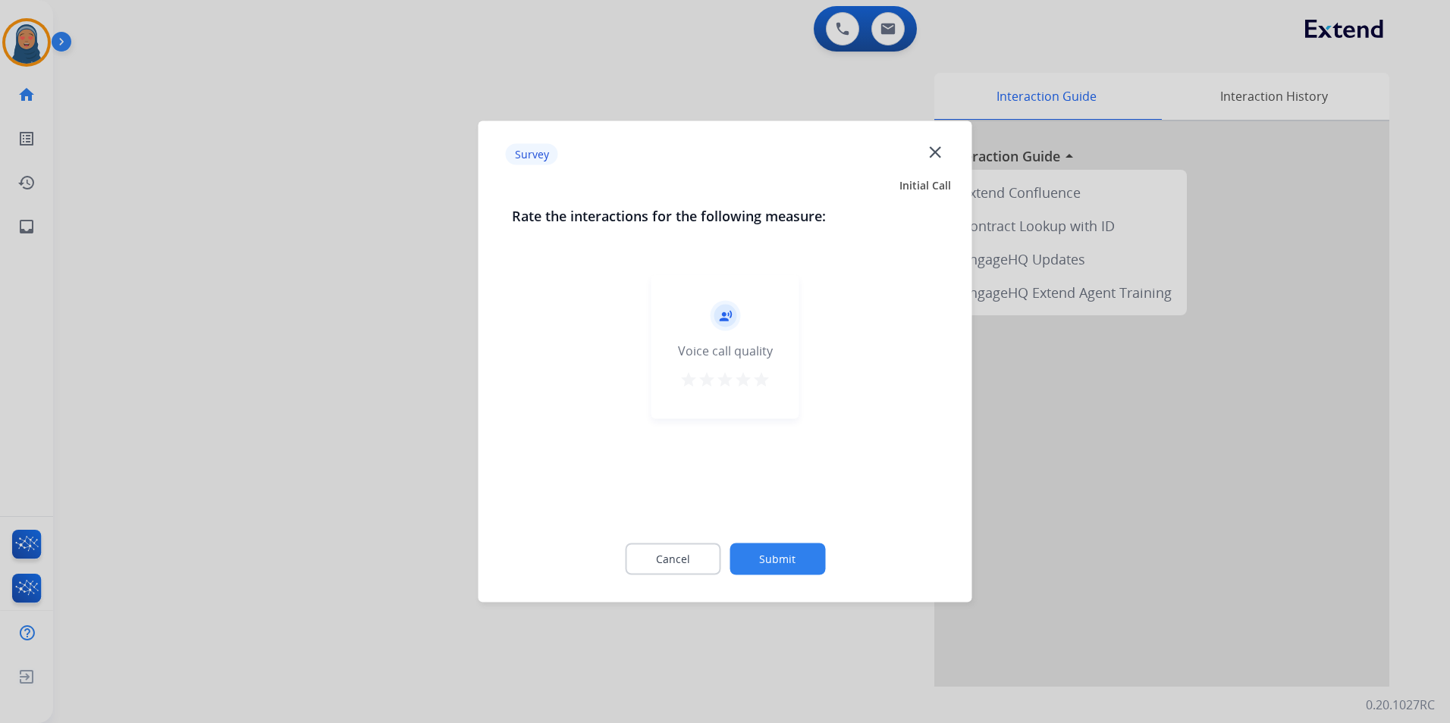
click at [771, 557] on button "Submit" at bounding box center [777, 560] width 96 height 32
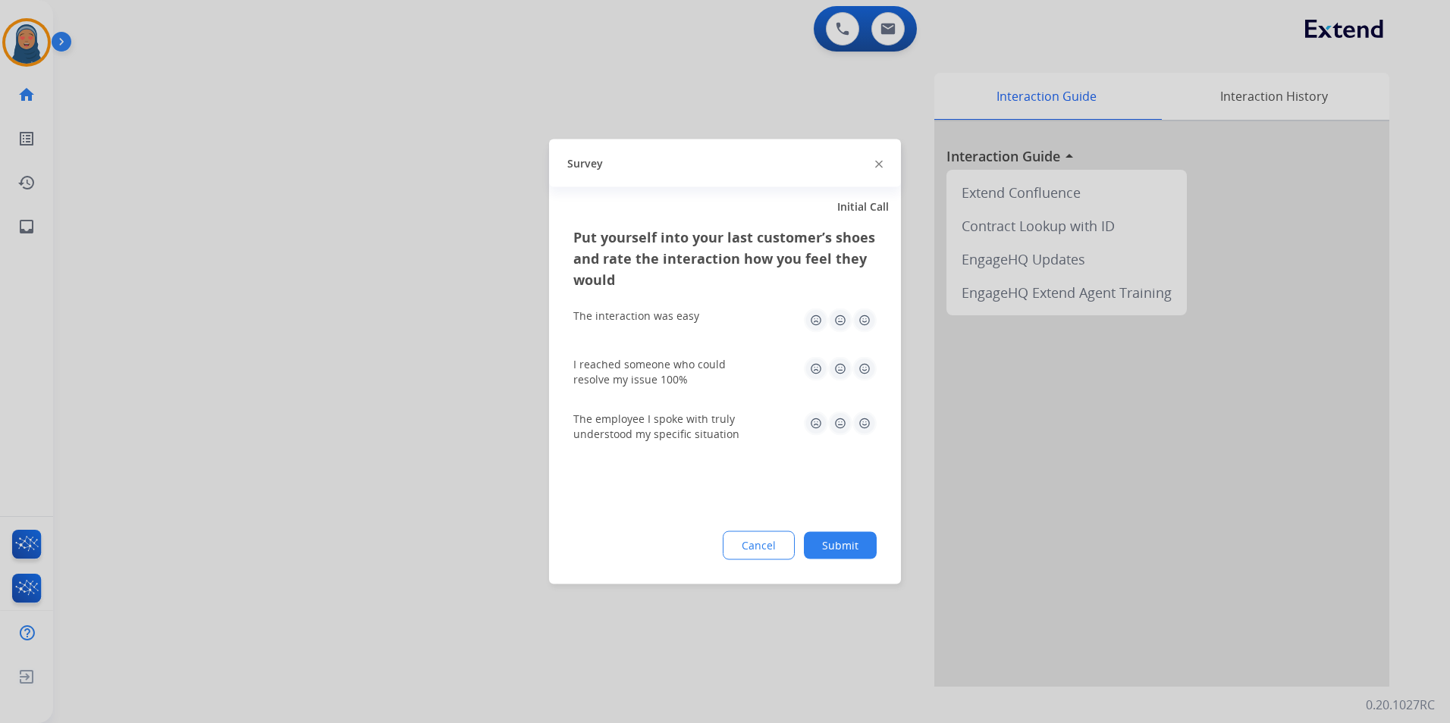
click at [830, 544] on button "Submit" at bounding box center [840, 545] width 73 height 27
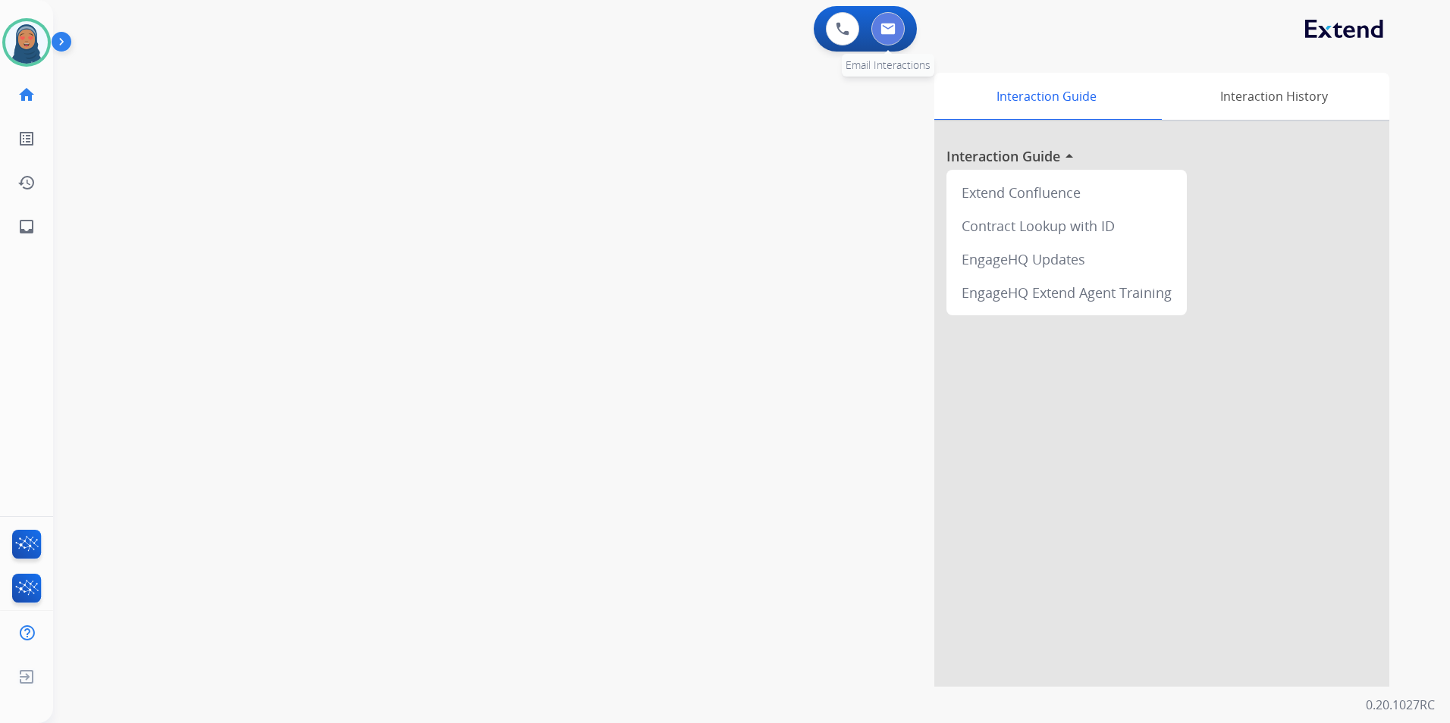
click at [891, 28] on img at bounding box center [887, 29] width 15 height 12
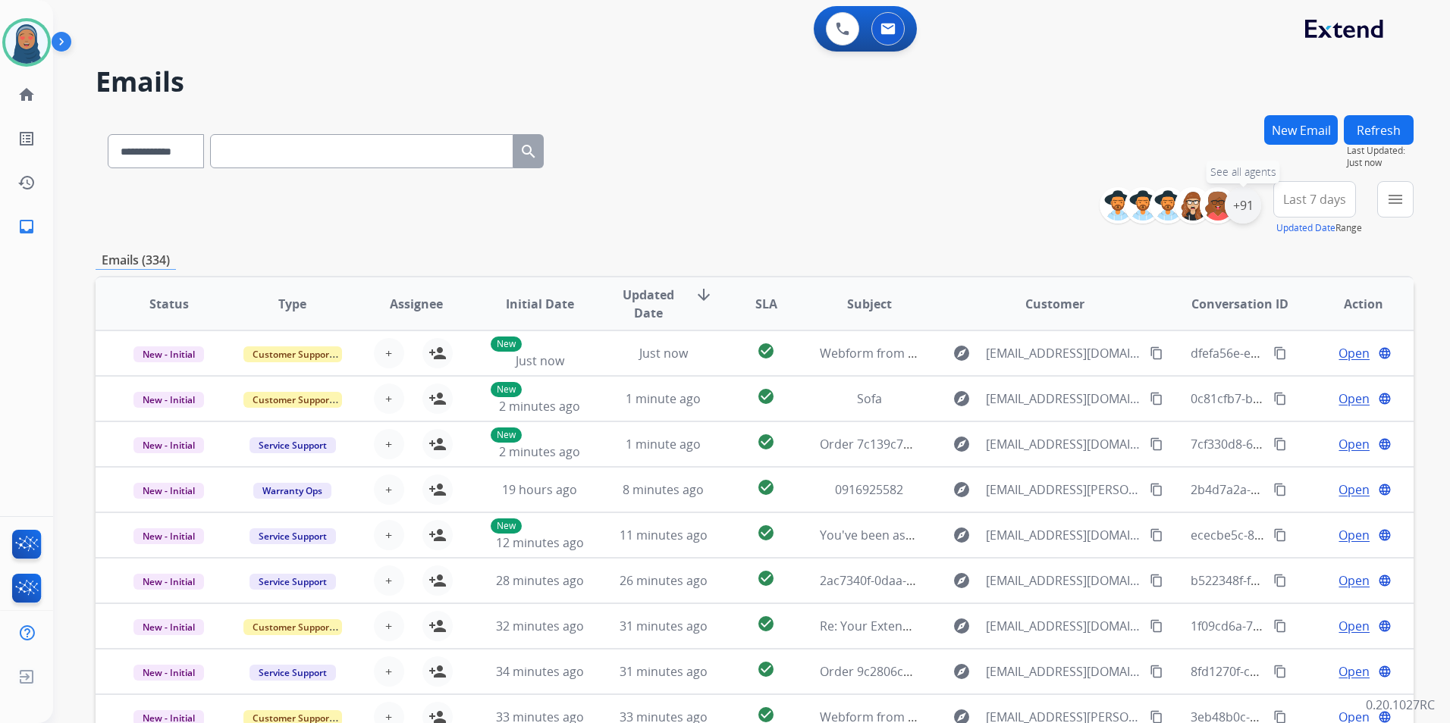
click at [1238, 205] on div "+91" at bounding box center [1243, 205] width 36 height 36
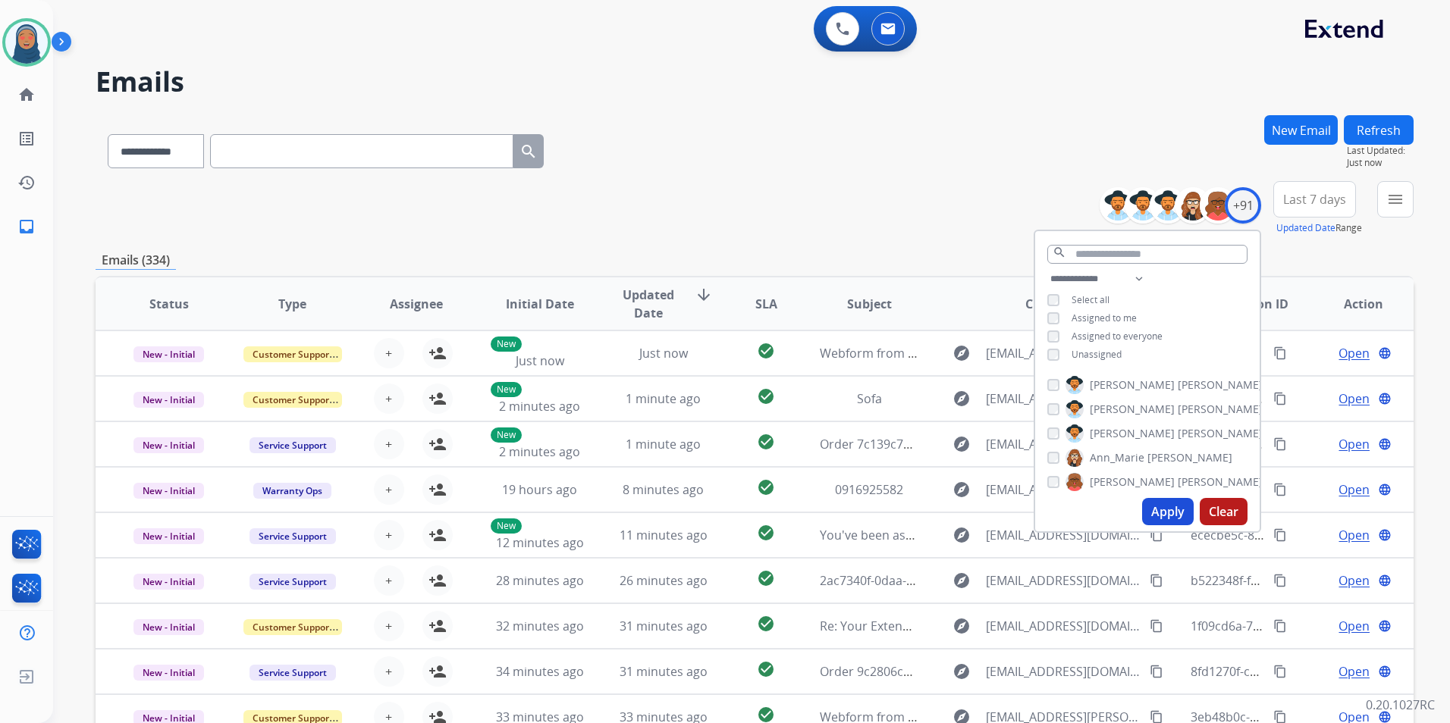
click at [1165, 508] on button "Apply" at bounding box center [1168, 511] width 52 height 27
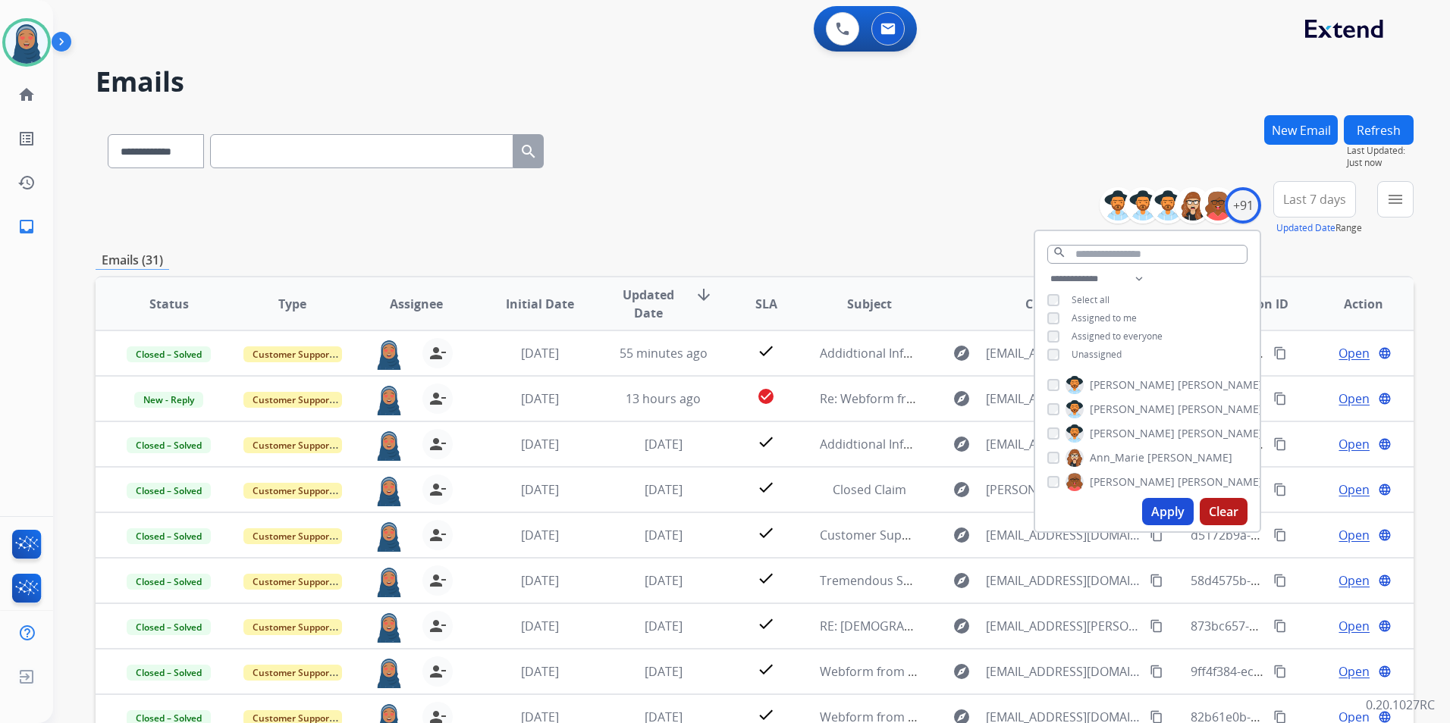
click at [783, 187] on div "**********" at bounding box center [755, 208] width 1318 height 55
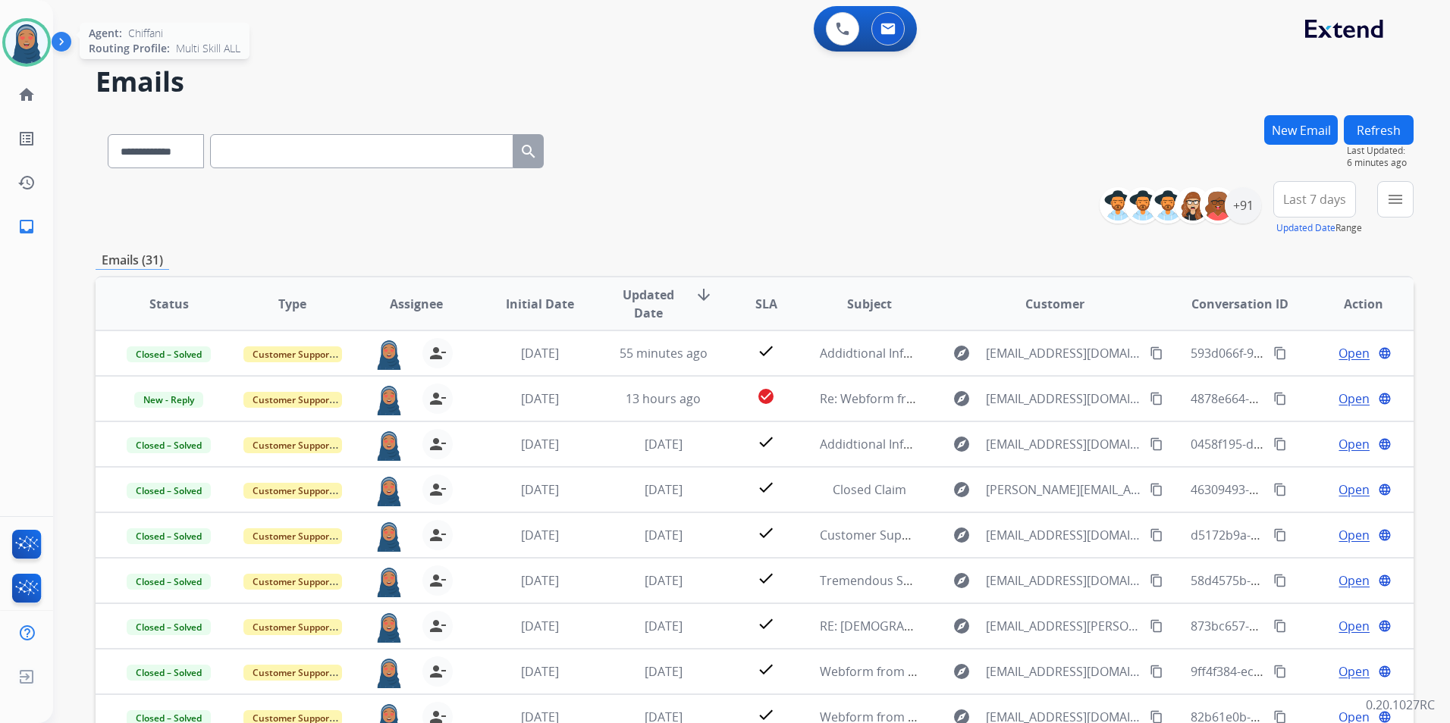
click at [32, 42] on img at bounding box center [26, 42] width 42 height 42
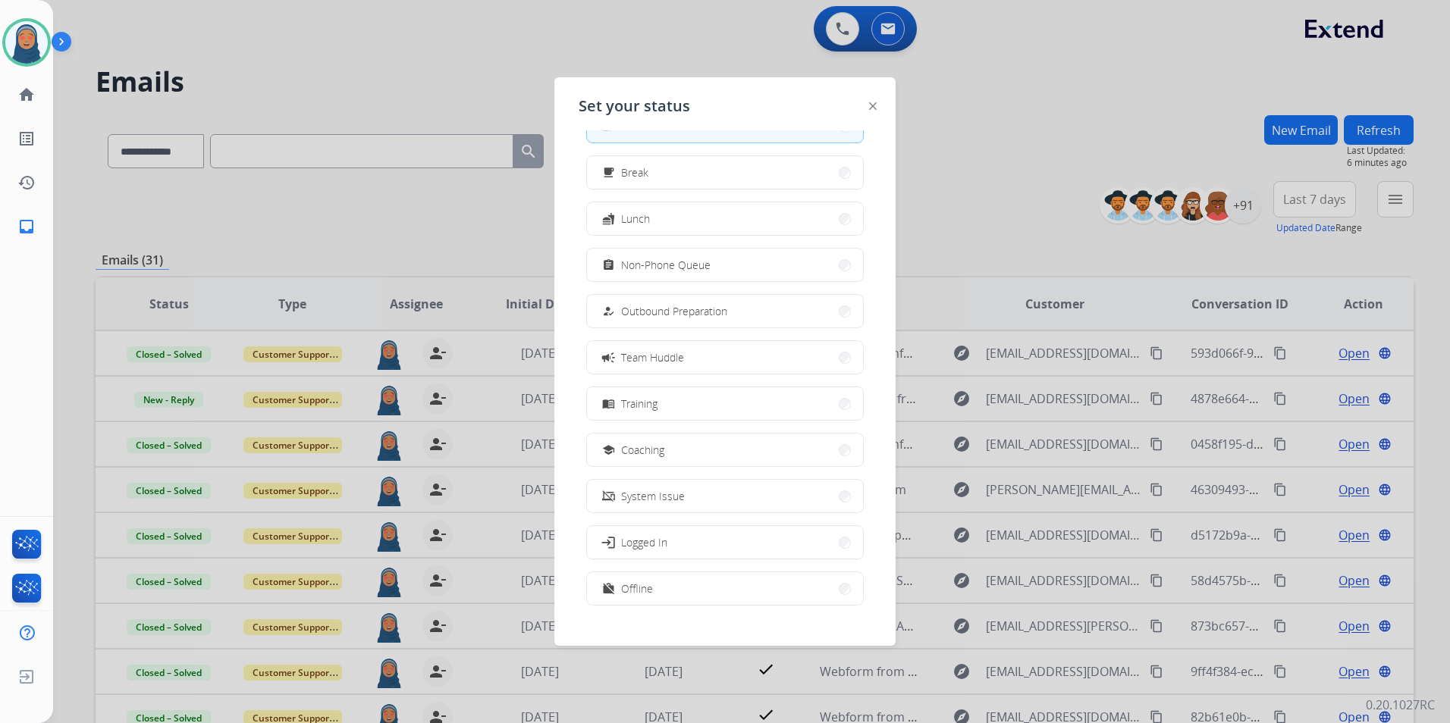
scroll to position [51, 0]
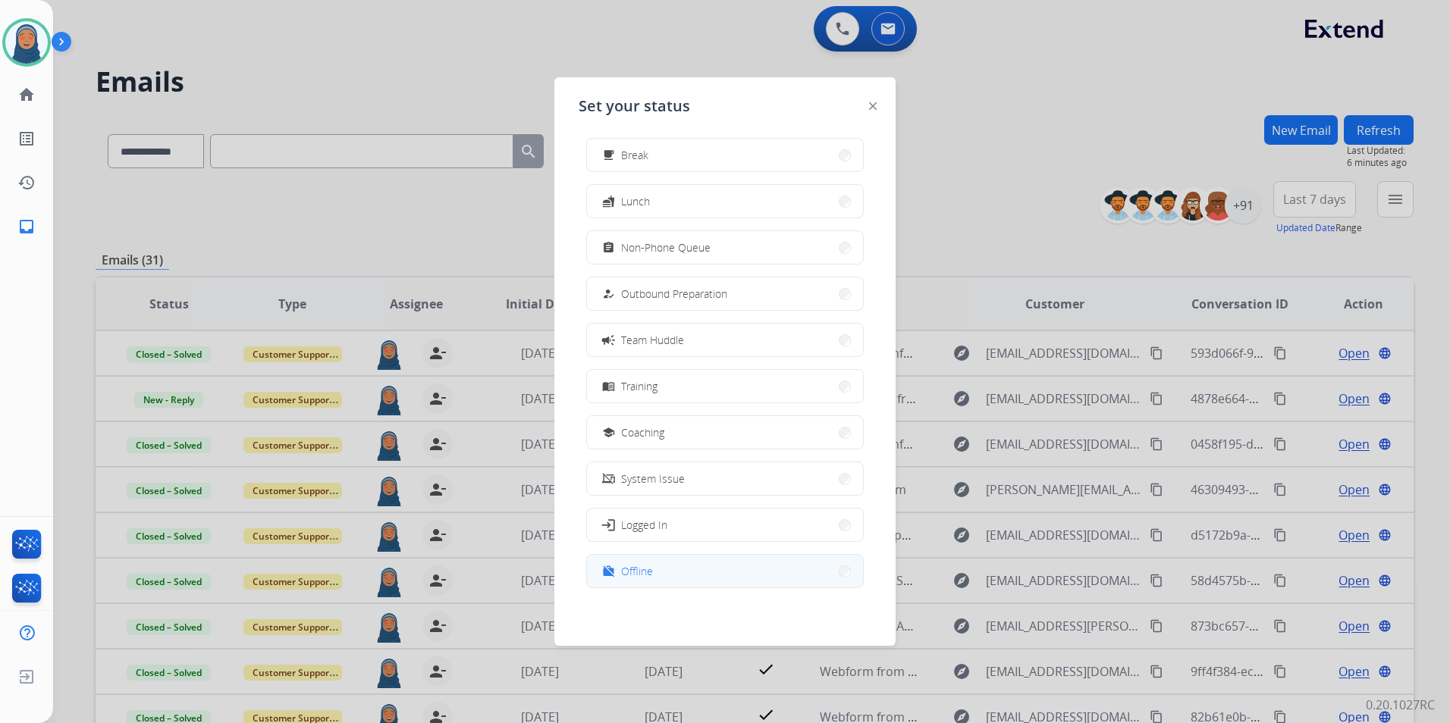
click at [648, 570] on span "Offline" at bounding box center [637, 571] width 32 height 16
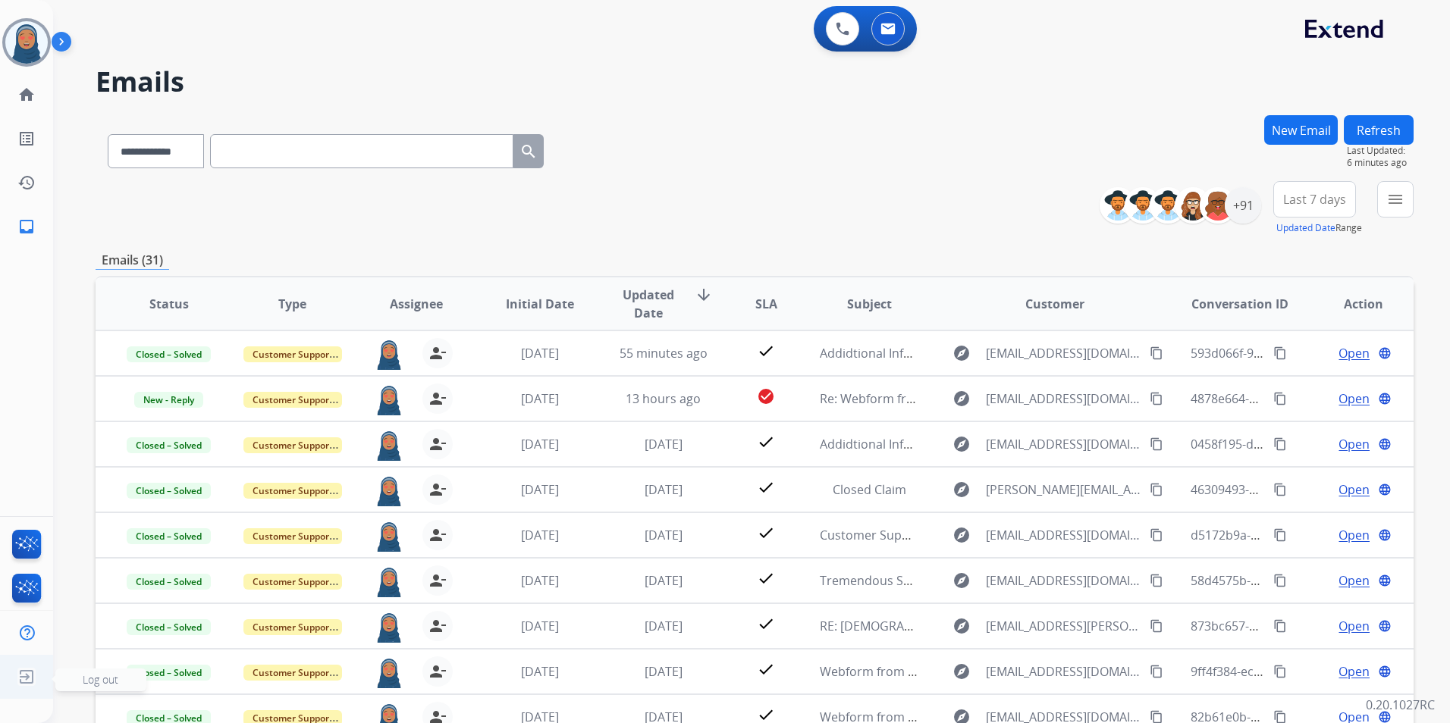
click at [87, 687] on span "Log out" at bounding box center [100, 680] width 91 height 23
